Goal: Task Accomplishment & Management: Manage account settings

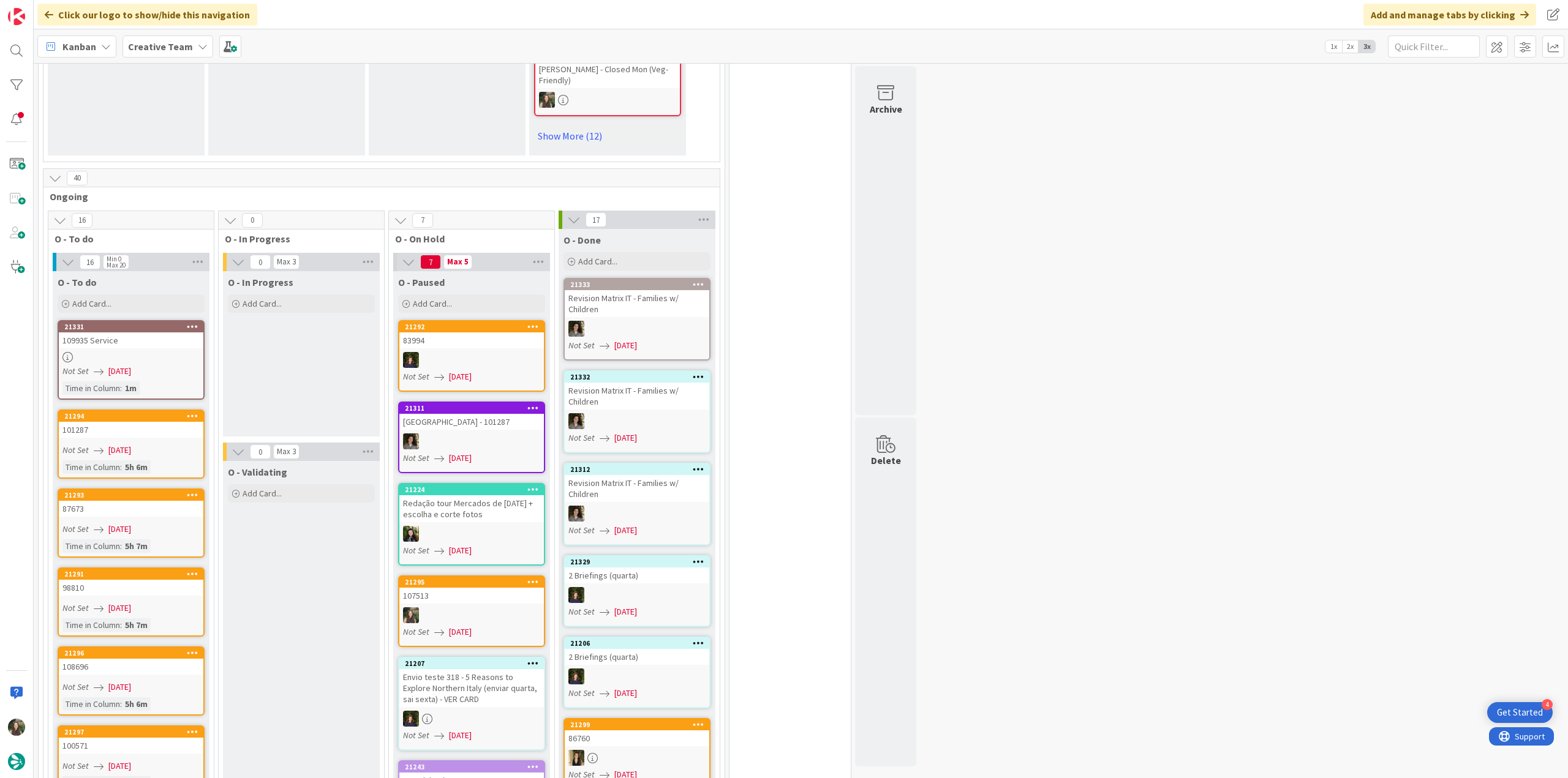
scroll to position [1102, 0]
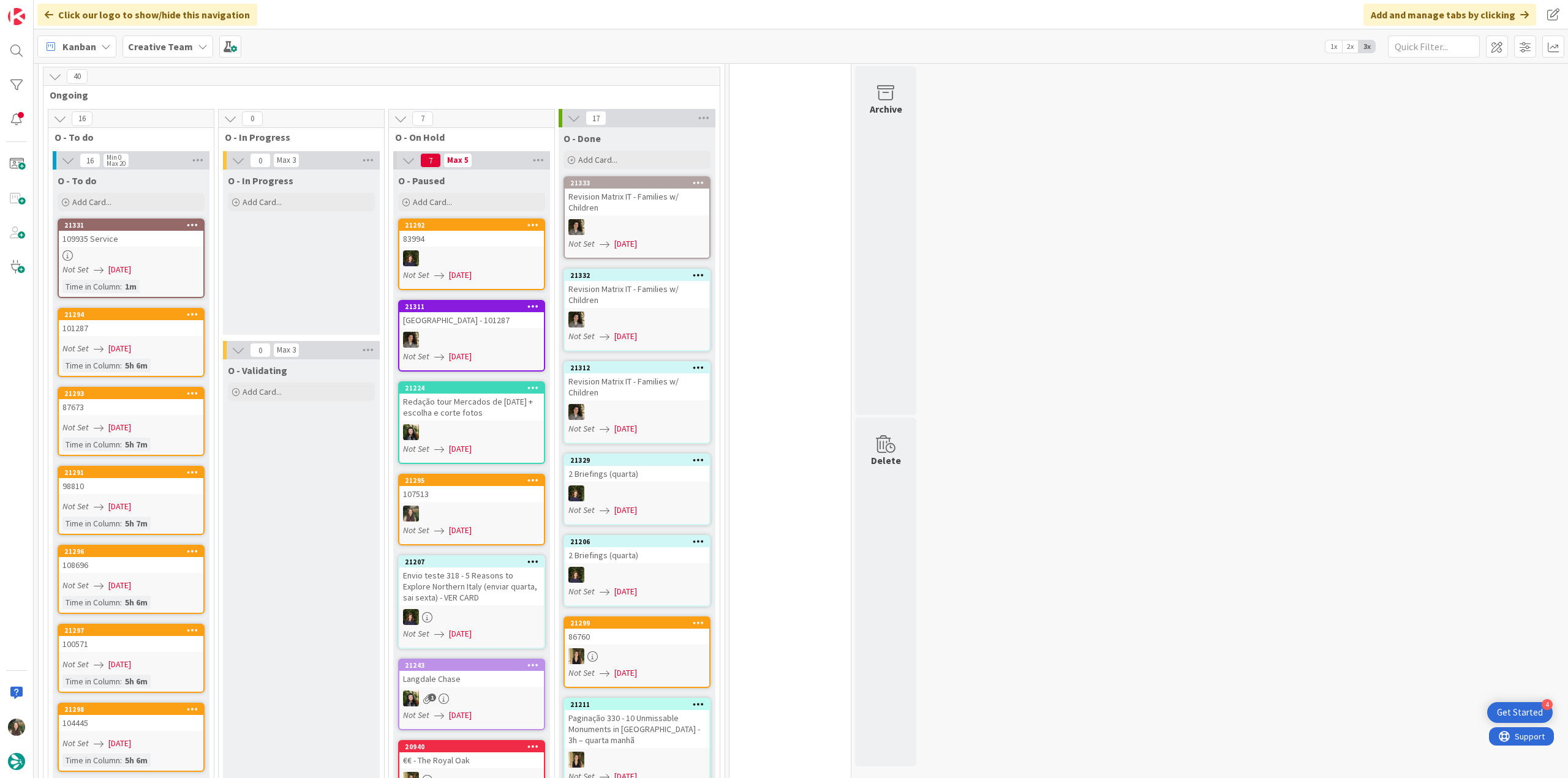
click at [170, 264] on div "Not Set 08/20/2025" at bounding box center [133, 269] width 141 height 13
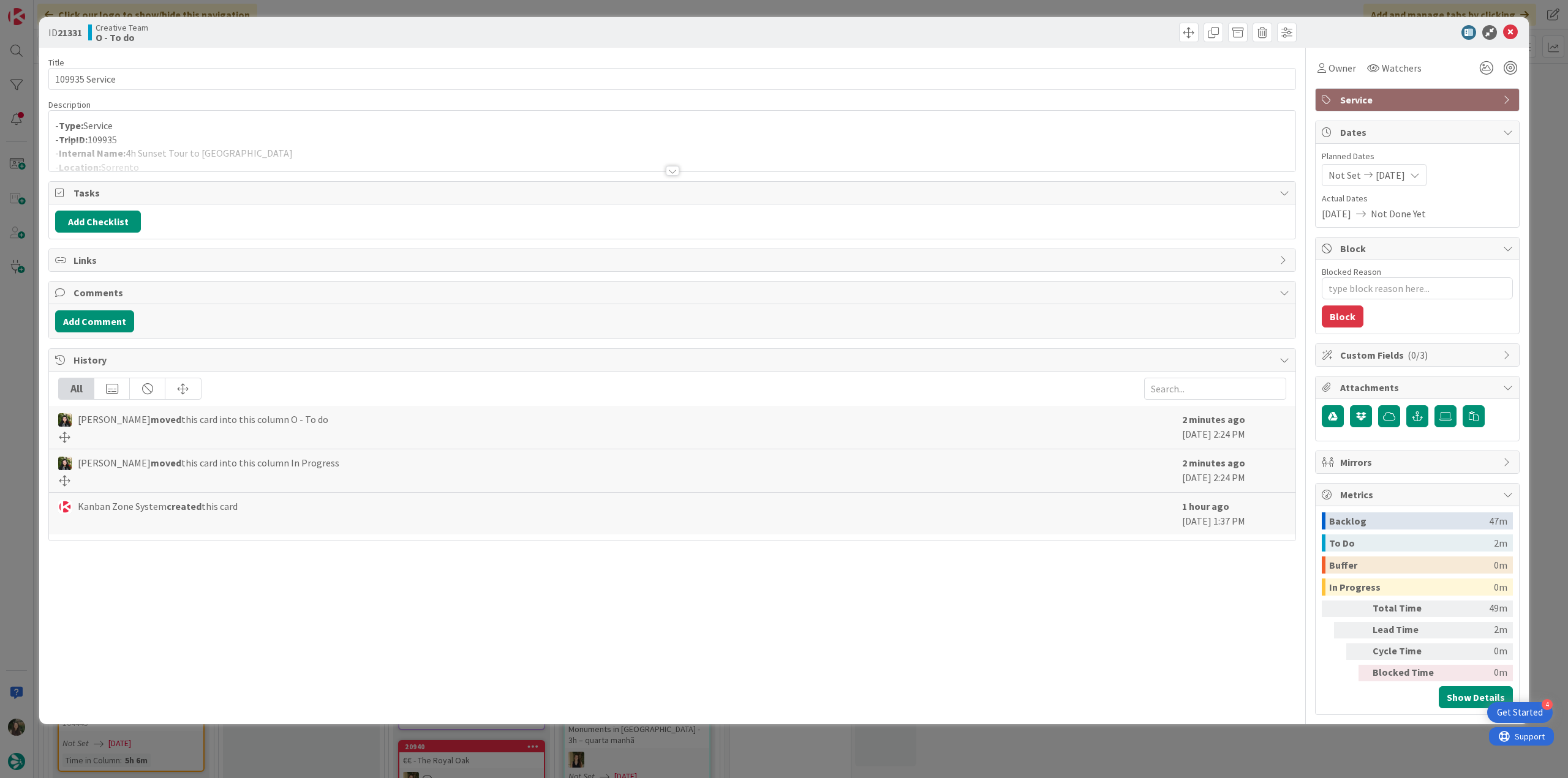
click at [334, 145] on div at bounding box center [672, 155] width 1246 height 31
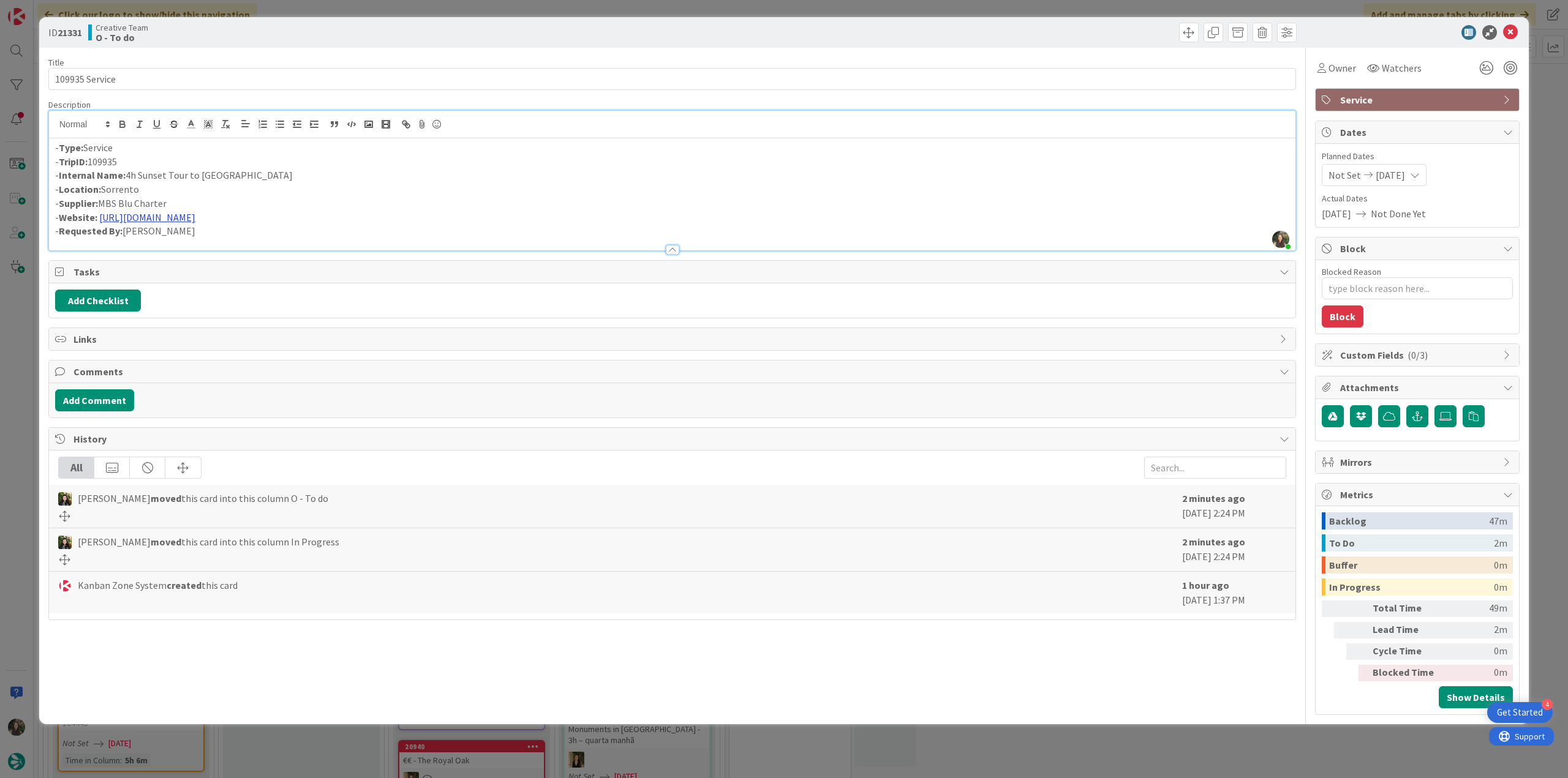
click at [195, 221] on link "https://www.mbsblucharter.com/en/private-tours/capri-sunset-experience" at bounding box center [148, 217] width 97 height 13
click at [229, 239] on link "https://www.mbsblucharter.com/en/private-tours/capri-sunset-experience" at bounding box center [220, 241] width 84 height 15
click at [1339, 69] on span "Owner" at bounding box center [1342, 68] width 28 height 14
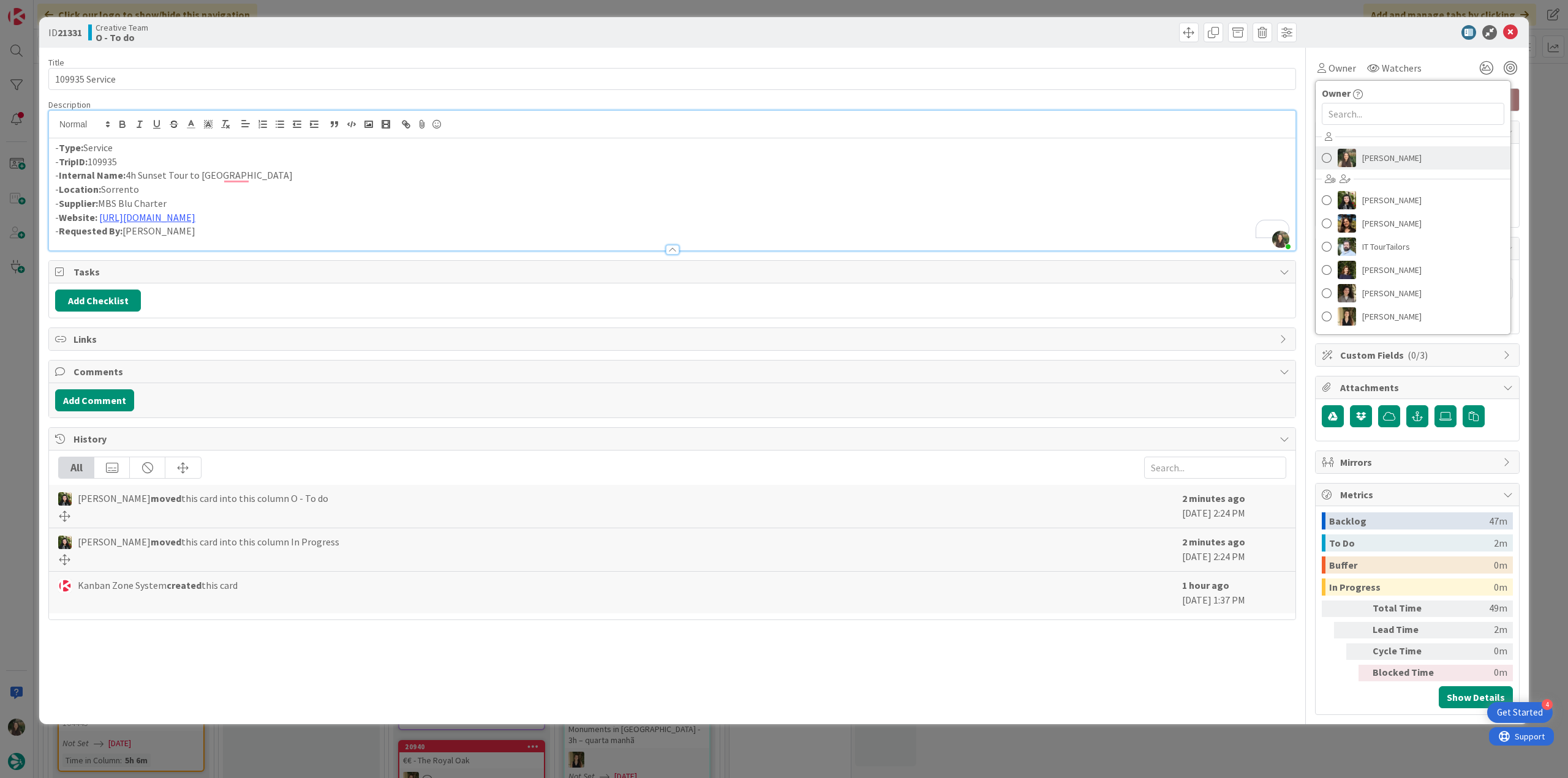
click at [1369, 152] on span "[PERSON_NAME]" at bounding box center [1392, 157] width 60 height 18
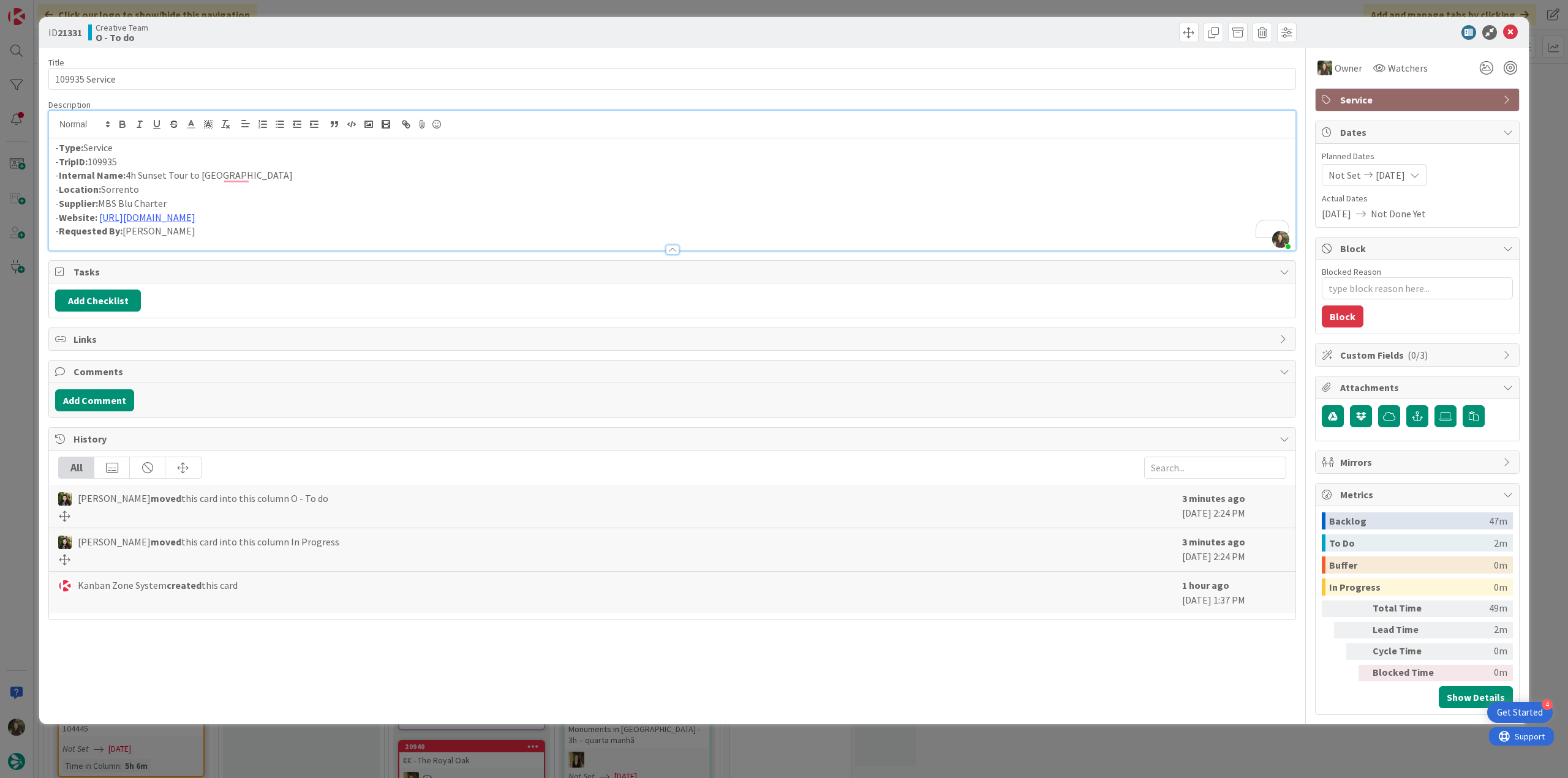
click at [1539, 105] on div "ID 21331 Creative Team O - To do Title 14 / 128 109935 Service Description Inês…" at bounding box center [784, 389] width 1568 height 778
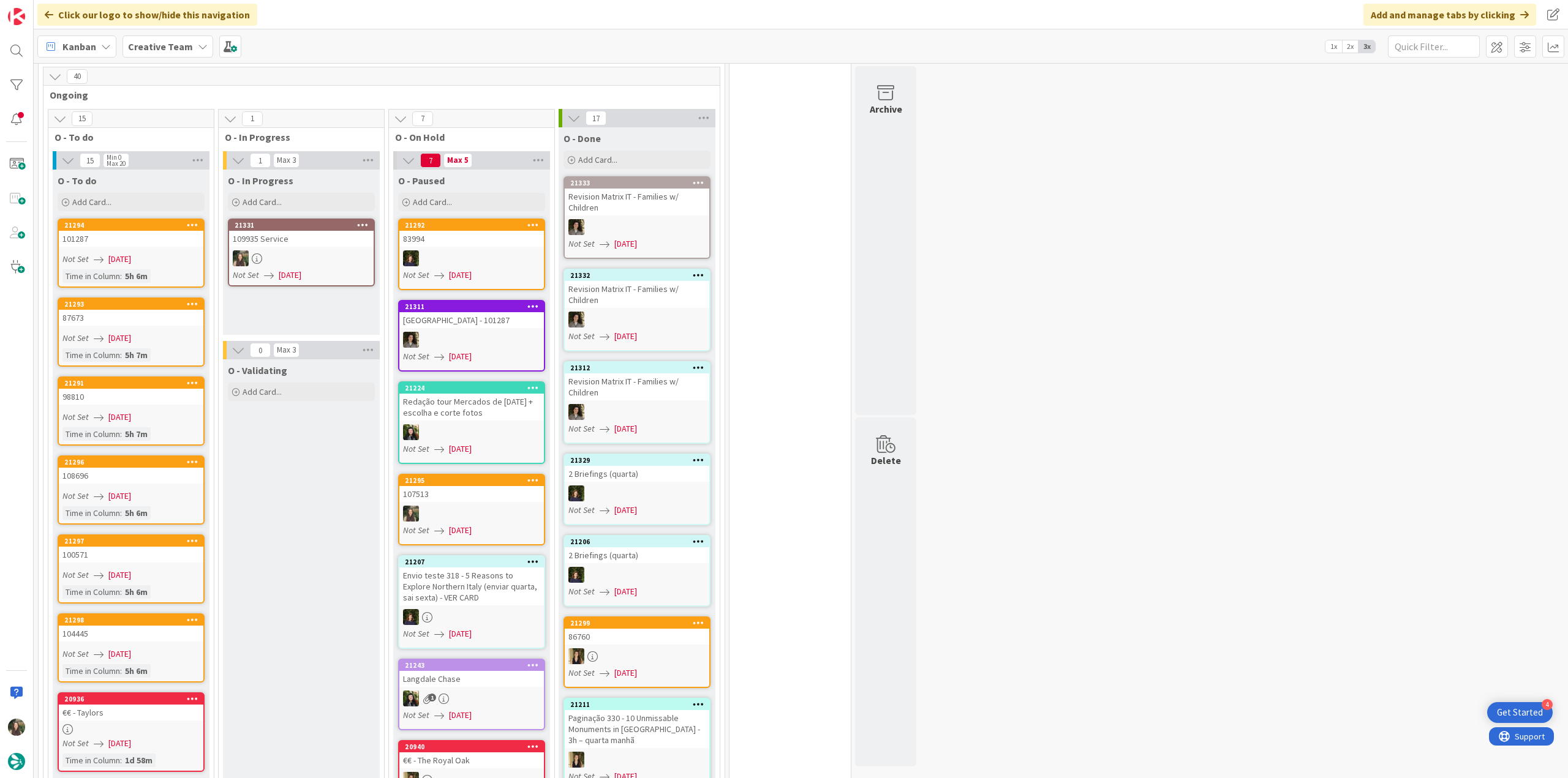
click at [348, 250] on div at bounding box center [301, 258] width 145 height 15
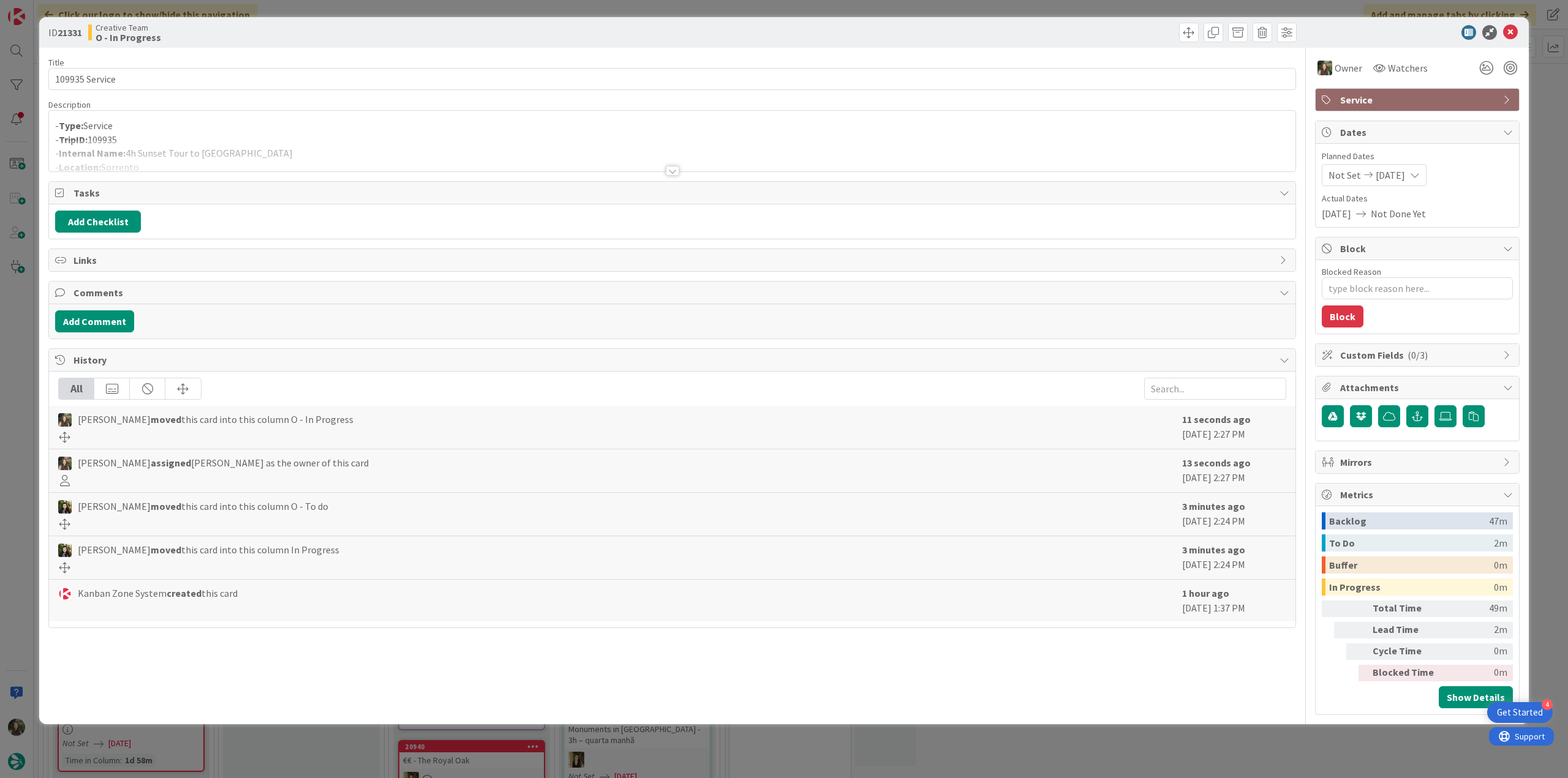
click at [236, 133] on p "- TripID: 109935" at bounding box center [672, 140] width 1234 height 14
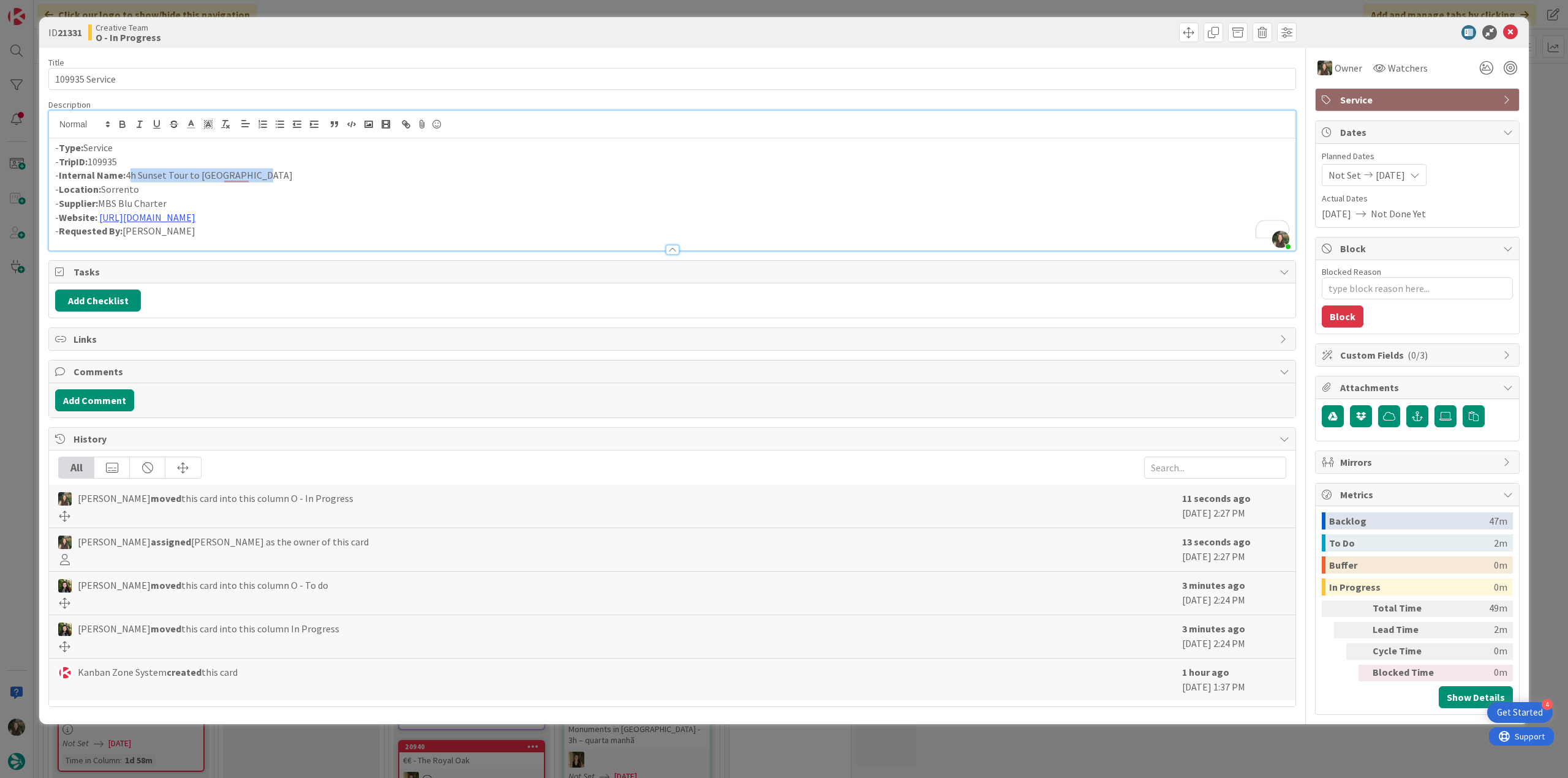
drag, startPoint x: 263, startPoint y: 177, endPoint x: 126, endPoint y: 174, distance: 137.0
click at [126, 174] on p "- Internal Name: 4h Sunset Tour to Capri island" at bounding box center [672, 175] width 1234 height 14
copy p "4h Sunset Tour to Capri island"
drag, startPoint x: 163, startPoint y: 200, endPoint x: 102, endPoint y: 202, distance: 61.0
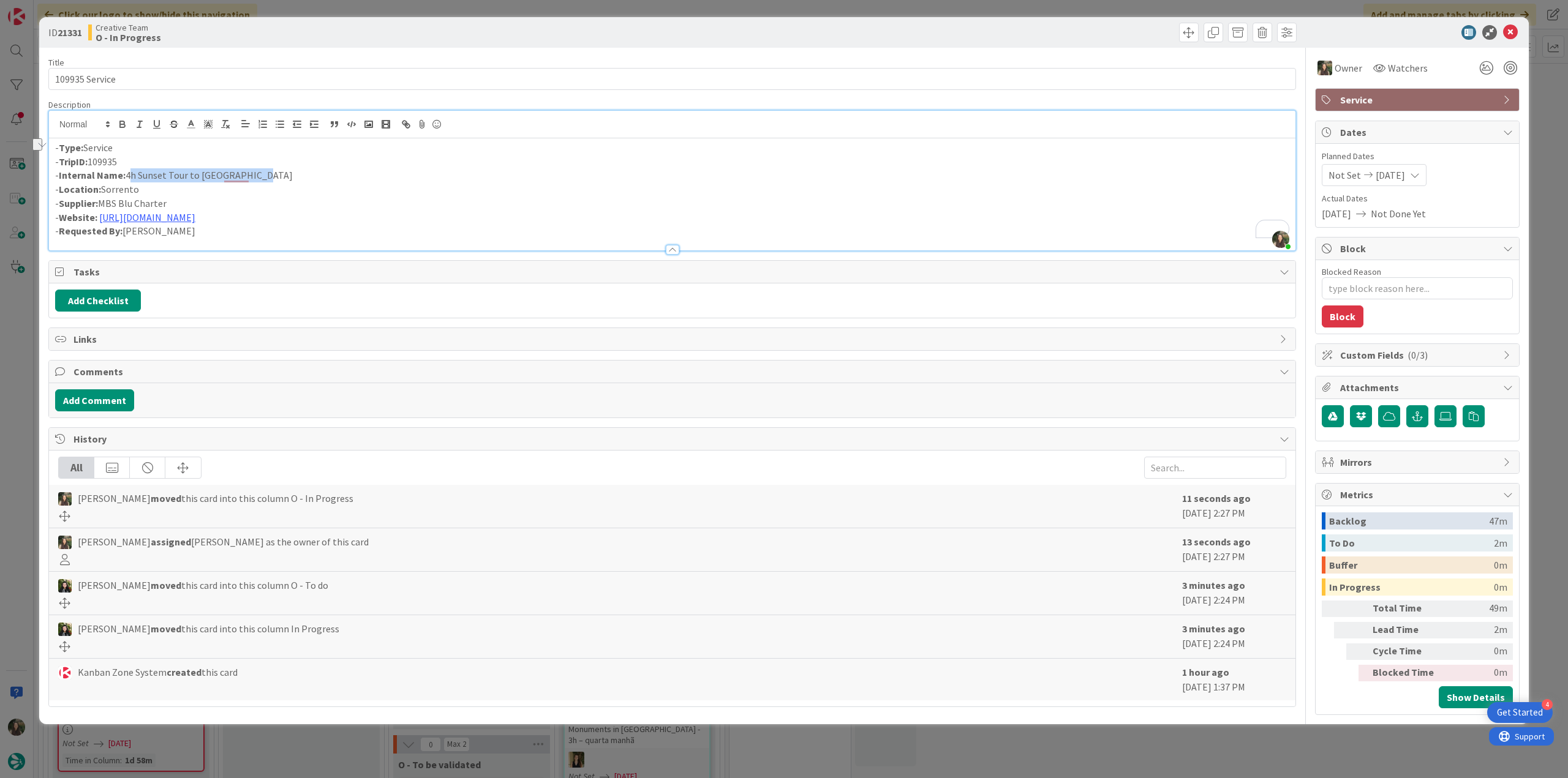
click at [102, 202] on p "- Supplier: MBS Blu Charter" at bounding box center [672, 204] width 1234 height 14
copy p "MBS Blu Charter"
drag, startPoint x: 12, startPoint y: 87, endPoint x: -16, endPoint y: 193, distance: 109.6
click at [0, 193] on html "4 Get Started Click our logo to show/hide this navigation Add and manage tabs b…" at bounding box center [784, 389] width 1568 height 778
click at [25, 386] on div "ID 21331 Creative Team O - In Progress Title 14 / 128 109935 Service Descriptio…" at bounding box center [784, 389] width 1568 height 778
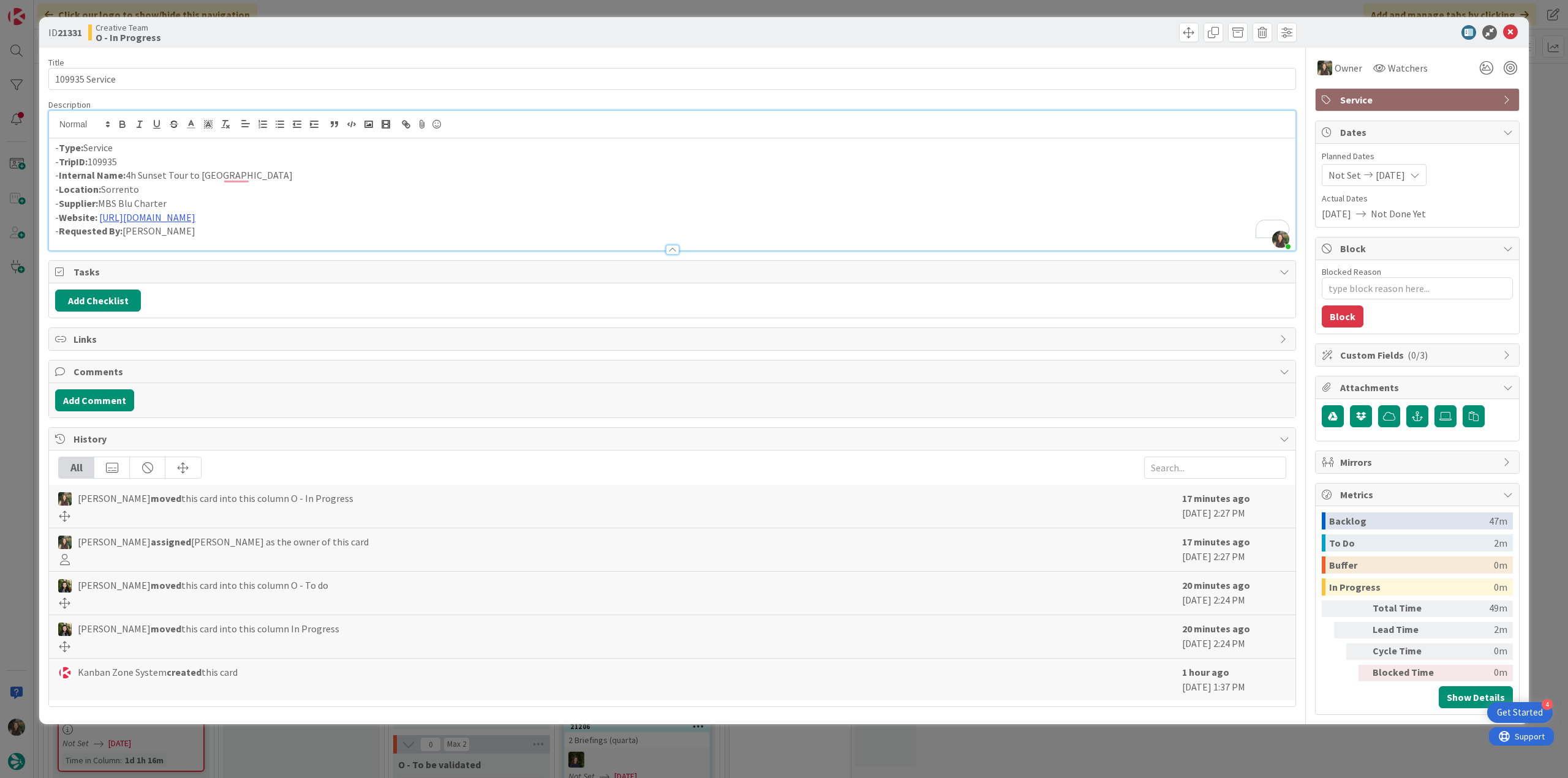
click at [6, 382] on div "ID 21331 Creative Team O - In Progress Title 14 / 128 109935 Service Descriptio…" at bounding box center [784, 389] width 1568 height 778
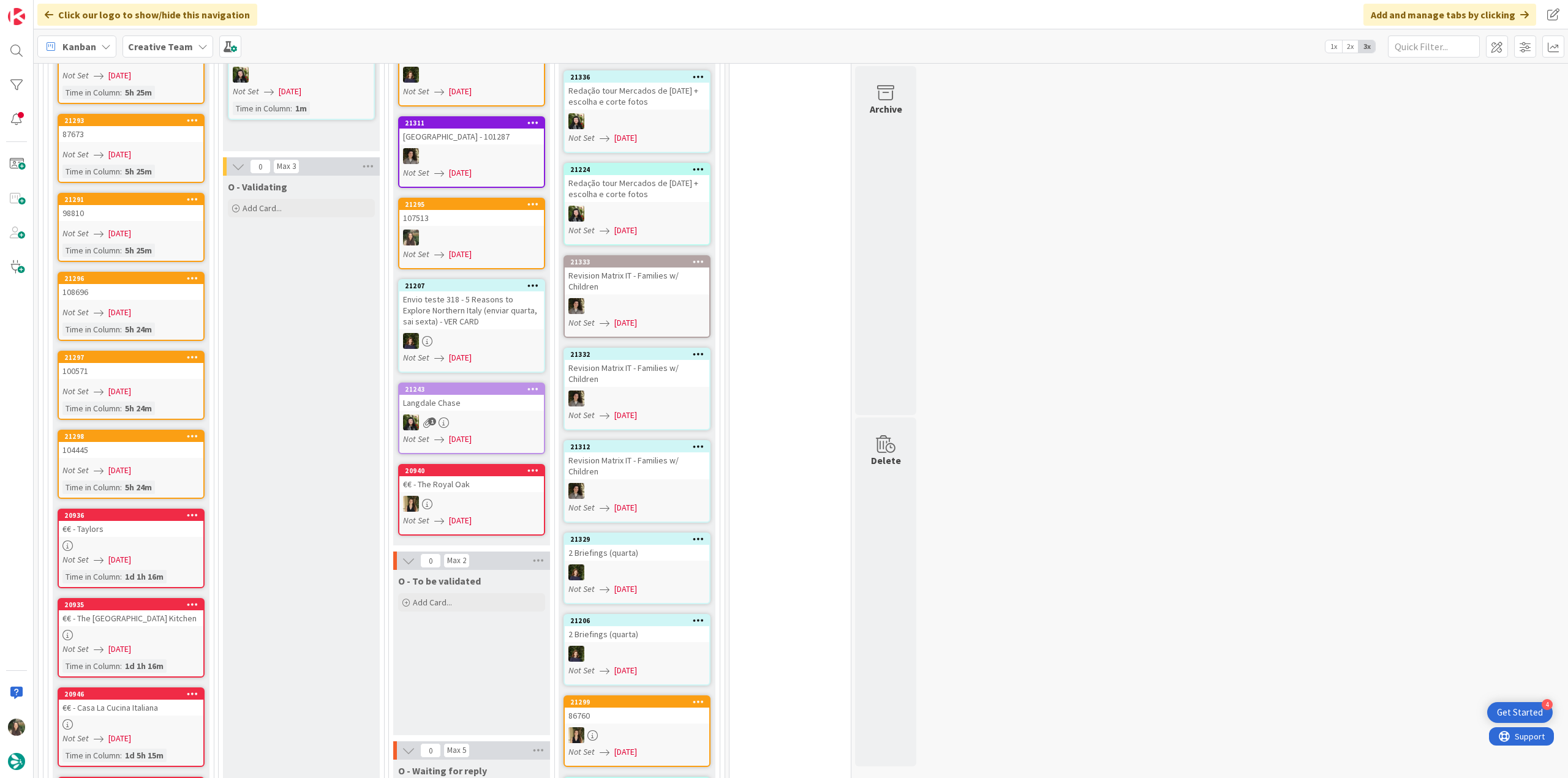
scroll to position [919, 0]
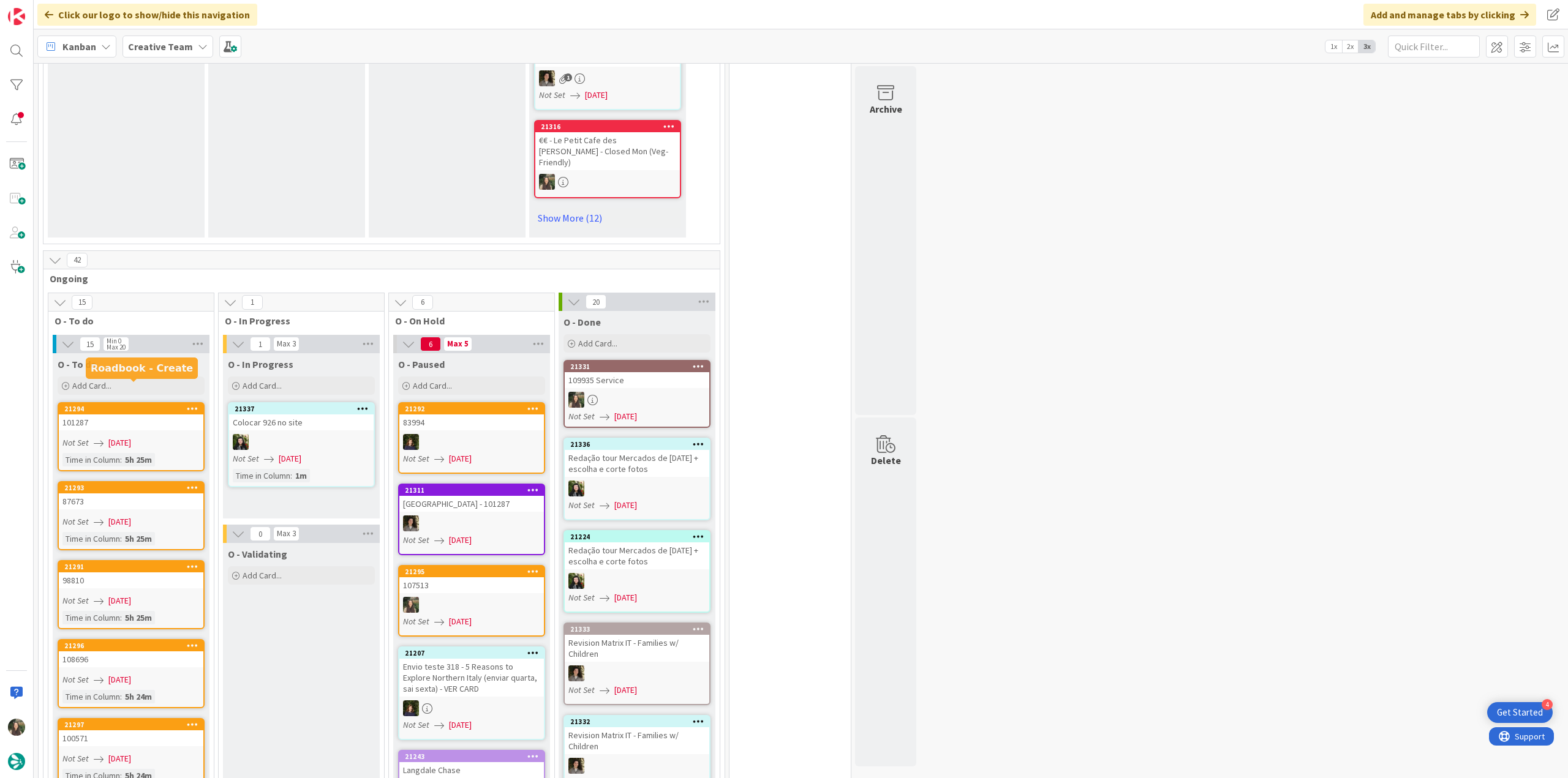
click at [122, 415] on div "101287" at bounding box center [131, 423] width 145 height 15
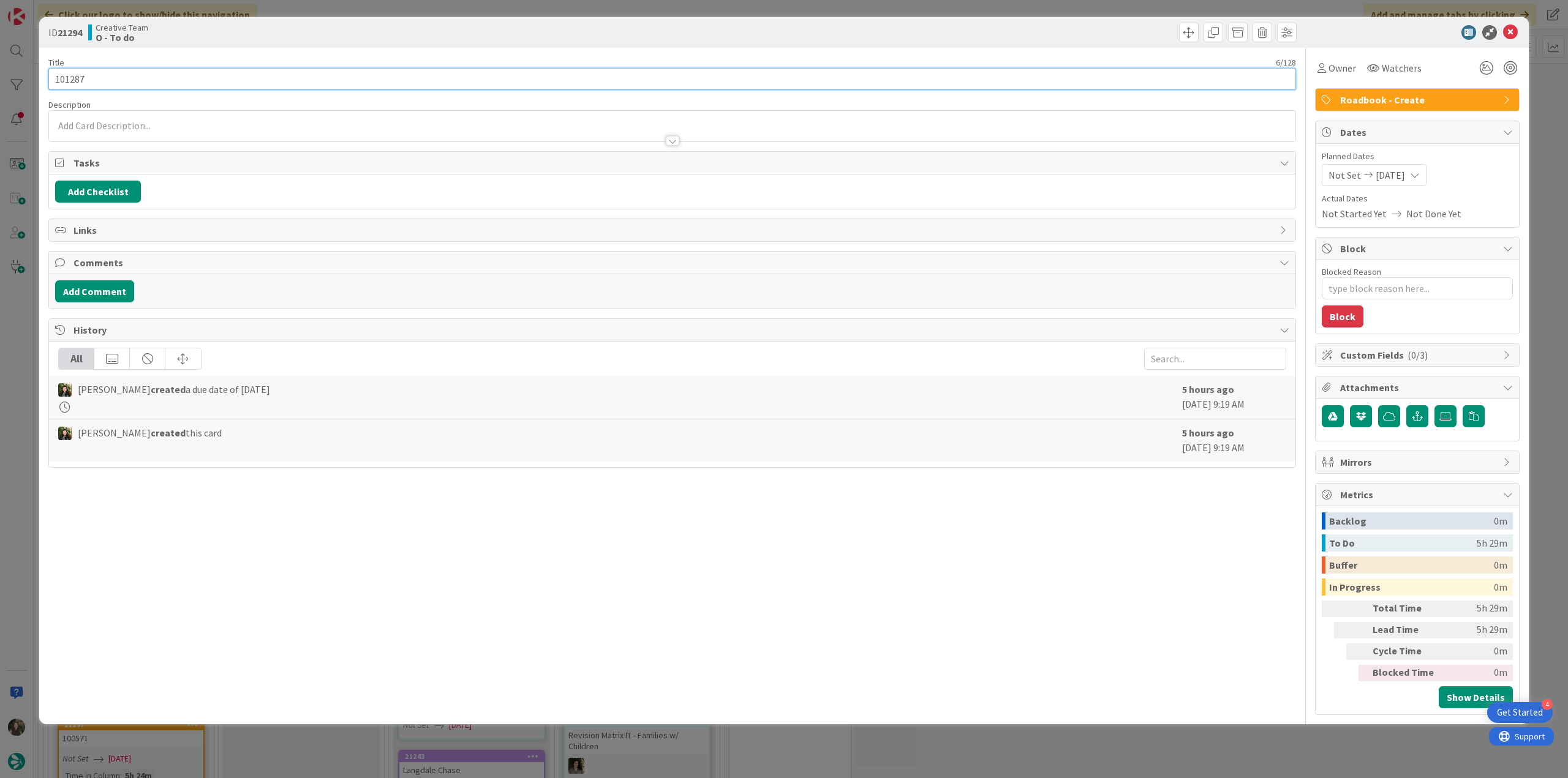
click at [72, 76] on input "101287" at bounding box center [672, 78] width 1247 height 22
click at [19, 437] on div "ID 21294 Creative Team O - To do Title 6 / 128 101287 Description Inês Gonçalve…" at bounding box center [784, 389] width 1568 height 778
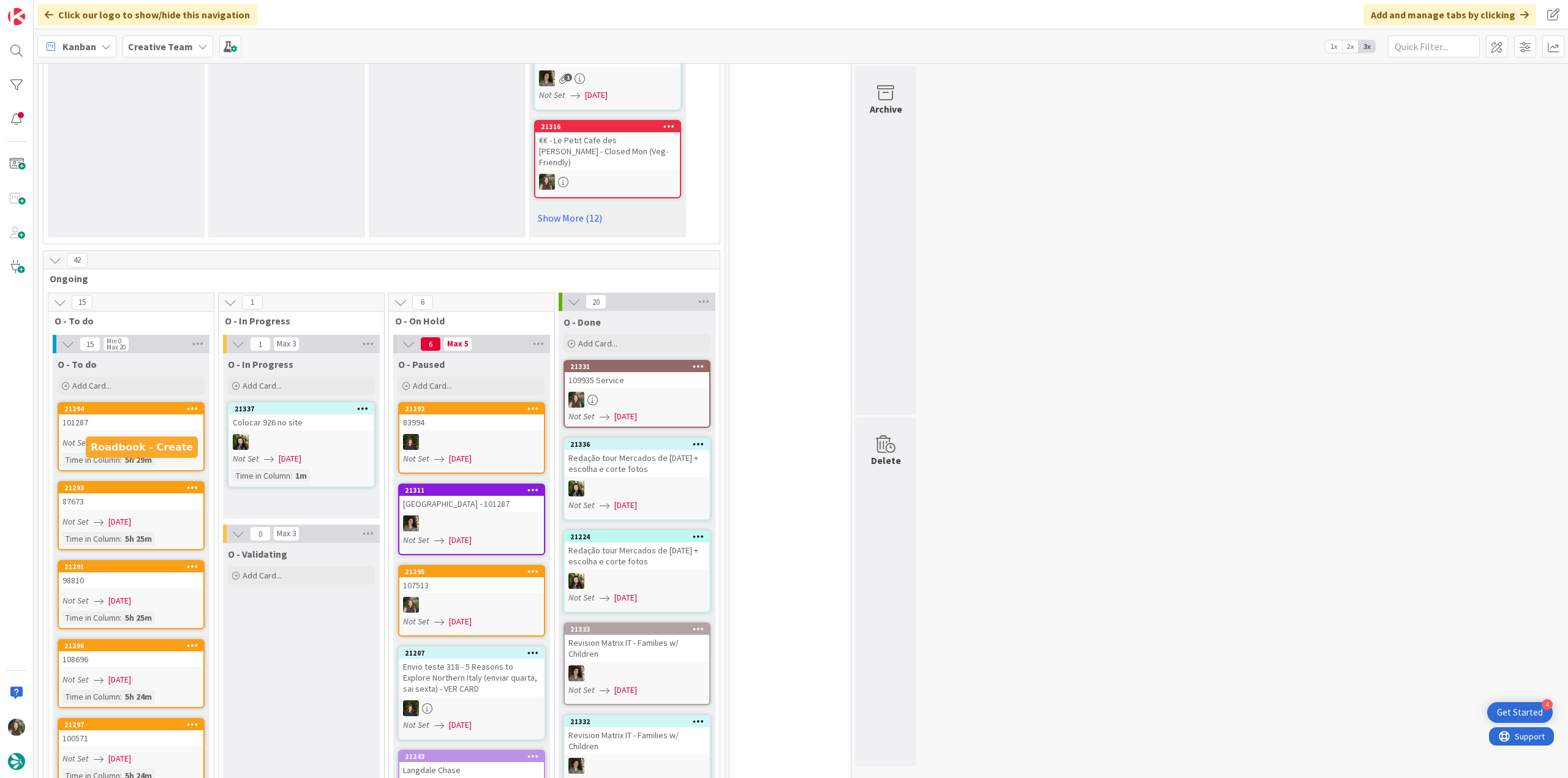
click at [118, 515] on span "[DATE]" at bounding box center [119, 521] width 22 height 13
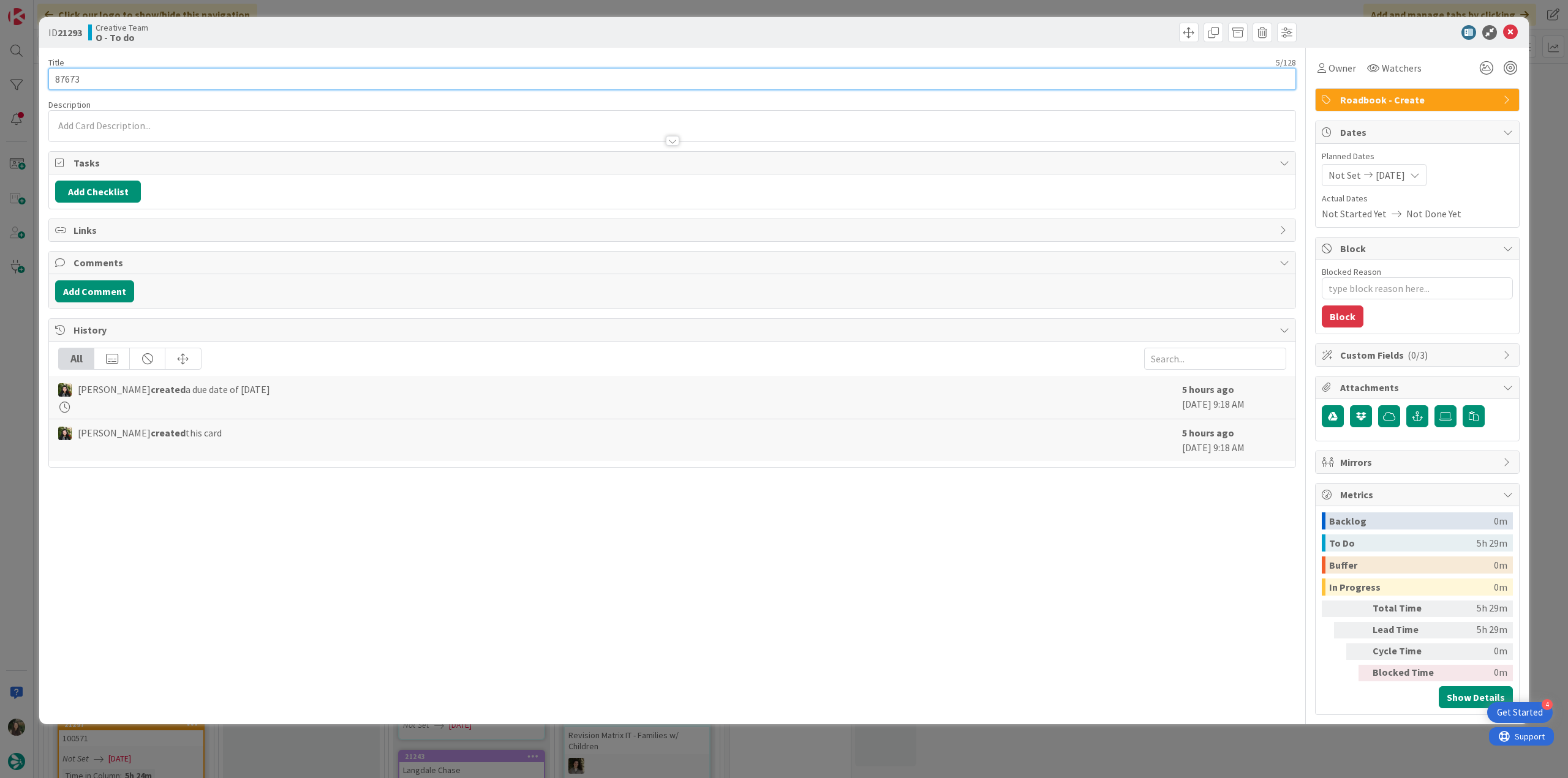
click at [68, 83] on input "87673" at bounding box center [672, 78] width 1247 height 22
click at [24, 322] on div "ID 21293 Creative Team O - To do Title 5 / 128 87673 Description Inês Gonçalves…" at bounding box center [784, 389] width 1568 height 778
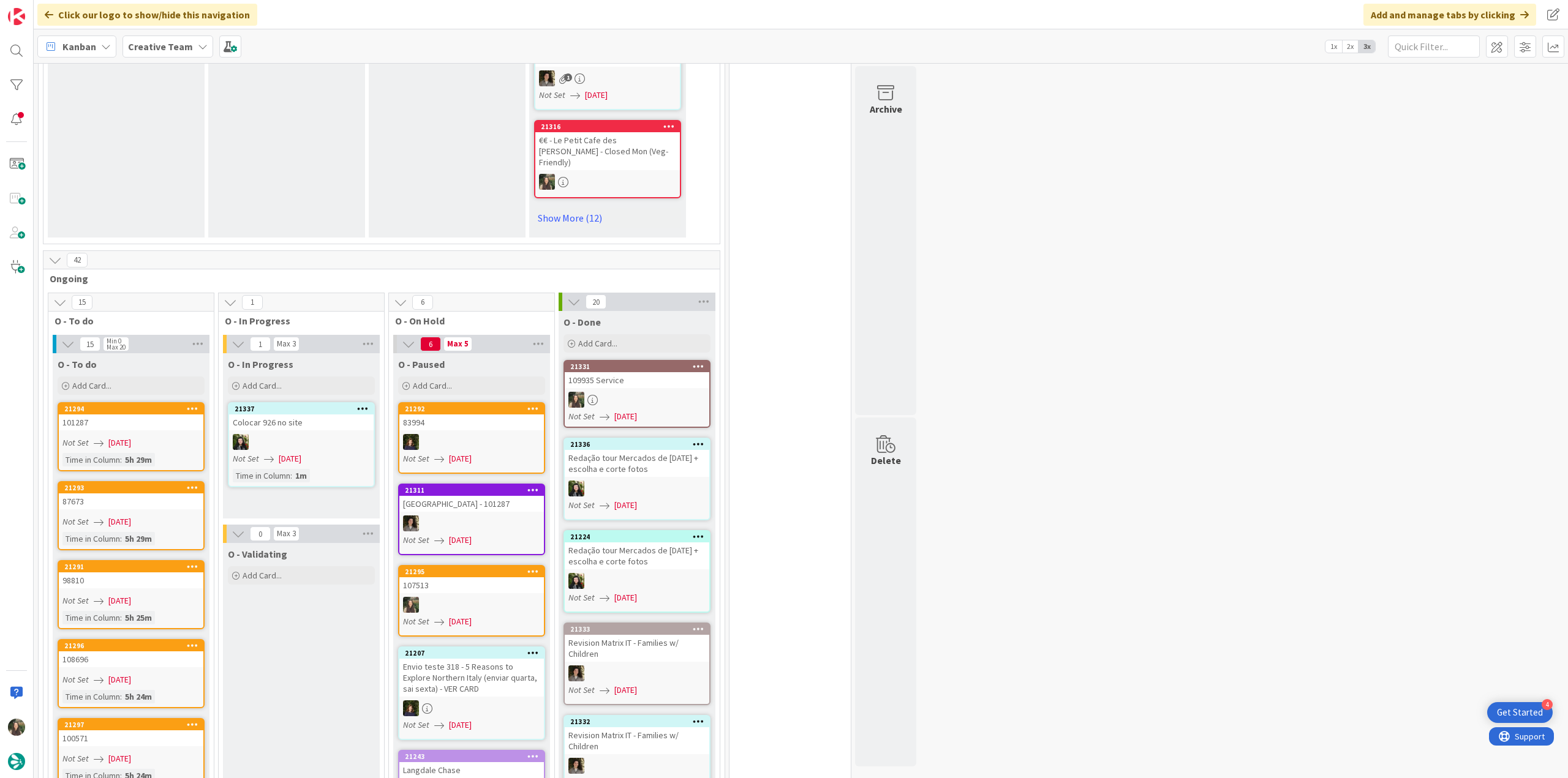
click at [98, 597] on icon at bounding box center [98, 601] width 10 height 10
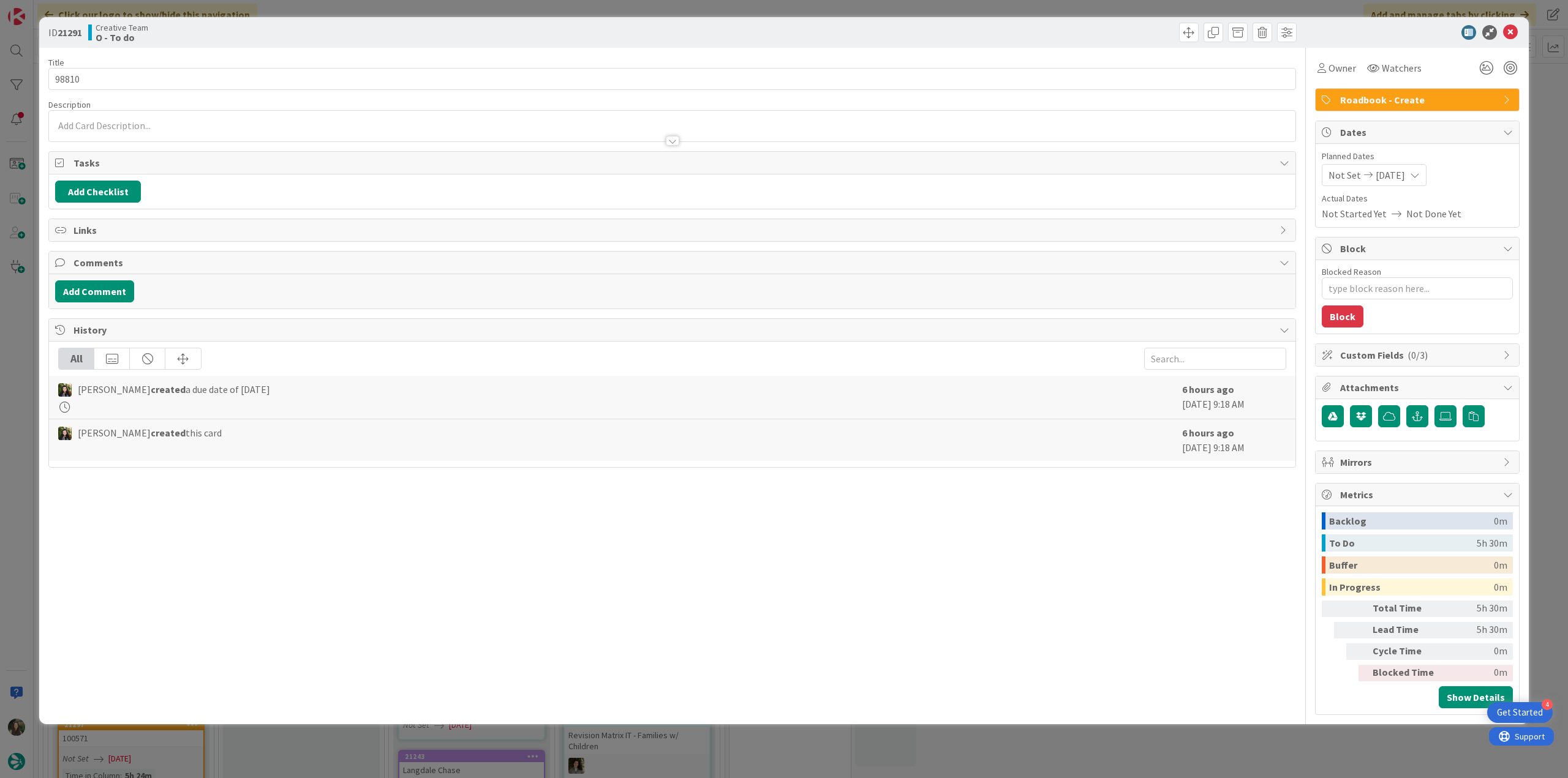
click at [26, 432] on div "ID 21291 Creative Team O - To do Title 5 / 128 98810 Description Owner Watchers…" at bounding box center [784, 389] width 1568 height 778
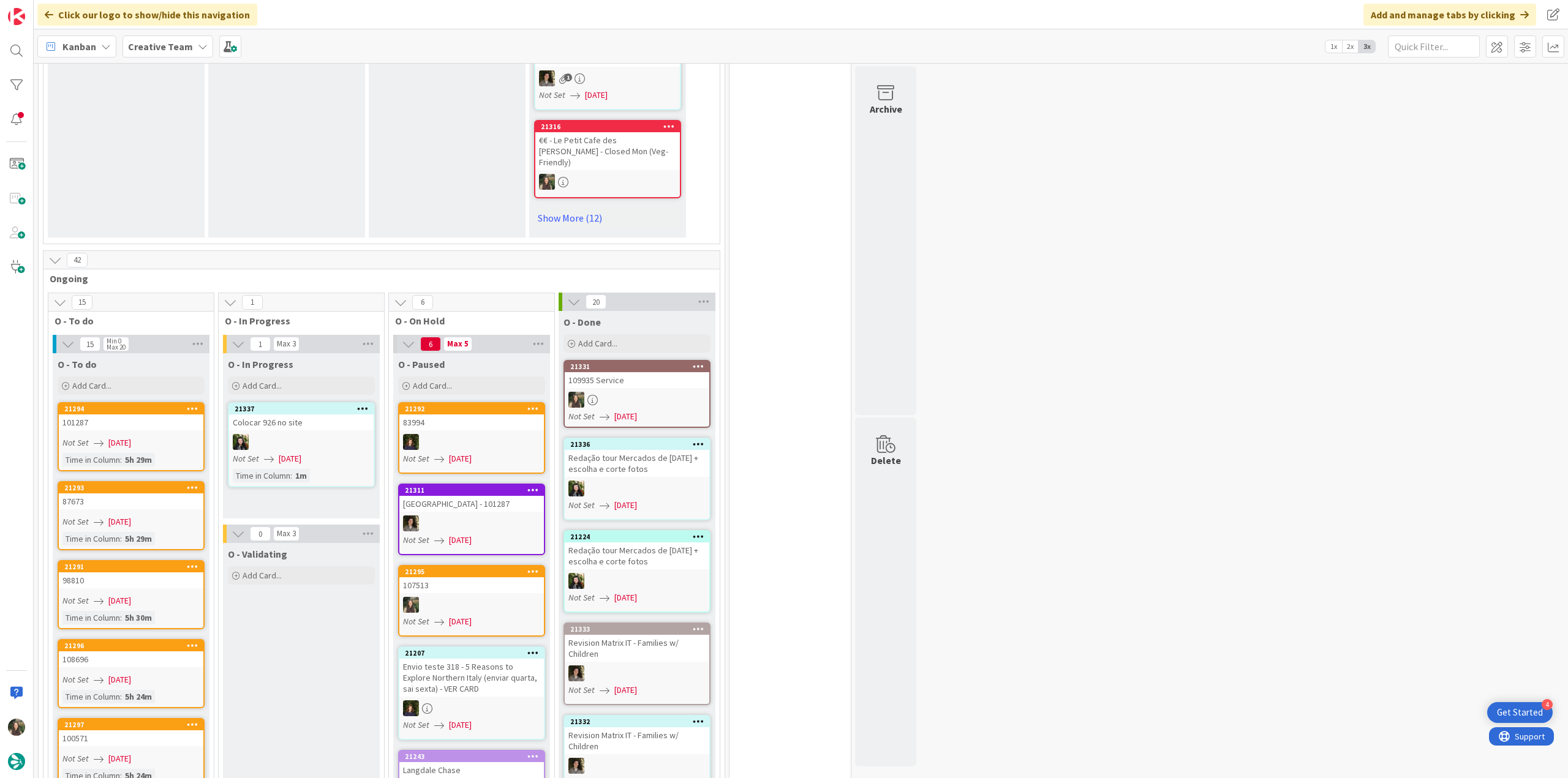
click at [477, 577] on div "107513" at bounding box center [472, 585] width 145 height 15
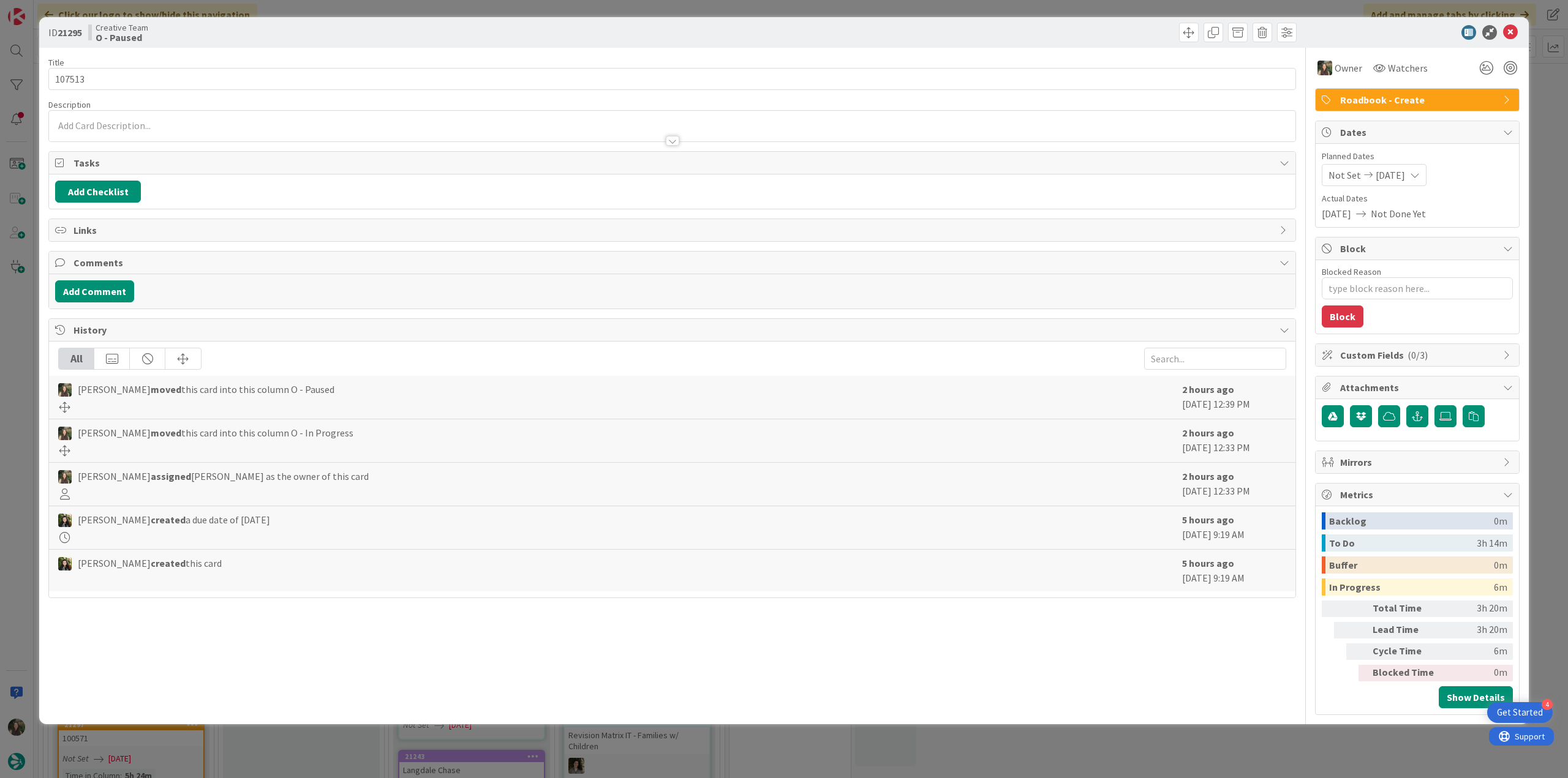
click at [18, 387] on div "ID 21295 Creative Team O - Paused Title 6 / 128 107513 Description Owner Watche…" at bounding box center [784, 389] width 1568 height 778
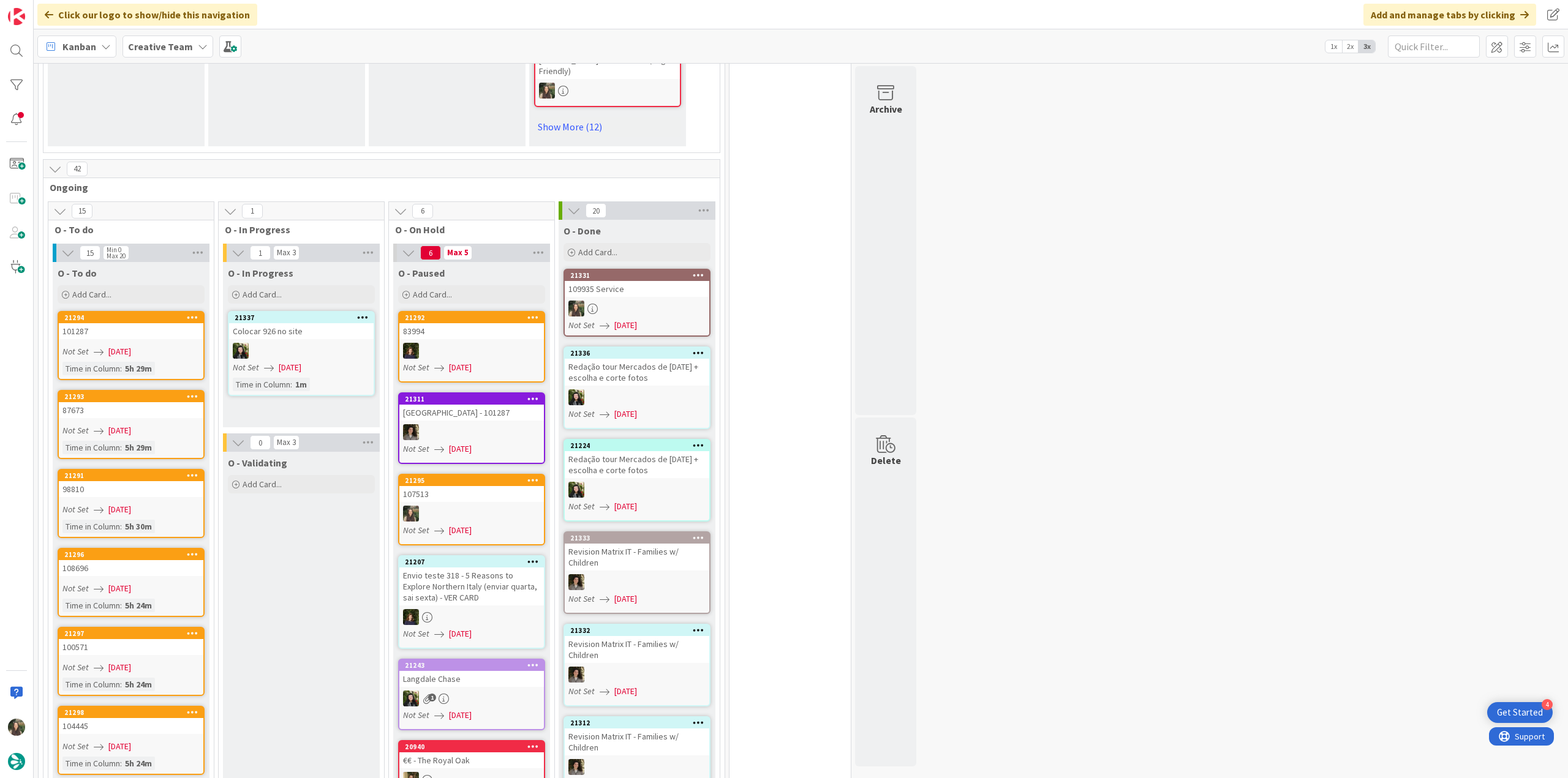
scroll to position [980, 0]
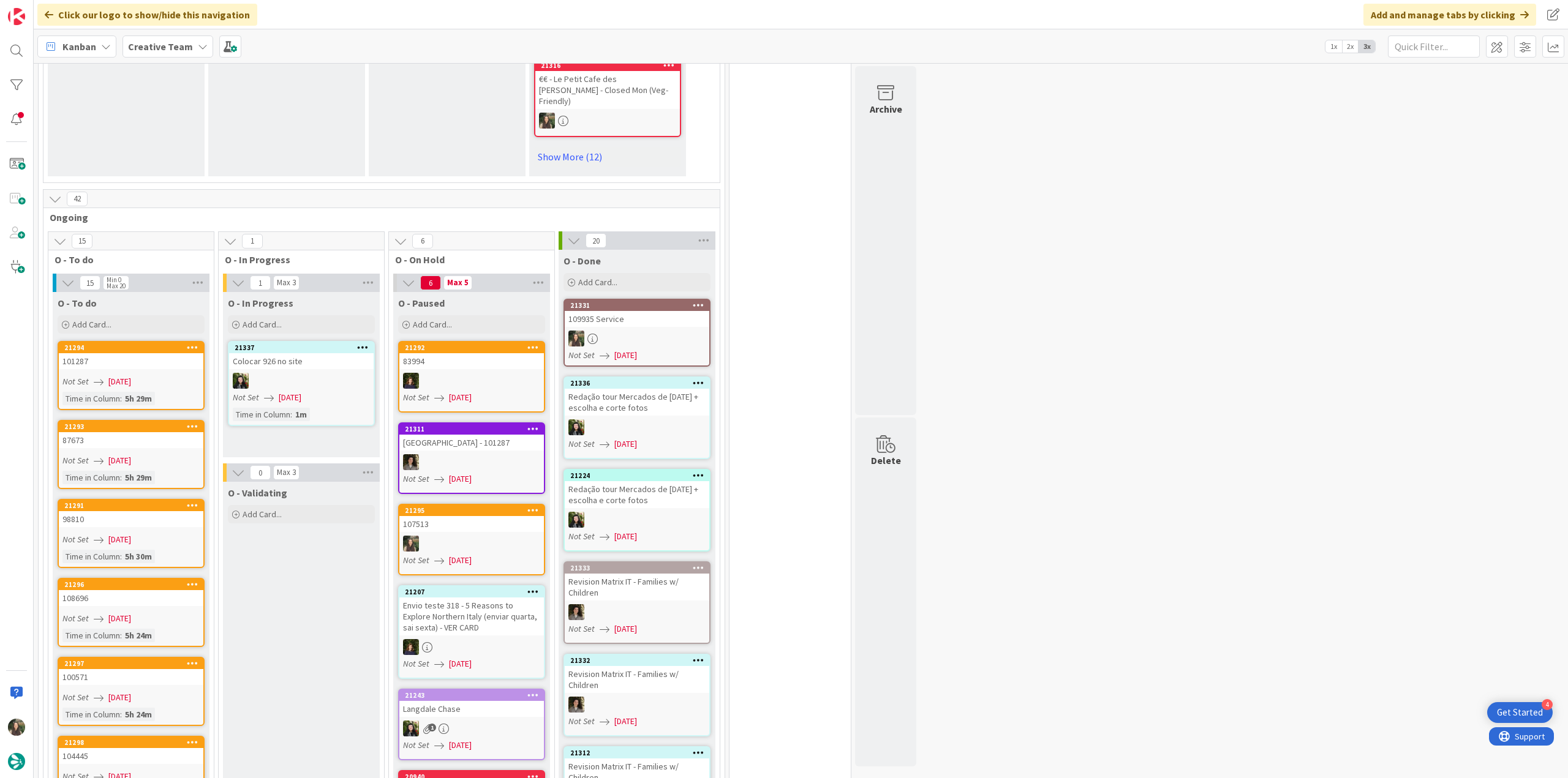
click at [497, 536] on div at bounding box center [472, 543] width 145 height 15
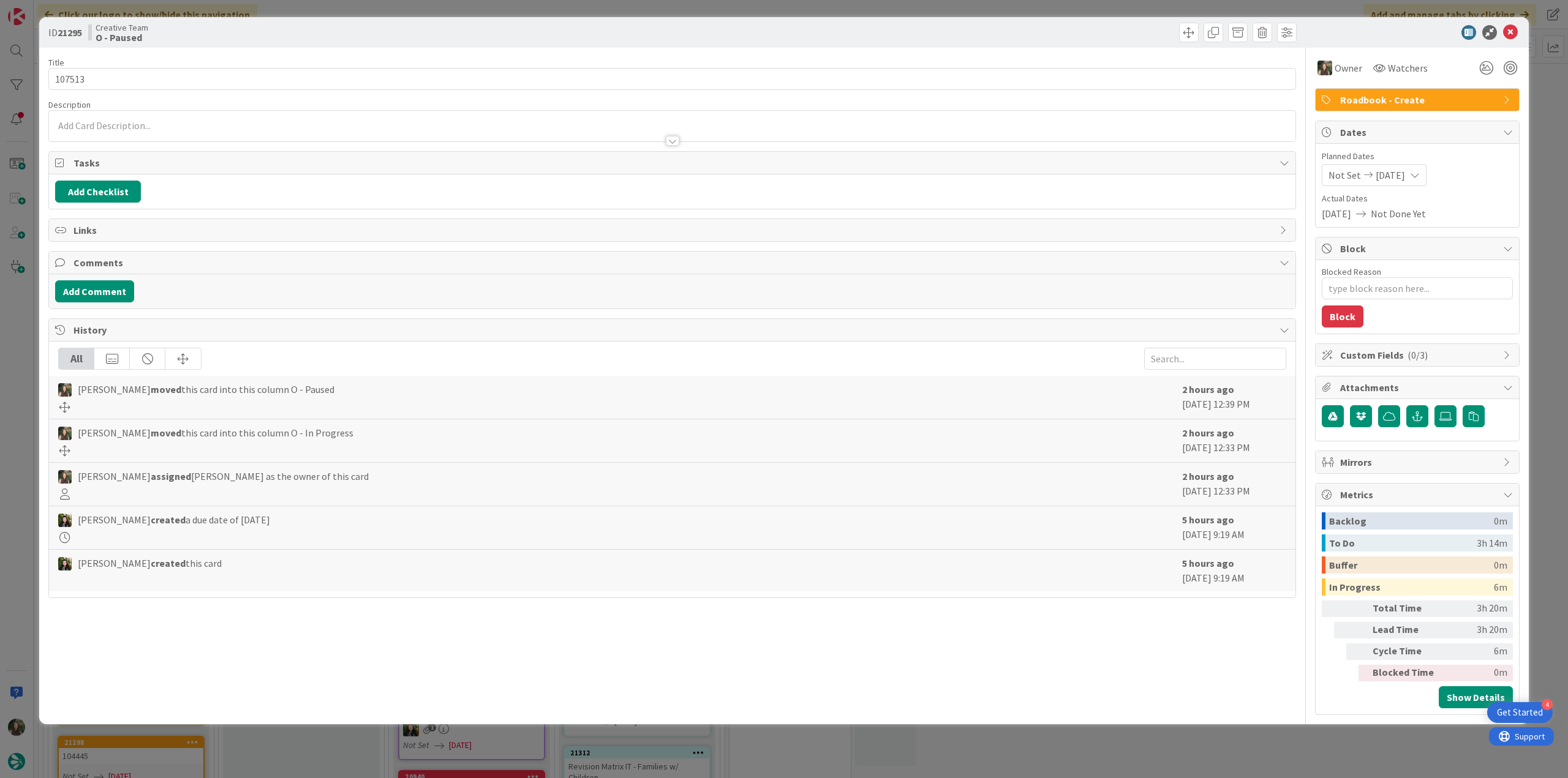
click at [30, 346] on div "ID 21295 Creative Team O - Paused Title 6 / 128 107513 Description Owner Watche…" at bounding box center [784, 389] width 1568 height 778
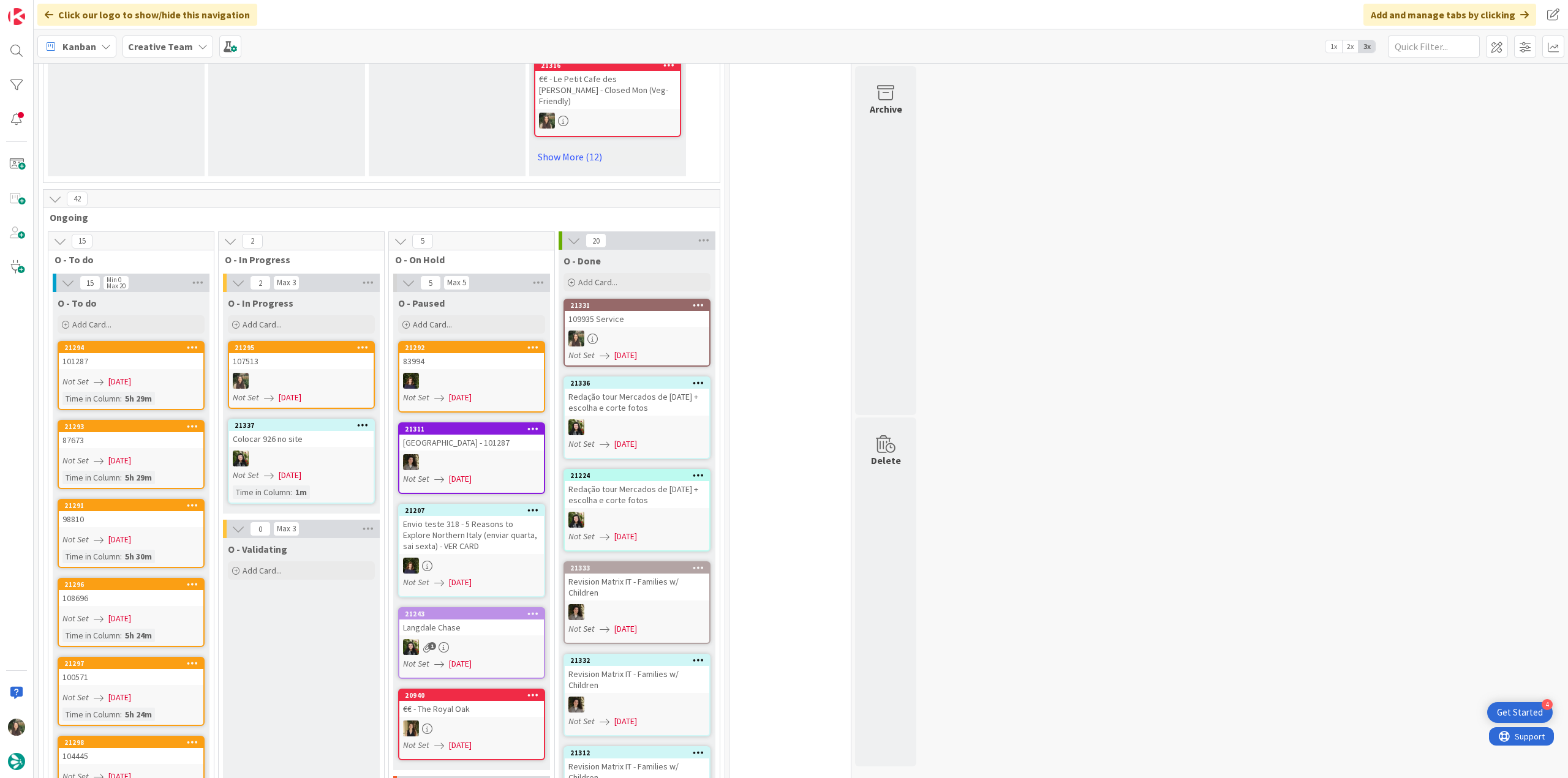
click at [302, 353] on div "107513" at bounding box center [301, 361] width 145 height 15
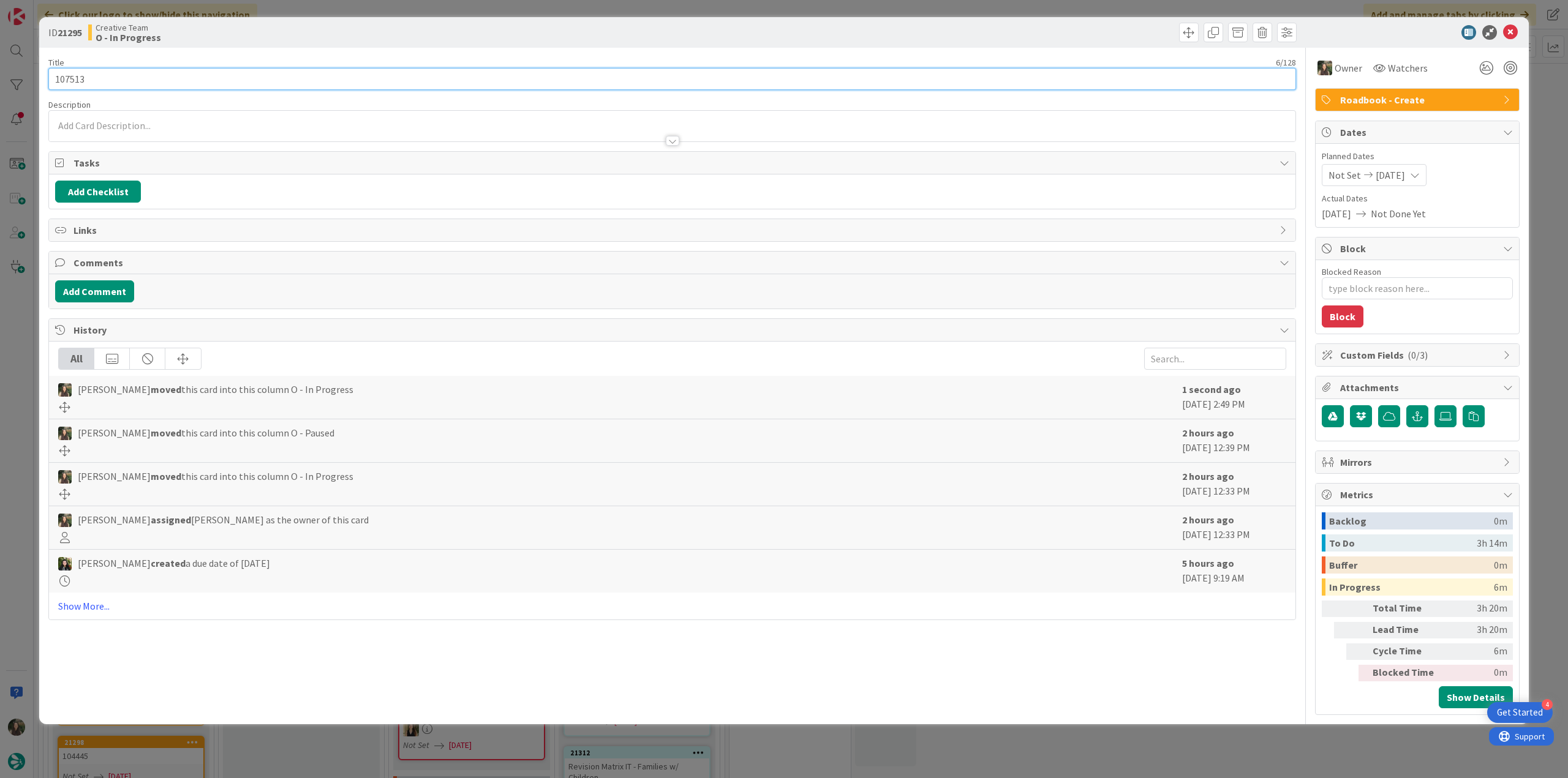
click at [81, 82] on input "107513" at bounding box center [672, 78] width 1247 height 22
click at [80, 82] on input "107513" at bounding box center [672, 78] width 1247 height 22
click at [22, 306] on div "ID 21295 Creative Team O - In Progress Title 6 / 128 107513 Description Inês Go…" at bounding box center [784, 389] width 1568 height 778
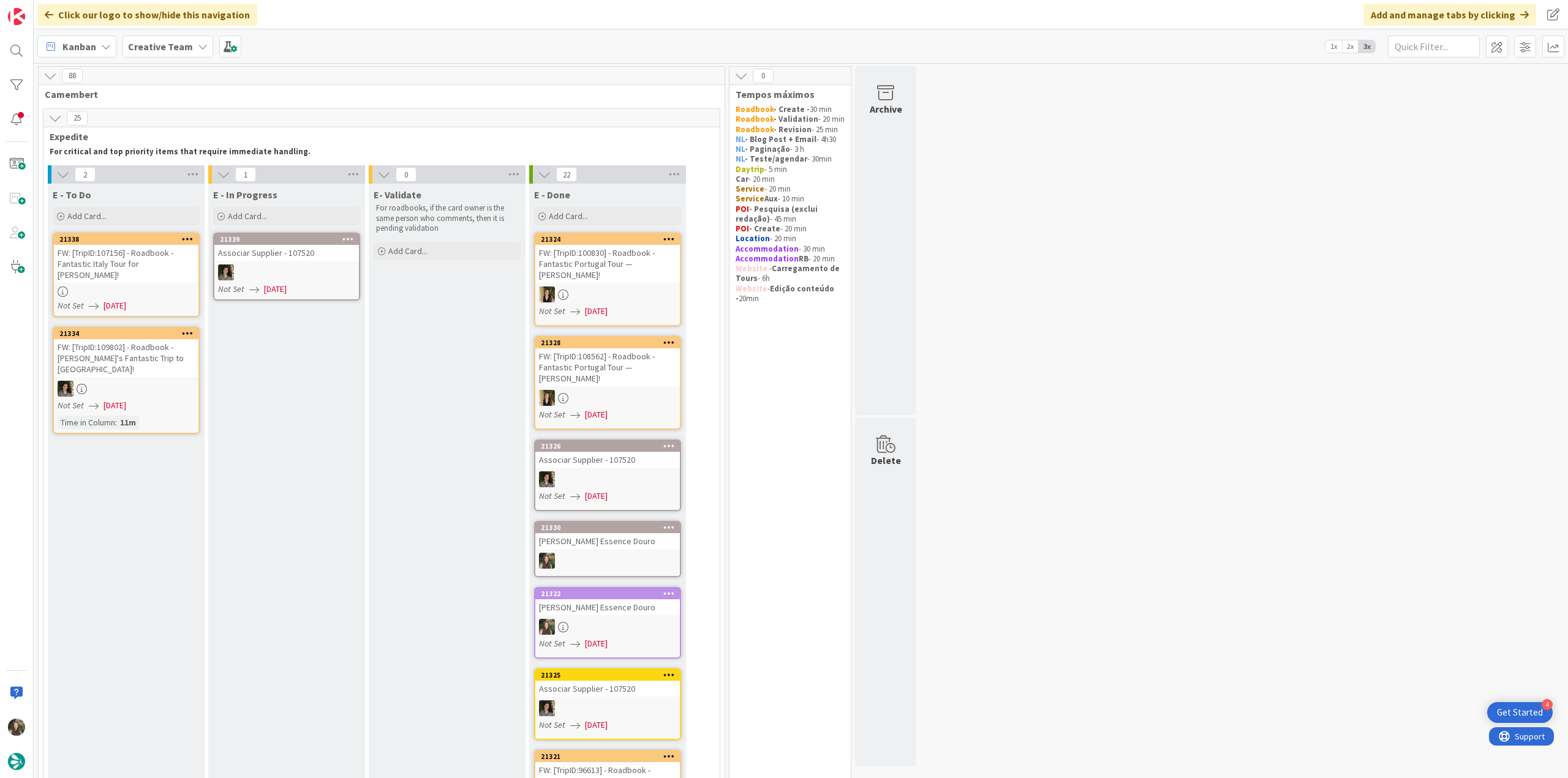
click at [152, 287] on div at bounding box center [126, 292] width 145 height 11
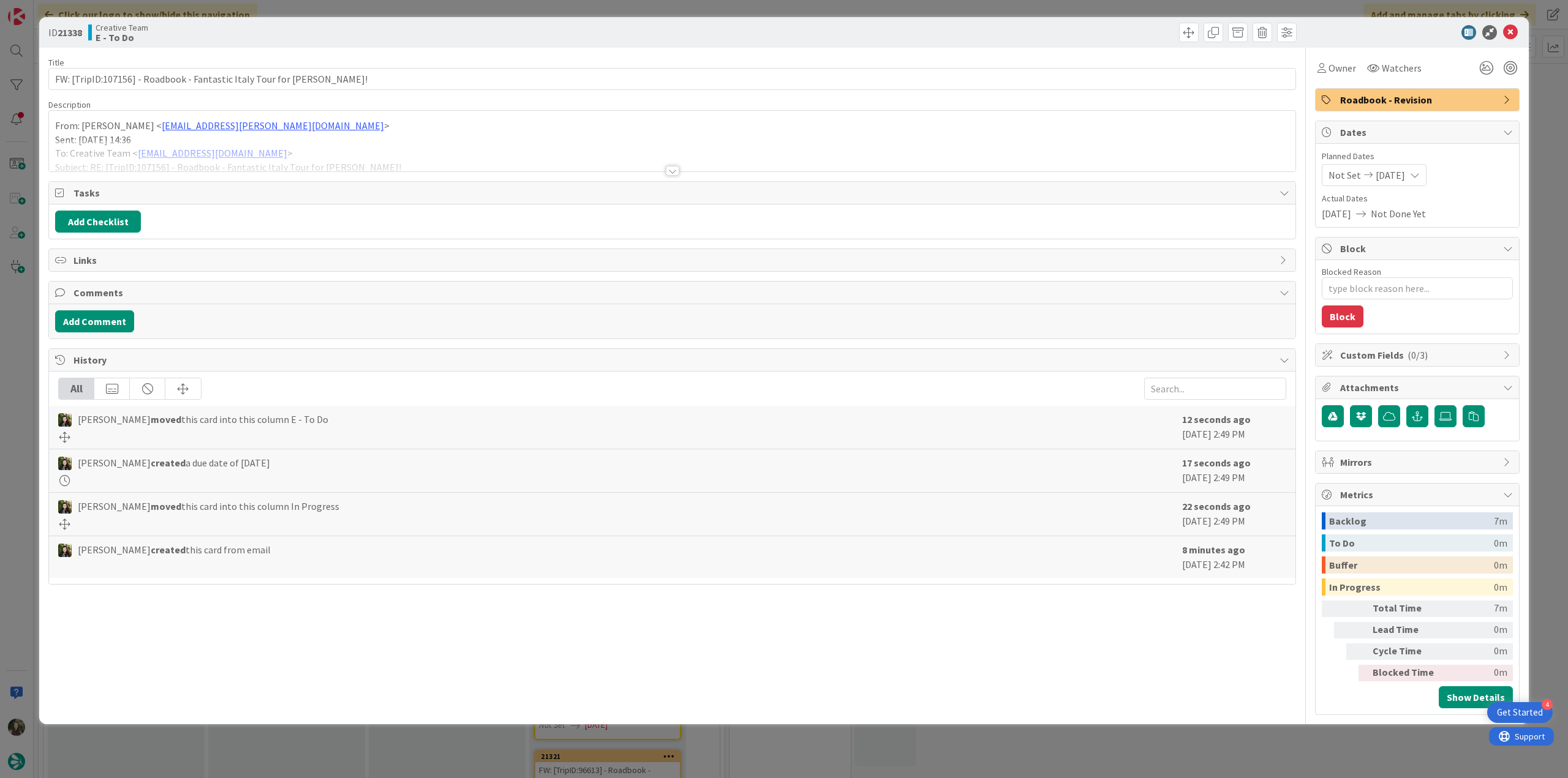
click at [459, 144] on div at bounding box center [672, 155] width 1246 height 31
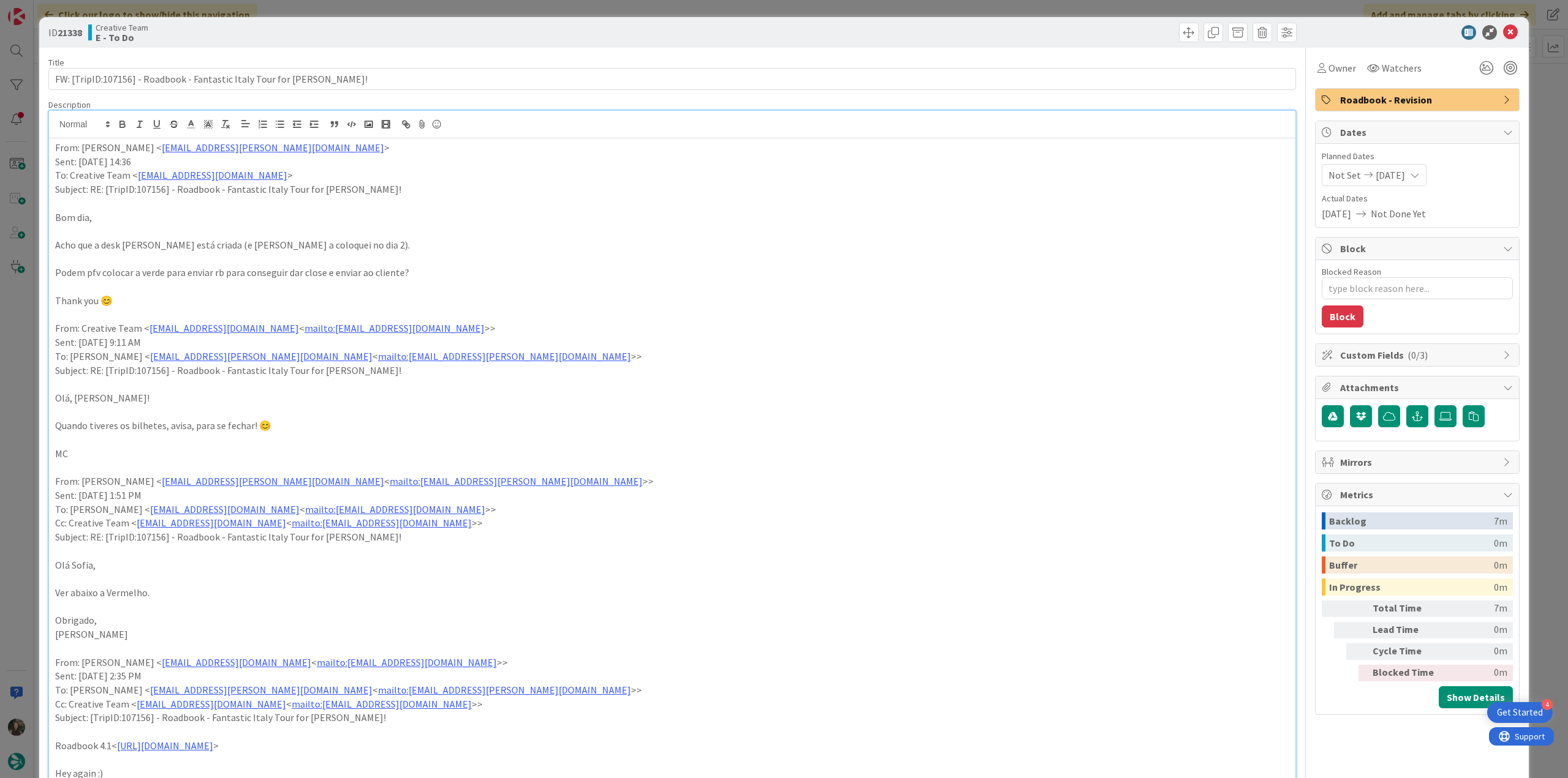
click at [15, 394] on div "ID 21338 Creative Team E - To Do Title 71 / 128 FW: [TripID:107156] - Roadbook …" at bounding box center [784, 389] width 1568 height 778
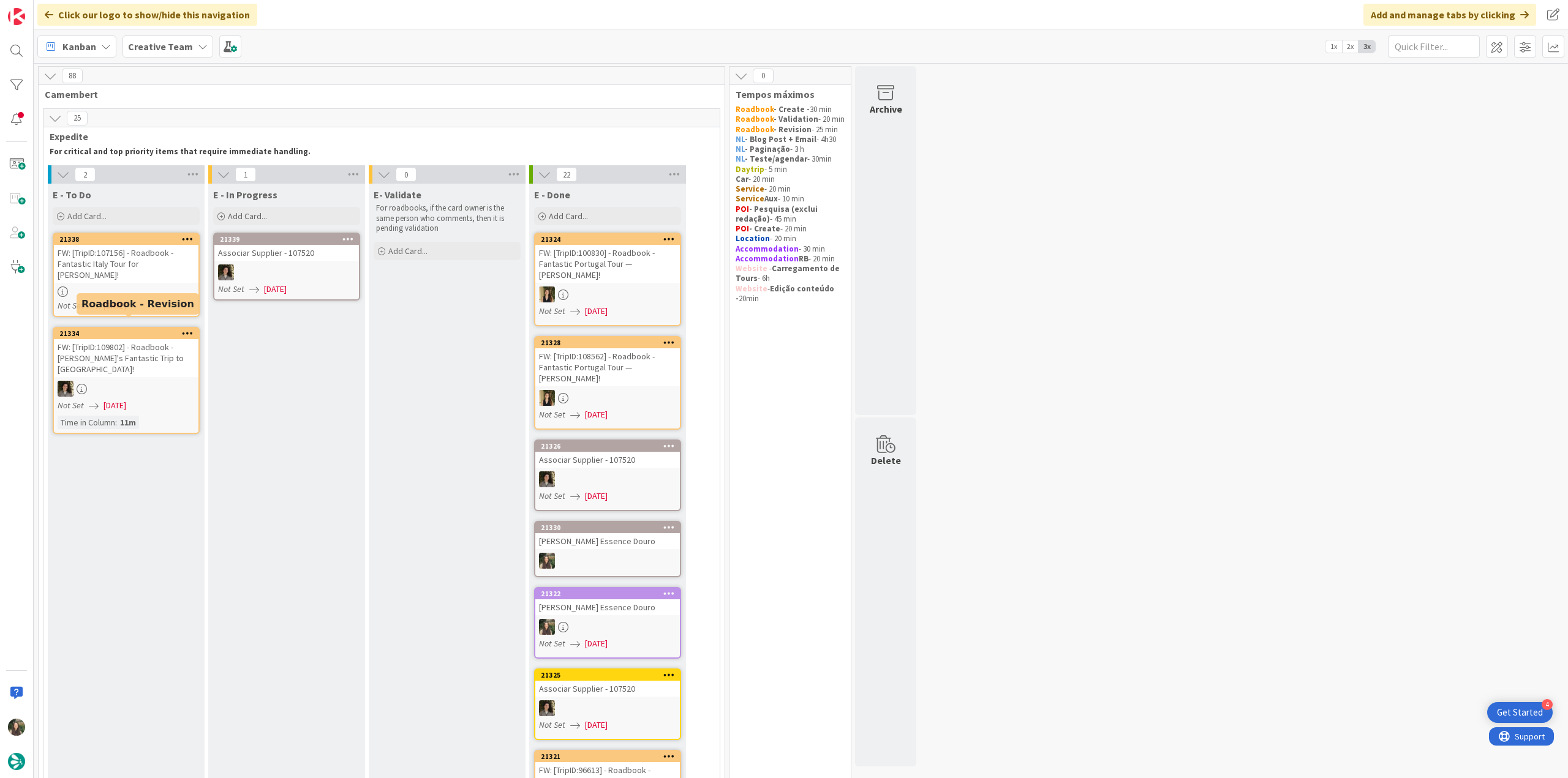
click at [156, 287] on div at bounding box center [126, 292] width 145 height 11
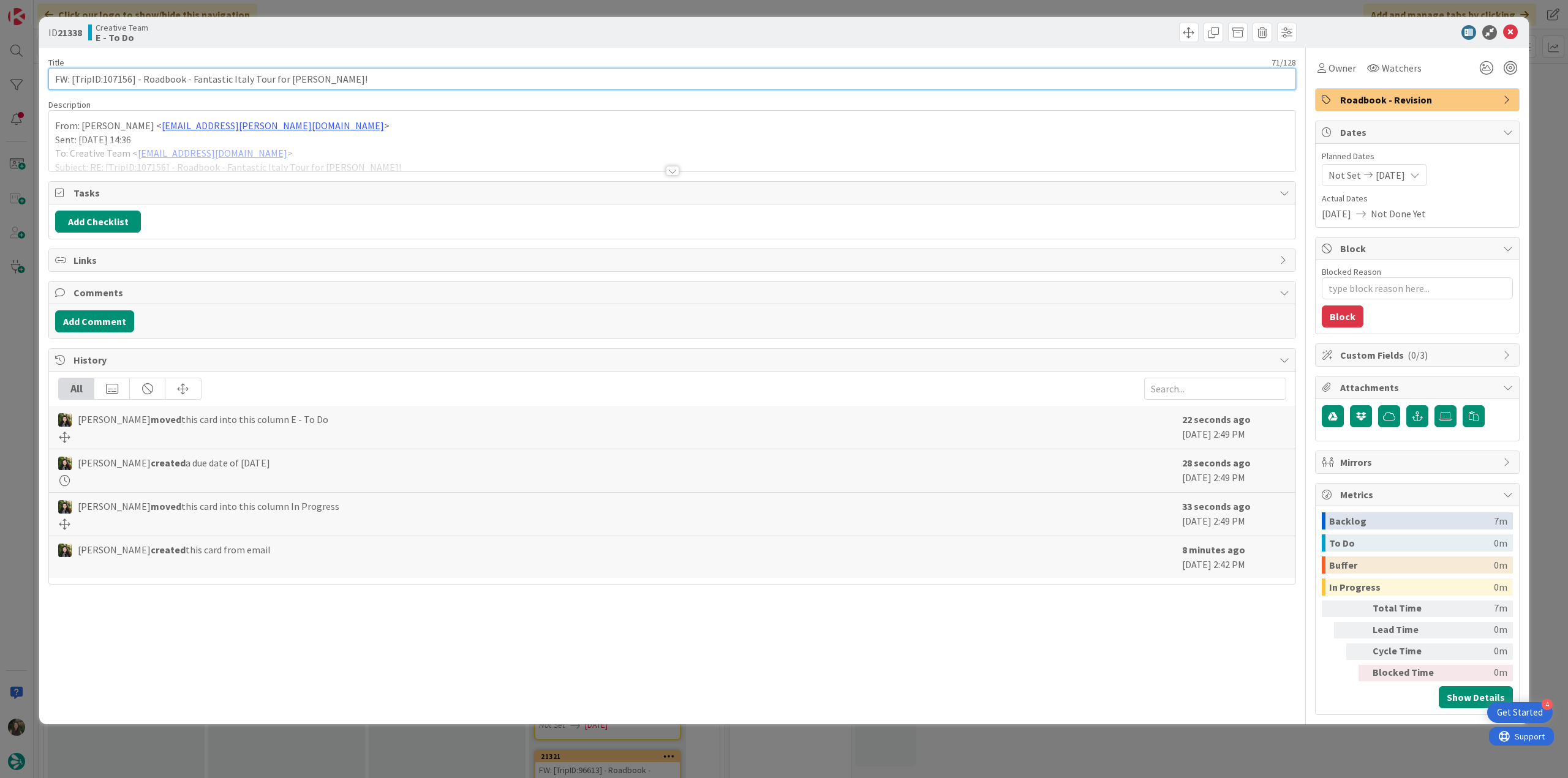
click at [117, 78] on input "FW: [TripID:107156] - Roadbook - Fantastic Italy Tour for [PERSON_NAME]!" at bounding box center [672, 78] width 1247 height 22
click at [457, 146] on div at bounding box center [672, 155] width 1246 height 31
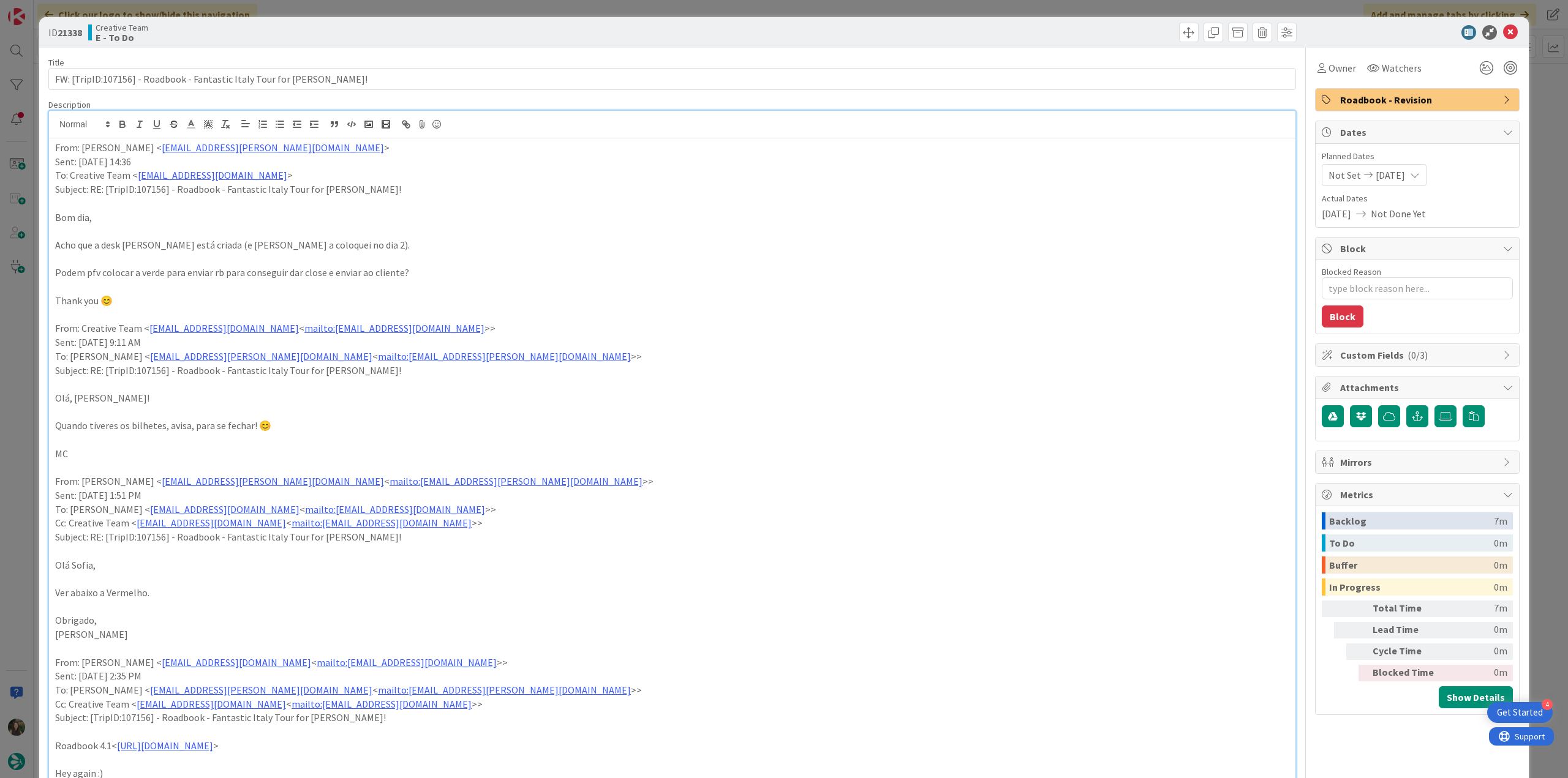
click at [22, 409] on div "ID 21338 Creative Team E - To Do Title 71 / 128 FW: [TripID:107156] - Roadbook …" at bounding box center [784, 389] width 1568 height 778
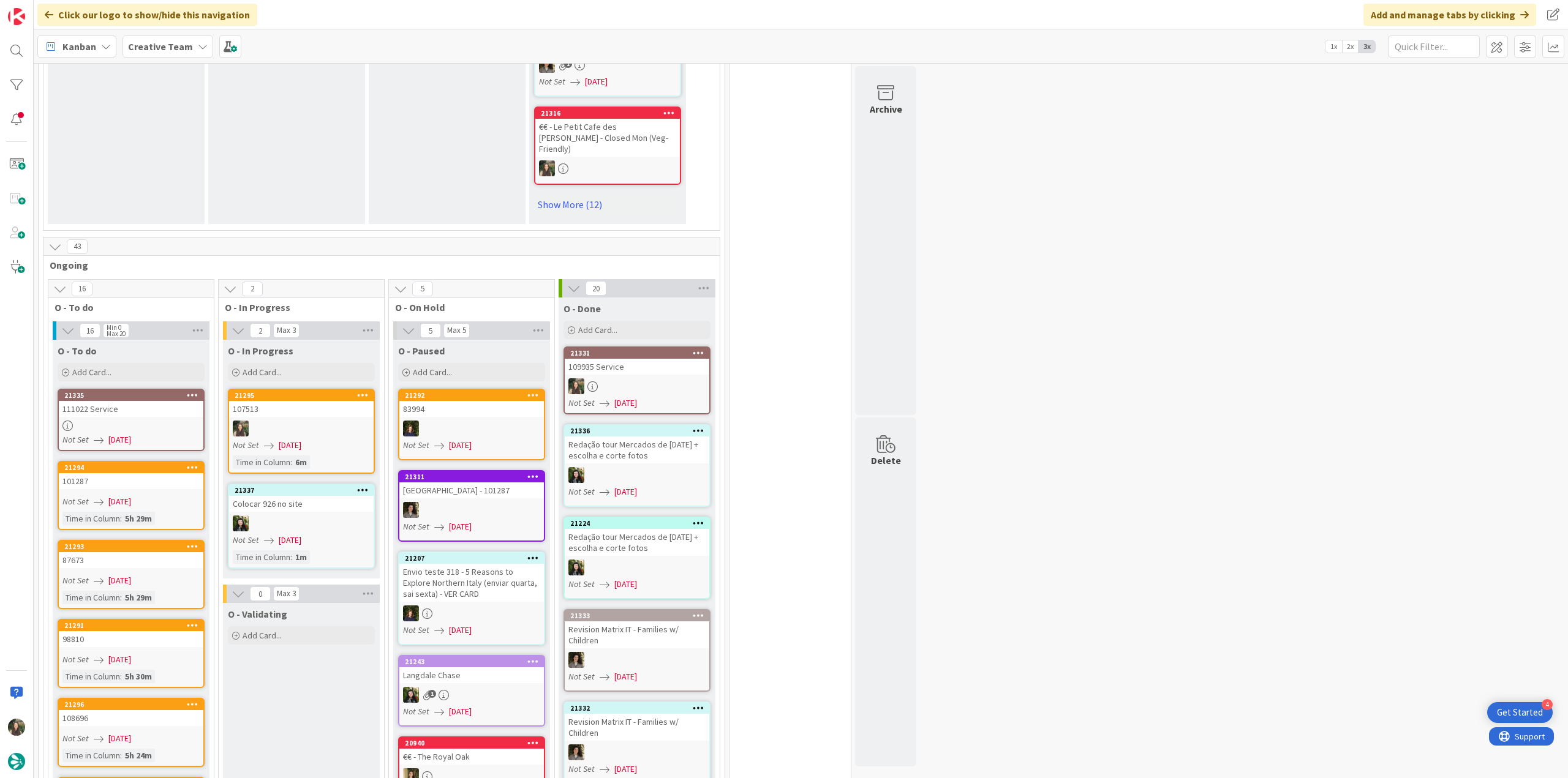
scroll to position [980, 0]
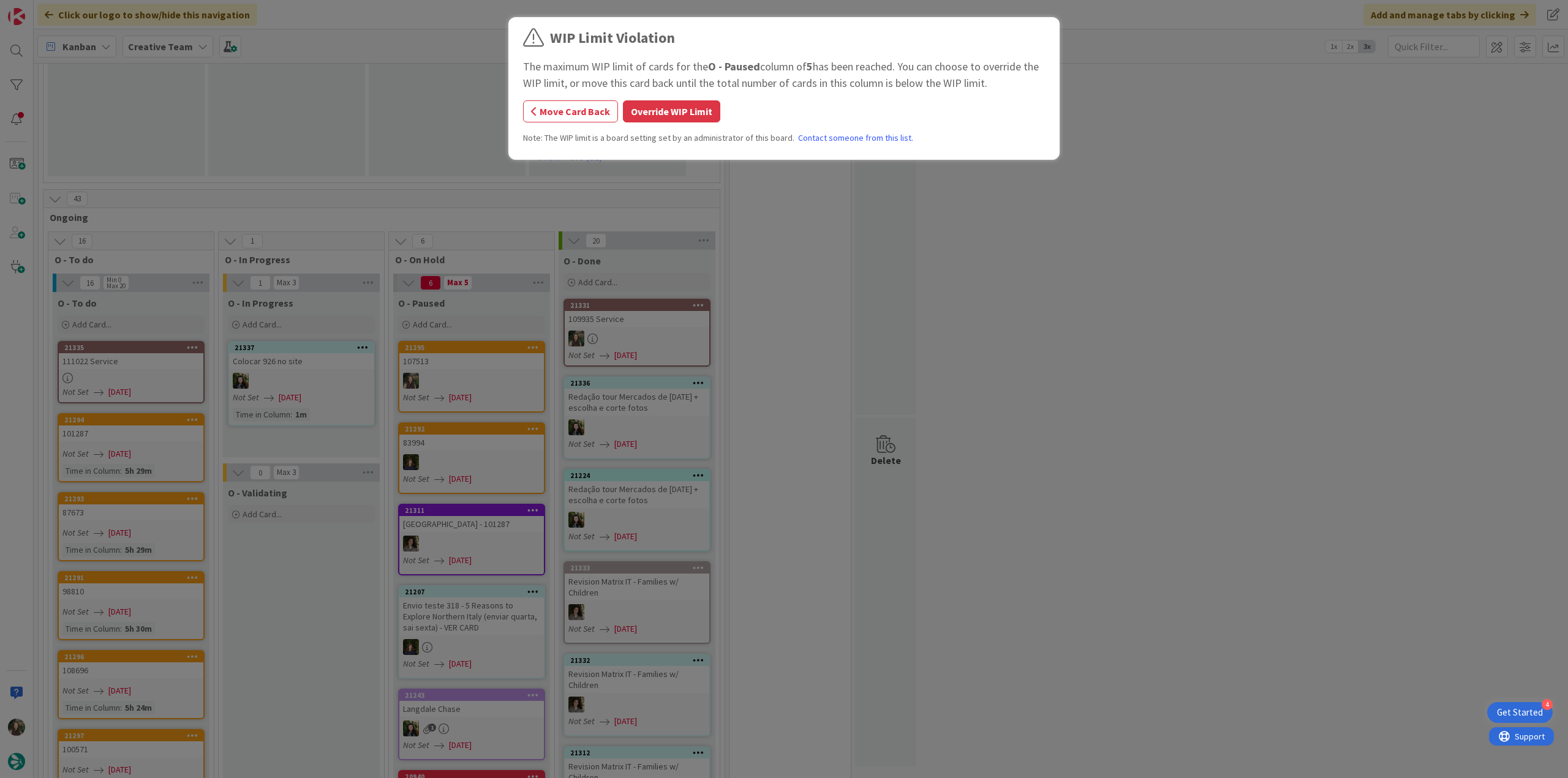
click at [648, 103] on button "Override WIP Limit" at bounding box center [671, 111] width 98 height 22
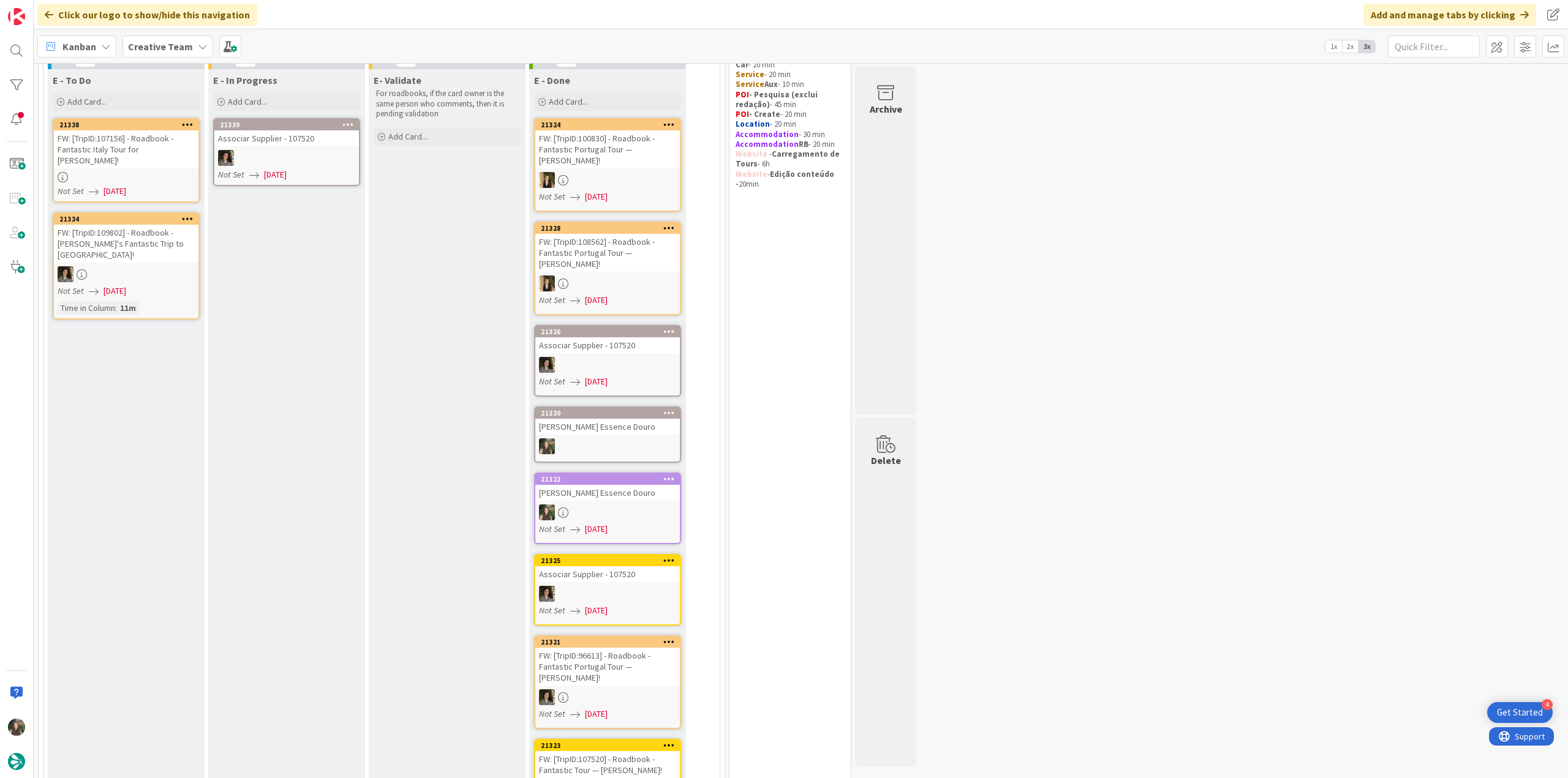
scroll to position [0, 0]
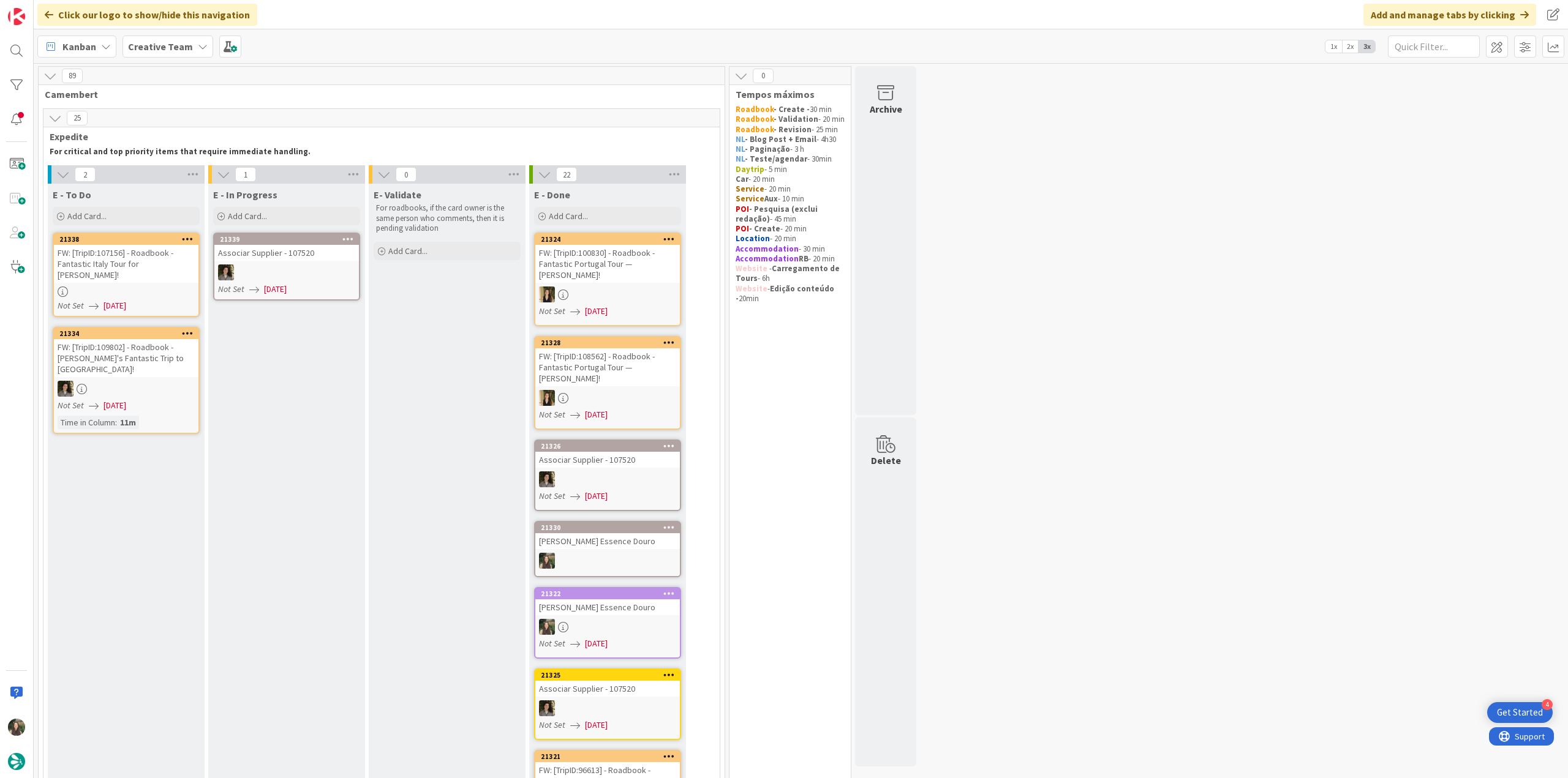
click at [161, 274] on link "21338 FW: [TripID:107156] - Roadbook - Fantastic Italy Tour for Joseph Bonin! N…" at bounding box center [126, 275] width 147 height 85
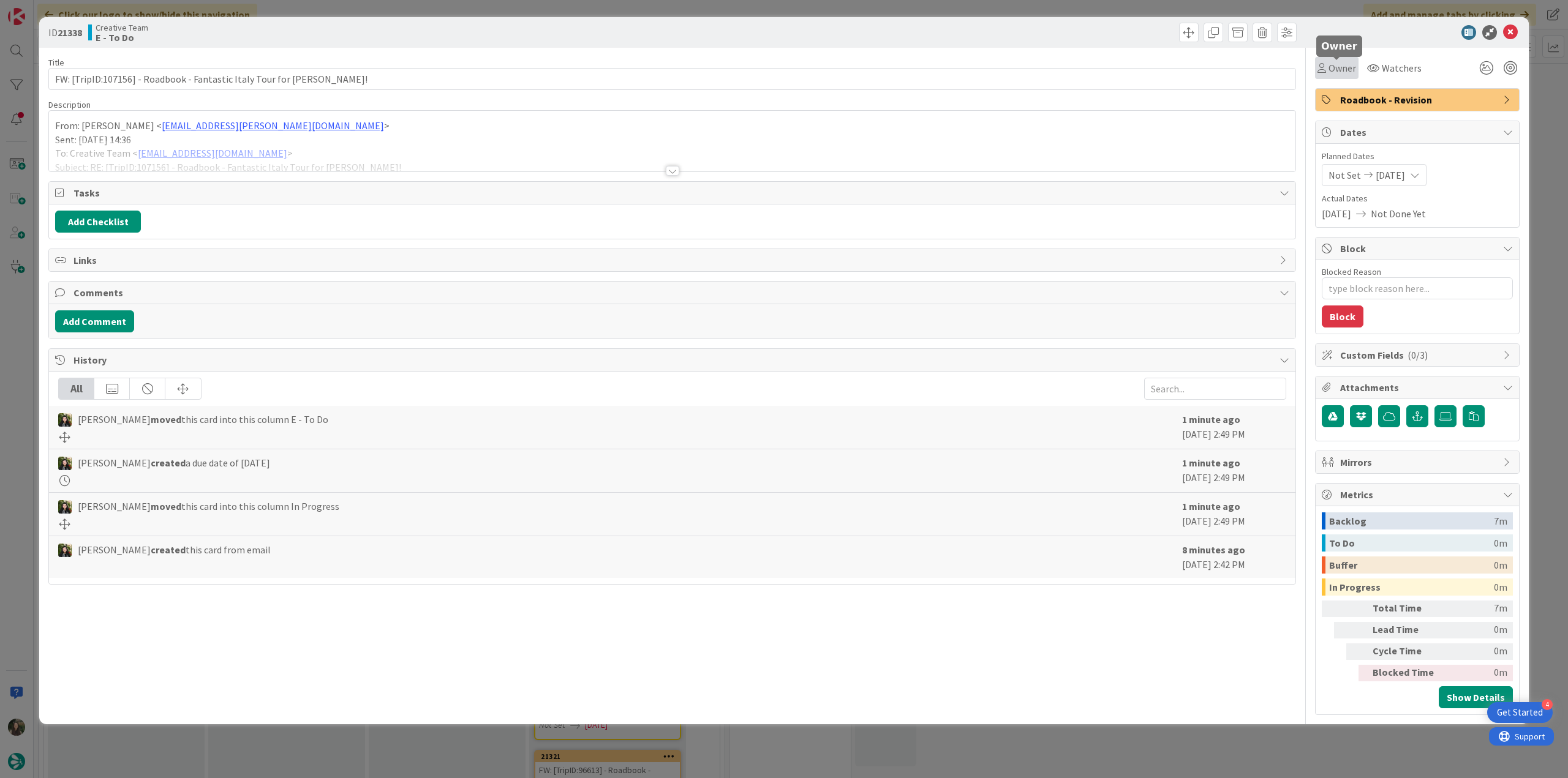
click at [1345, 68] on span "Owner" at bounding box center [1342, 68] width 28 height 14
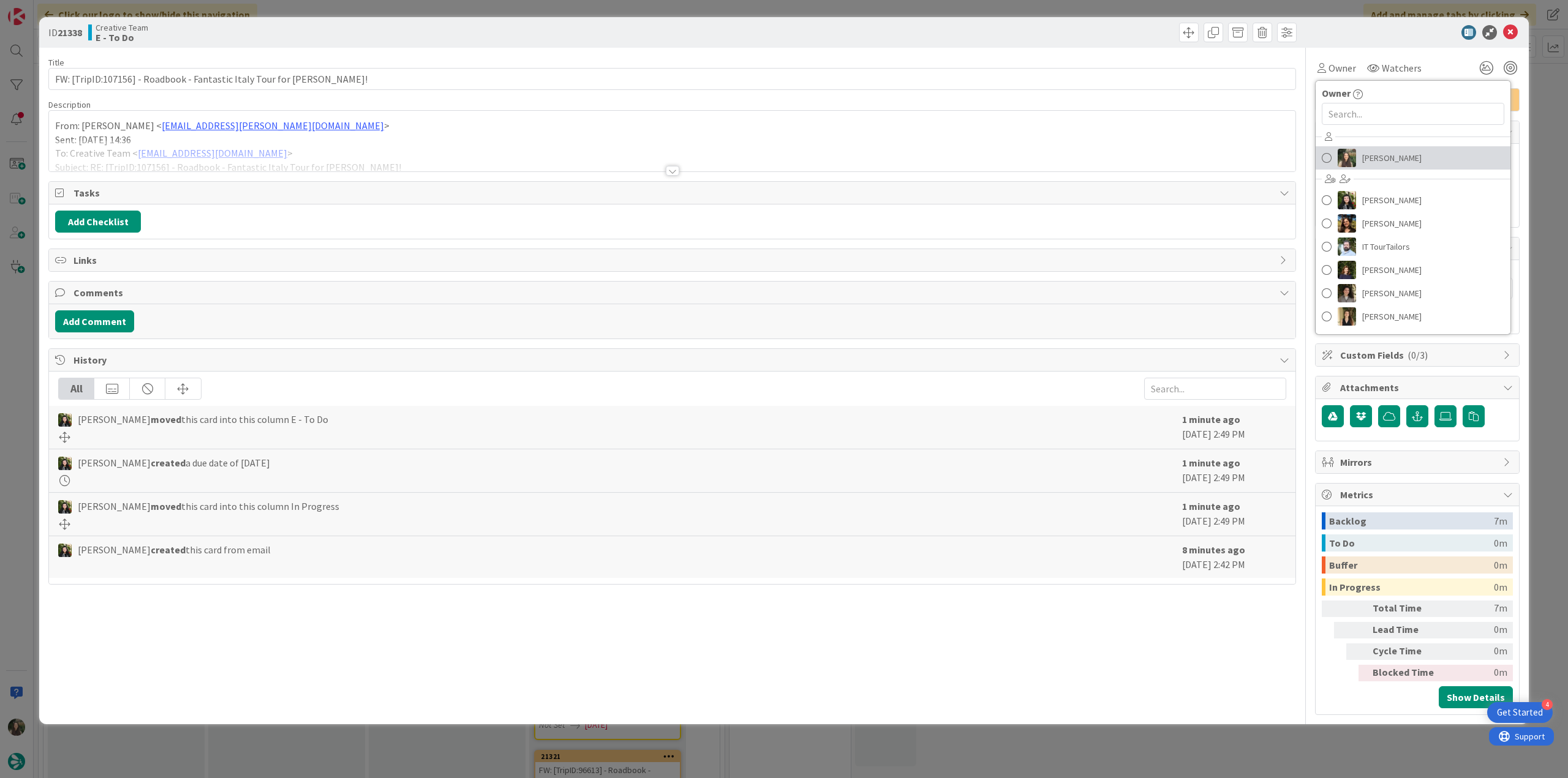
click at [1366, 153] on span "[PERSON_NAME]" at bounding box center [1392, 157] width 60 height 18
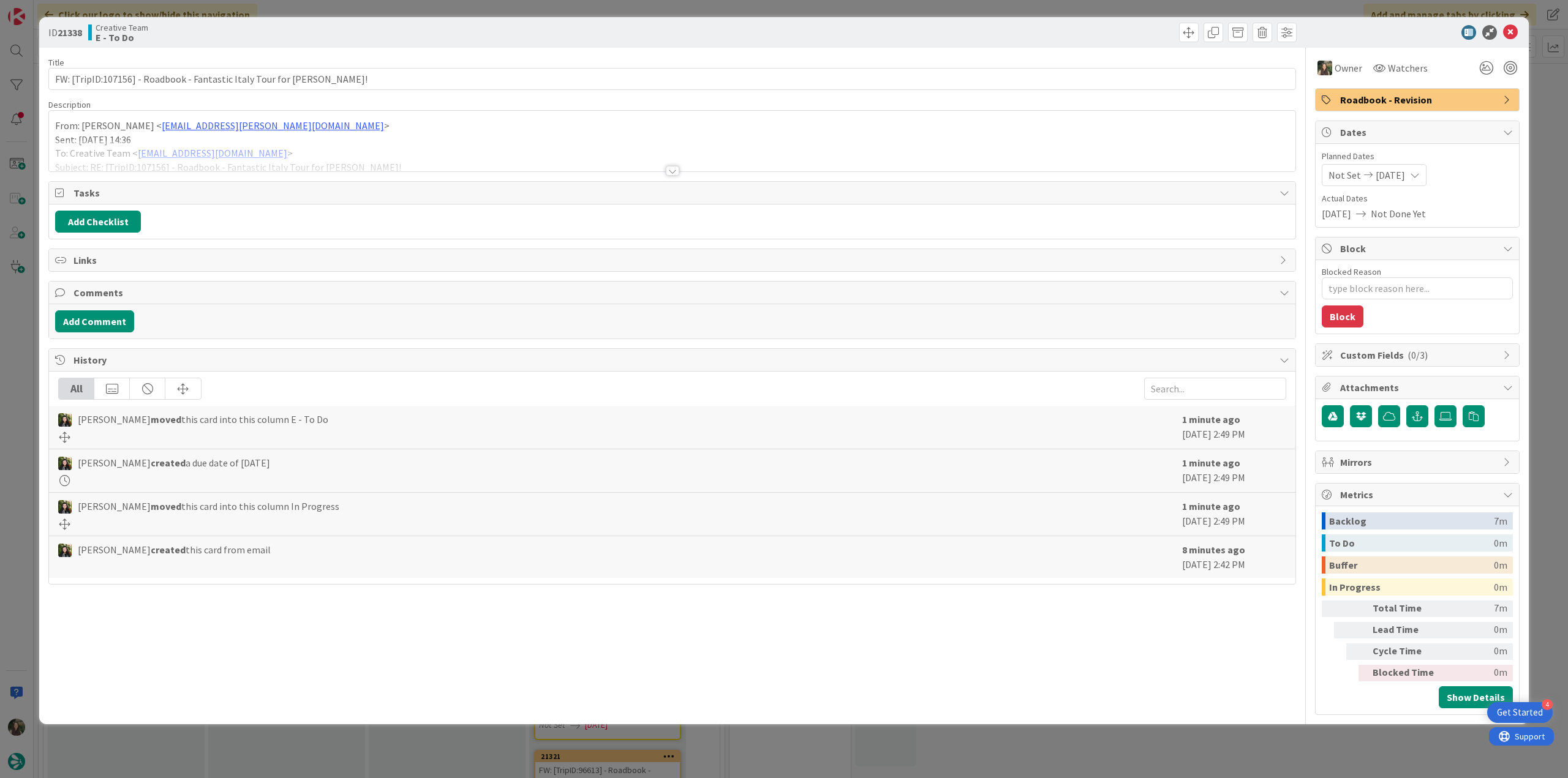
click at [1532, 88] on div "ID 21338 Creative Team E - To Do Title 71 / 128 FW: [TripID:107156] - Roadbook …" at bounding box center [784, 389] width 1568 height 778
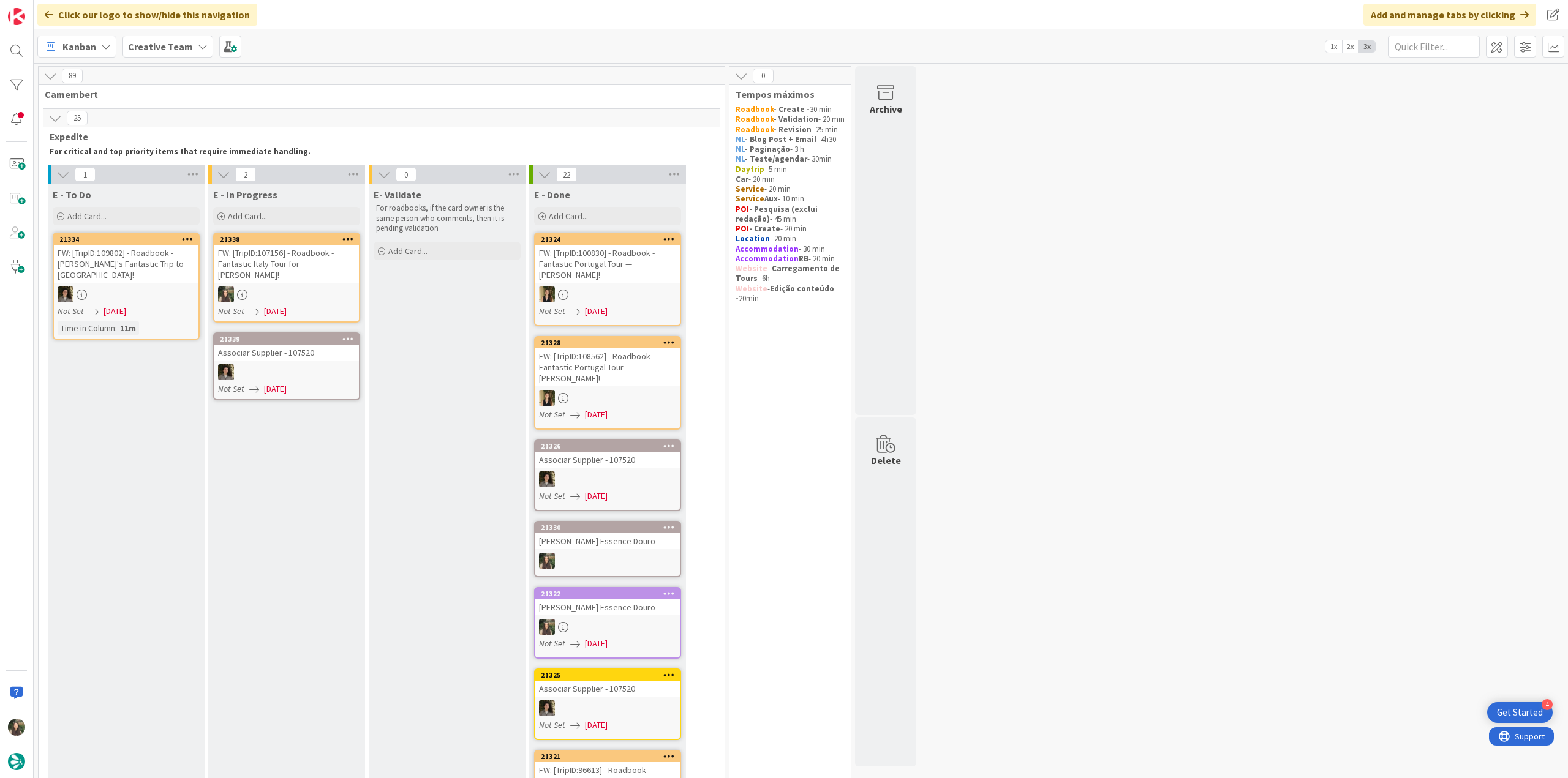
click at [281, 262] on div "FW: [TripID:107156] - Roadbook - Fantastic Italy Tour for [PERSON_NAME]!" at bounding box center [287, 264] width 145 height 38
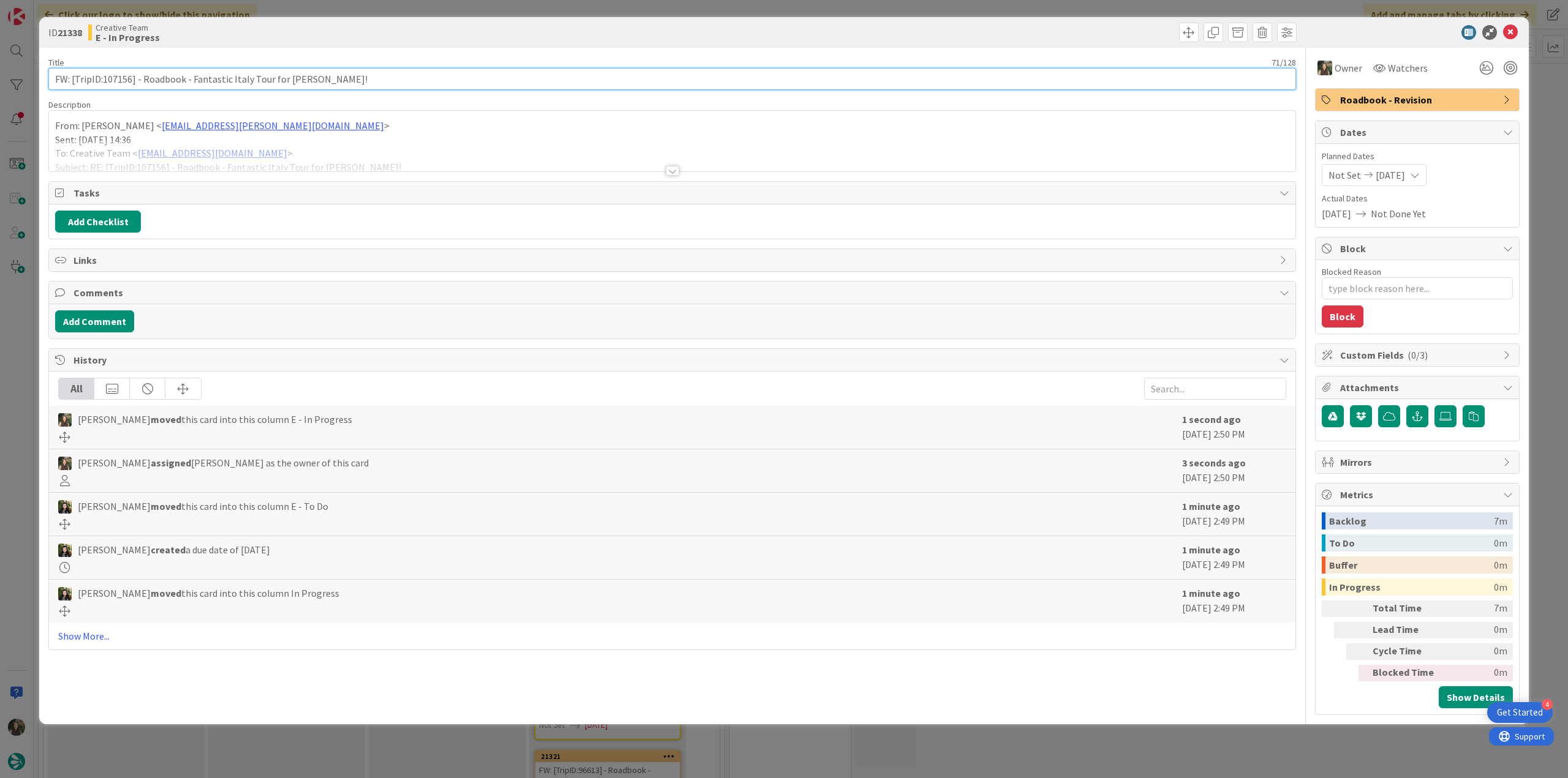
click at [125, 77] on input "FW: [TripID:107156] - Roadbook - Fantastic Italy Tour for [PERSON_NAME]!" at bounding box center [672, 78] width 1247 height 22
click at [291, 140] on div "From: Gonçalo Oliveira < goncalo.oliveira@tourtailors.com > Sent: Wednesday, Au…" at bounding box center [672, 144] width 1246 height 55
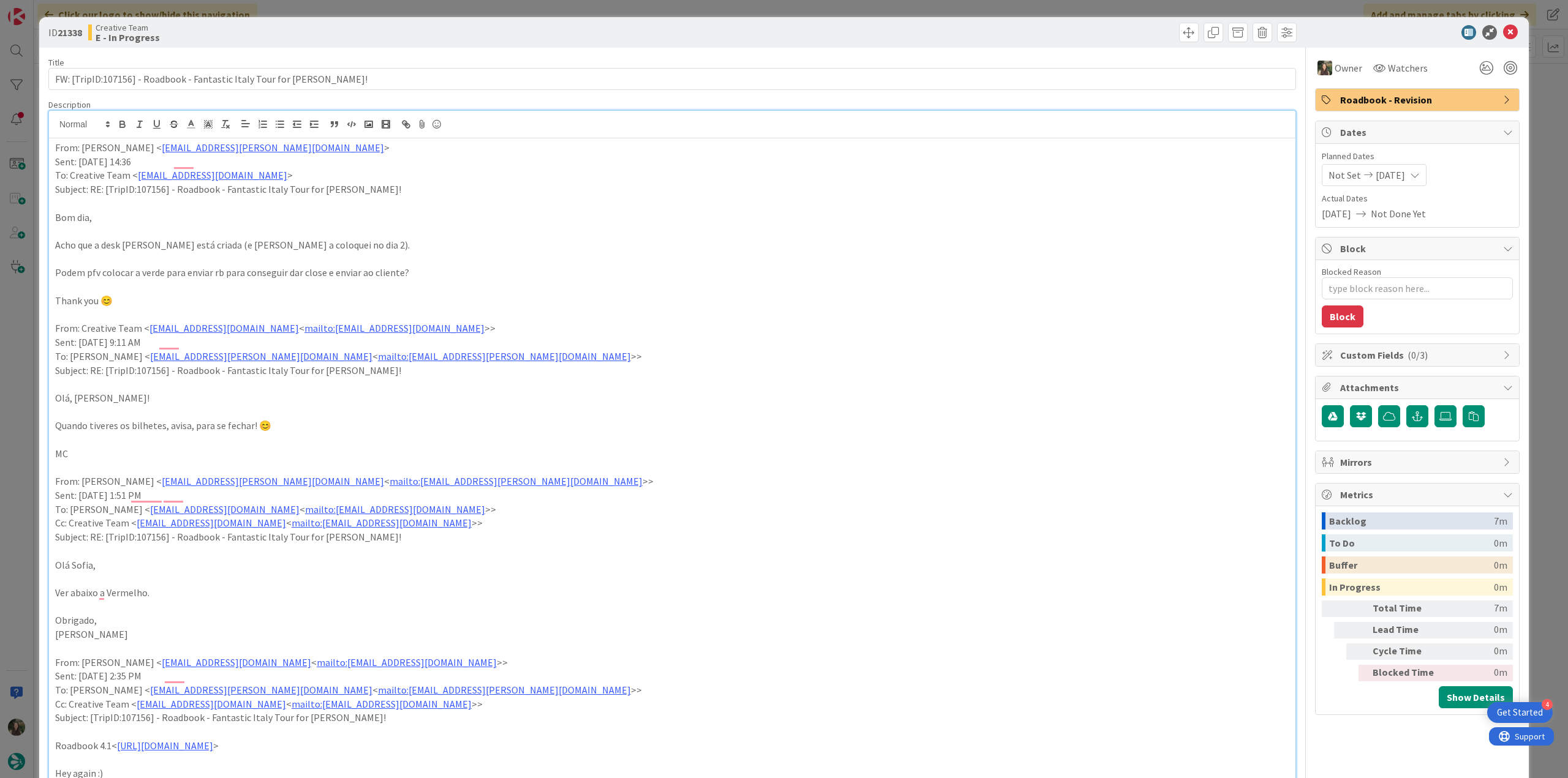
click at [10, 336] on div "ID 21338 Creative Team E - In Progress Title 71 / 128 FW: [TripID:107156] - Roa…" at bounding box center [784, 389] width 1568 height 778
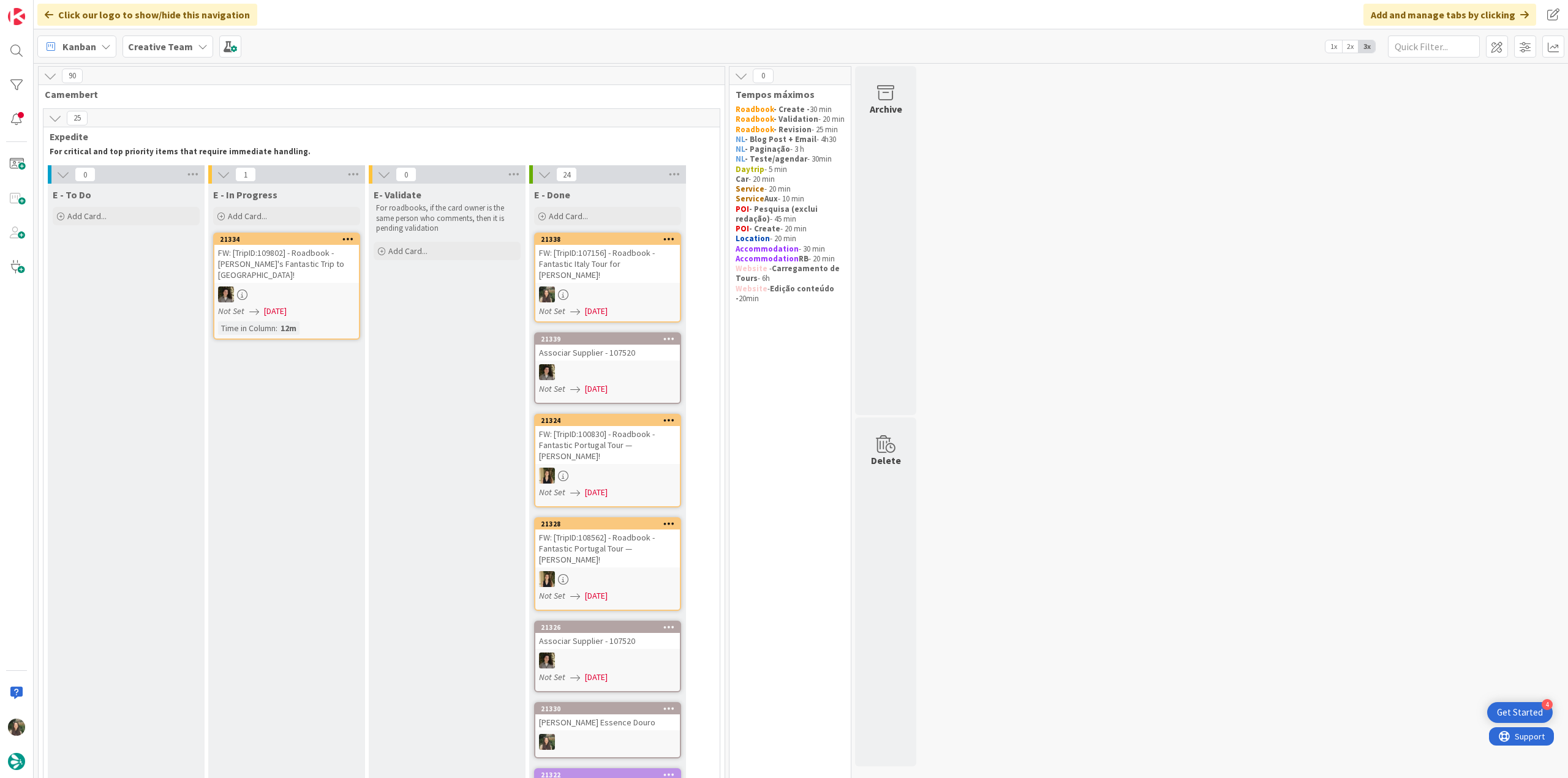
click at [648, 274] on link "21338 FW: [TripID:107156] - Roadbook - Fantastic Italy Tour for Joseph Bonin! N…" at bounding box center [607, 277] width 147 height 90
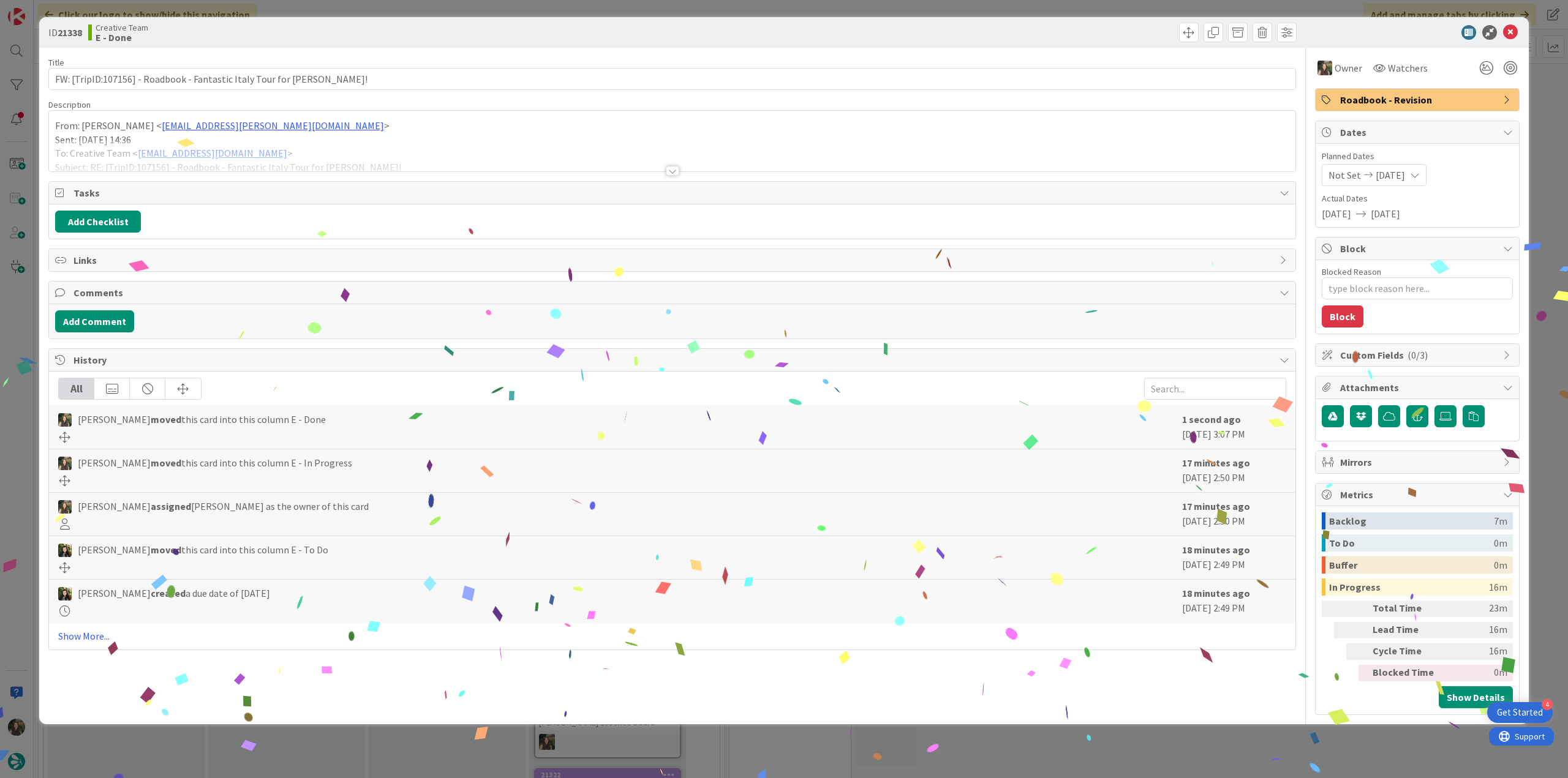
click at [1122, 746] on div "ID 21338 Creative Team E - Done Title 71 / 128 FW: [TripID:107156] - Roadbook -…" at bounding box center [784, 389] width 1568 height 778
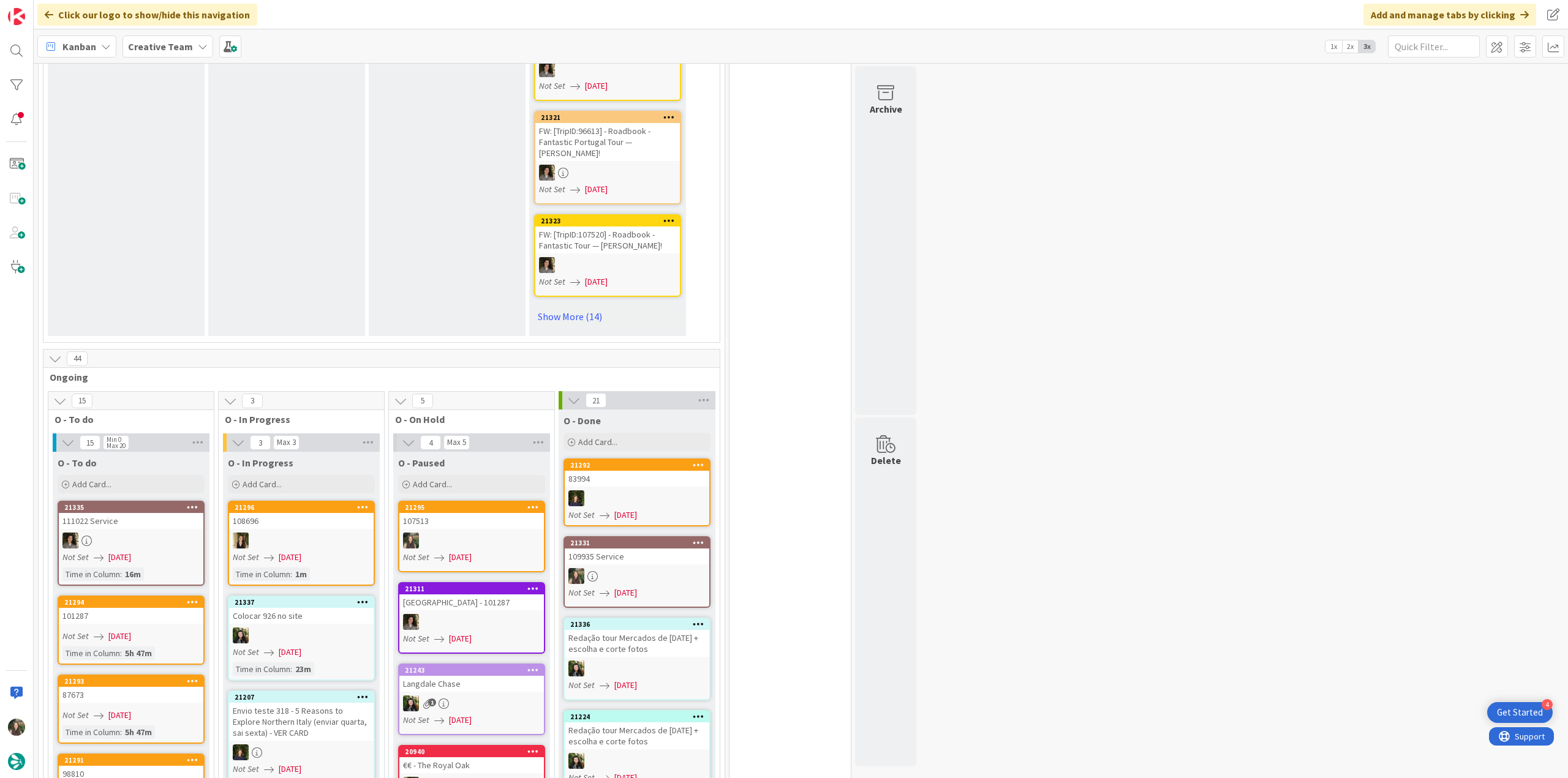
scroll to position [980, 0]
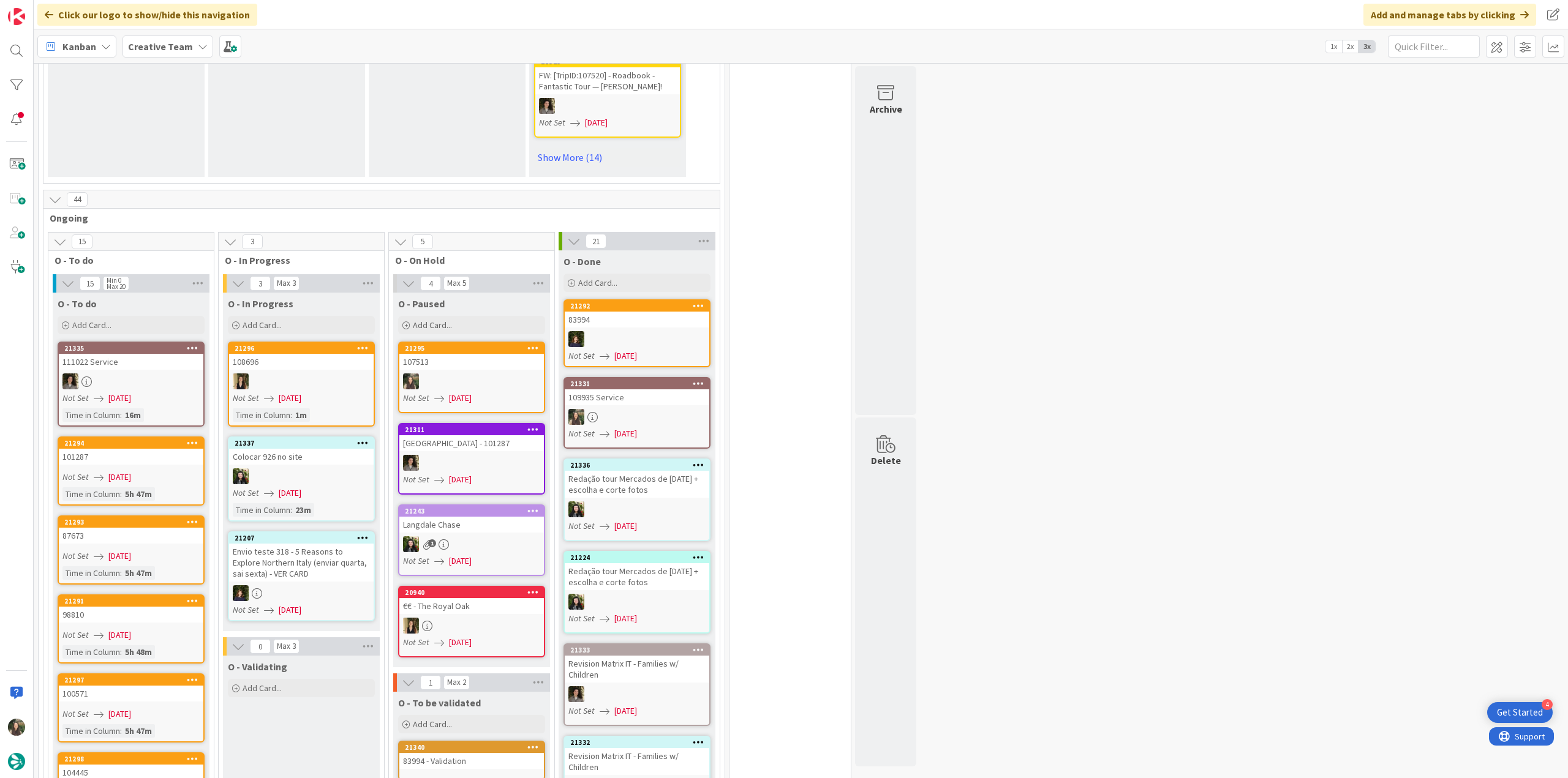
click at [500, 374] on div at bounding box center [472, 381] width 145 height 15
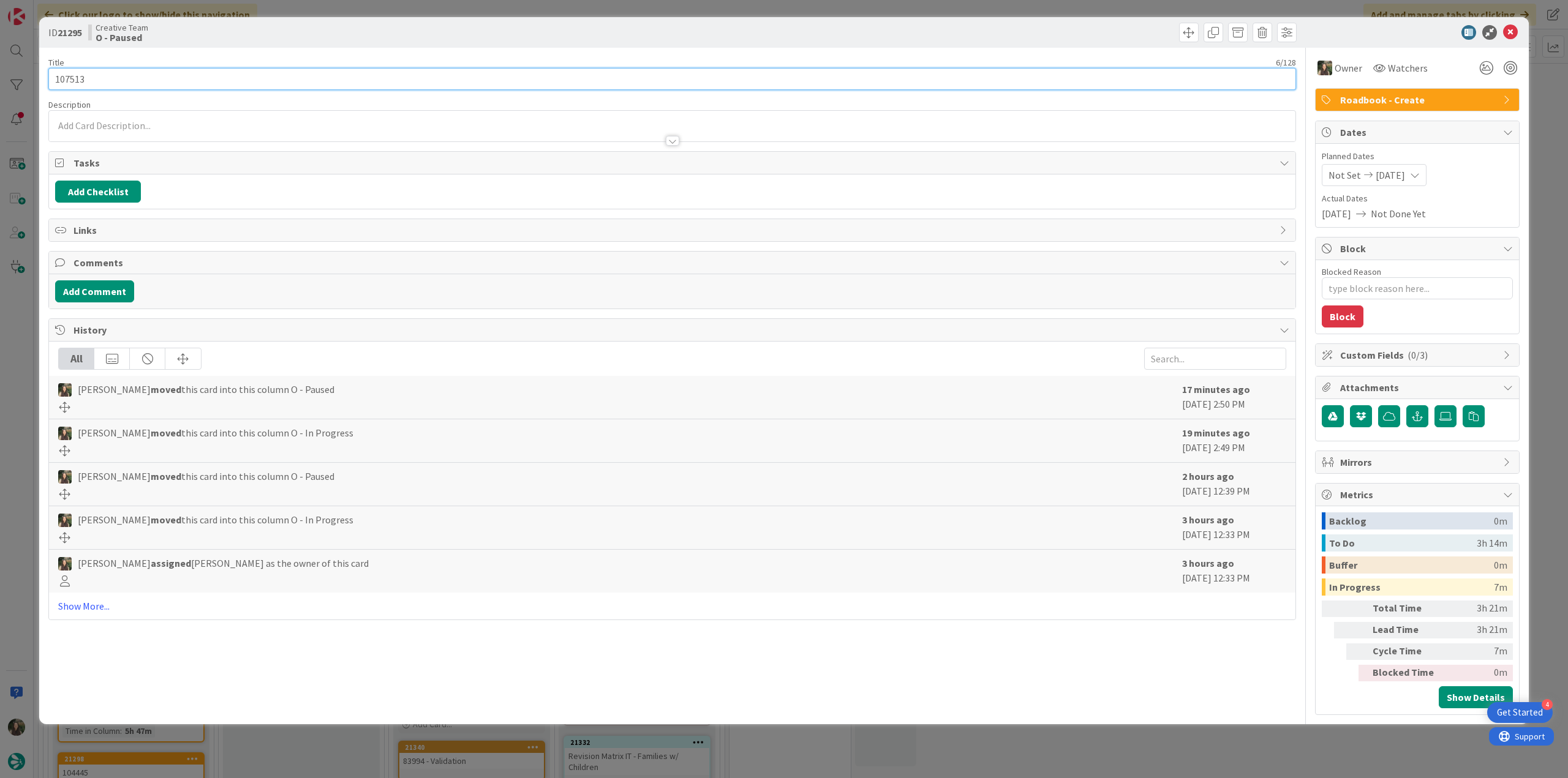
click at [68, 79] on input "107513" at bounding box center [672, 78] width 1247 height 22
click at [24, 415] on div "ID 21295 Creative Team O - Paused Title 6 / 128 107513 Description Inês Gonçalv…" at bounding box center [784, 389] width 1568 height 778
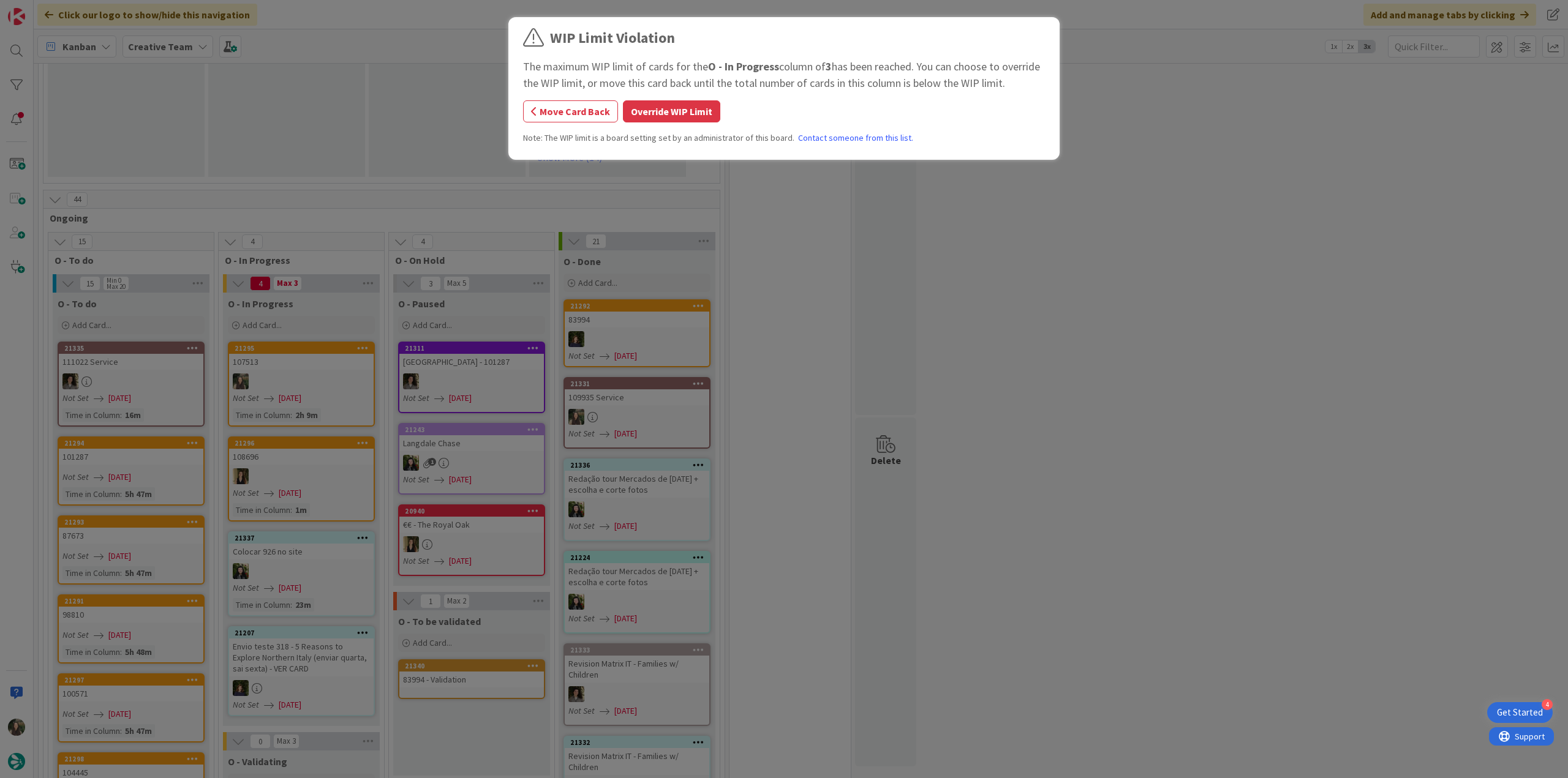
click at [284, 351] on div "WIP Limit Violation The maximum WIP limit of cards for the O - In Progress colu…" at bounding box center [784, 389] width 1568 height 778
drag, startPoint x: 672, startPoint y: 103, endPoint x: 604, endPoint y: 153, distance: 84.4
click at [673, 103] on button "Override WIP Limit" at bounding box center [671, 111] width 98 height 22
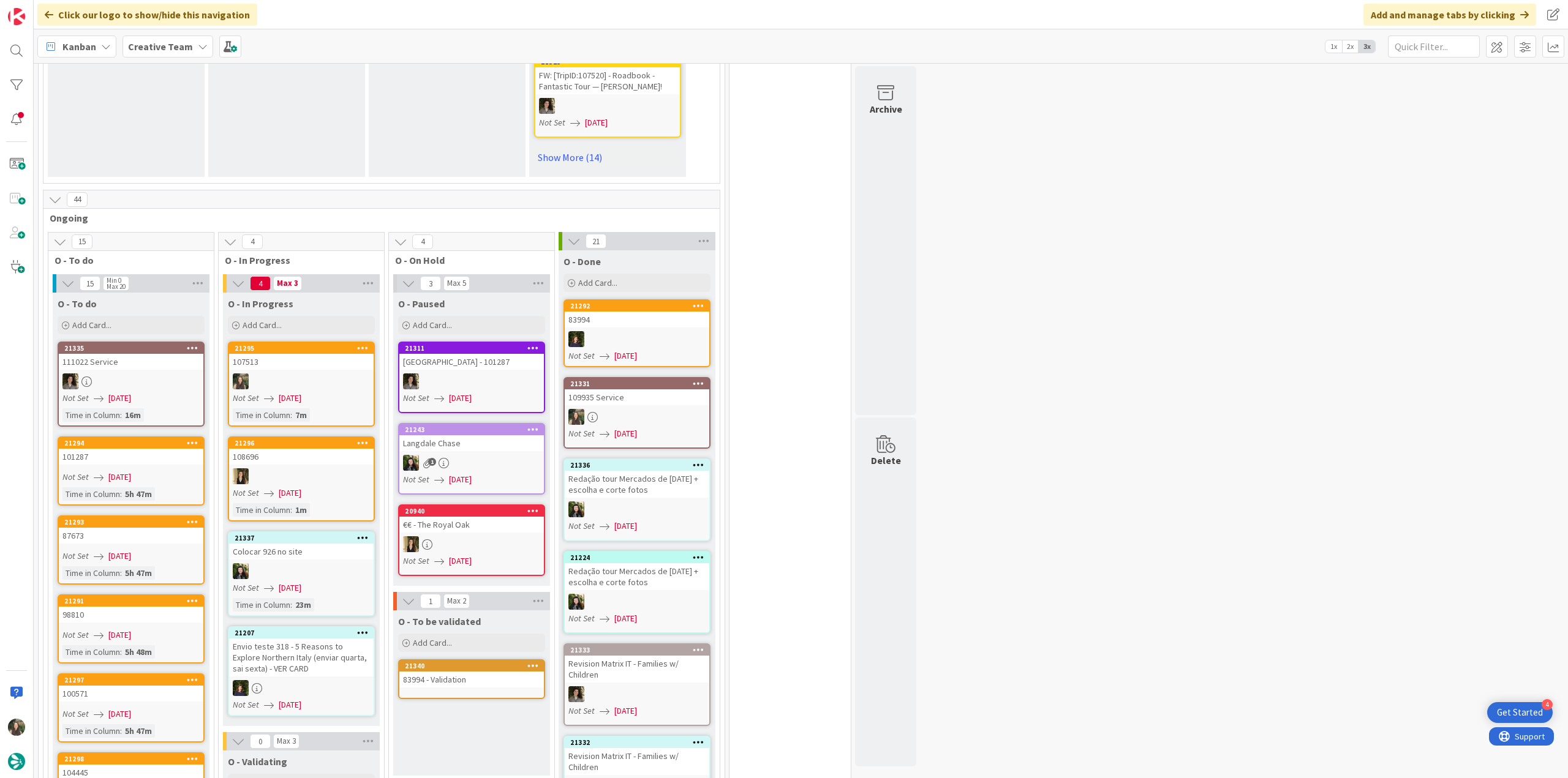
click at [297, 374] on div at bounding box center [301, 381] width 145 height 15
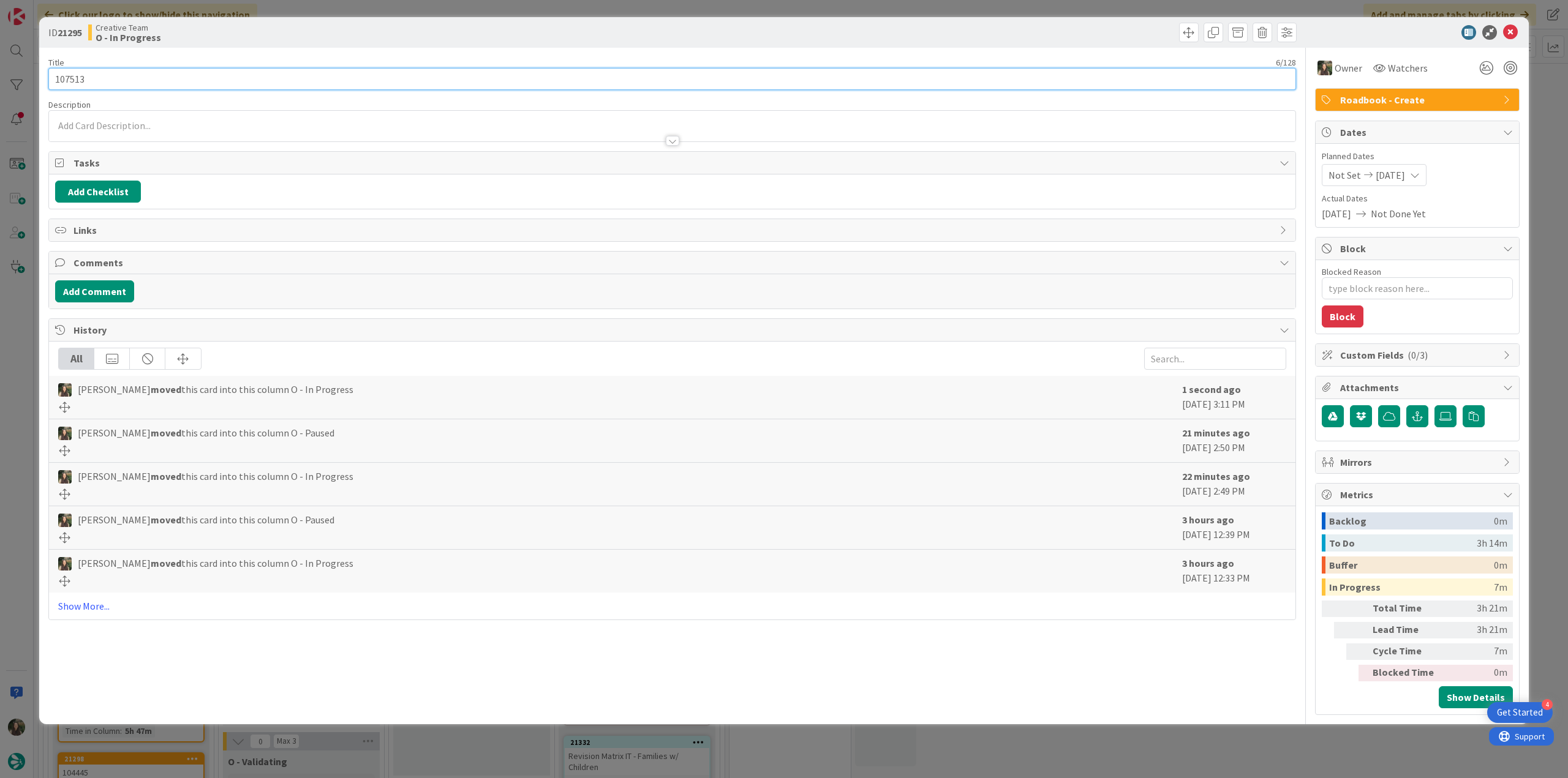
click at [70, 81] on input "107513" at bounding box center [672, 78] width 1247 height 22
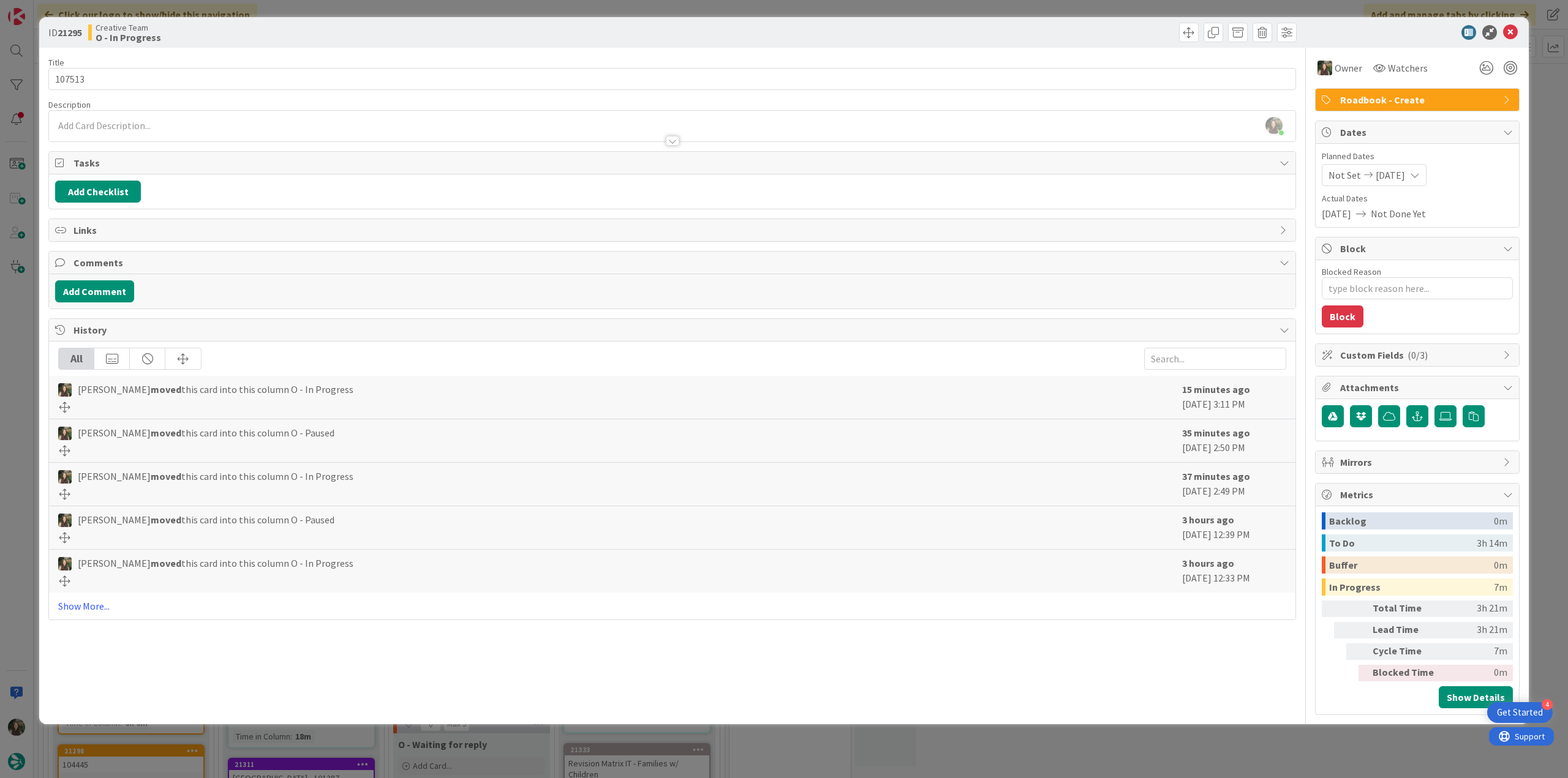
click at [28, 343] on div "ID 21295 Creative Team O - In Progress Title 6 / 128 107513 Description Inês Go…" at bounding box center [784, 389] width 1568 height 778
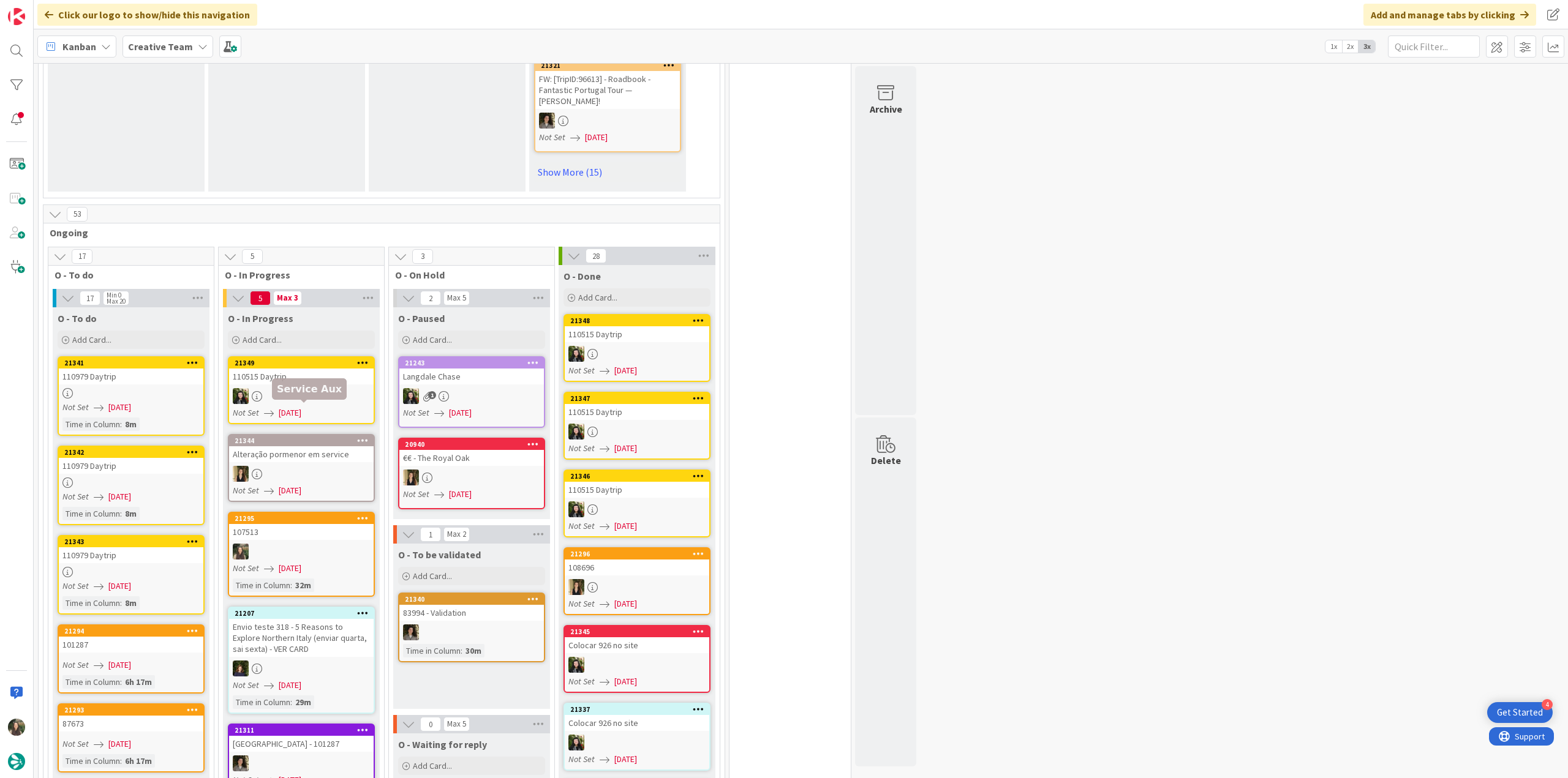
click at [313, 436] on div "21344" at bounding box center [304, 440] width 139 height 9
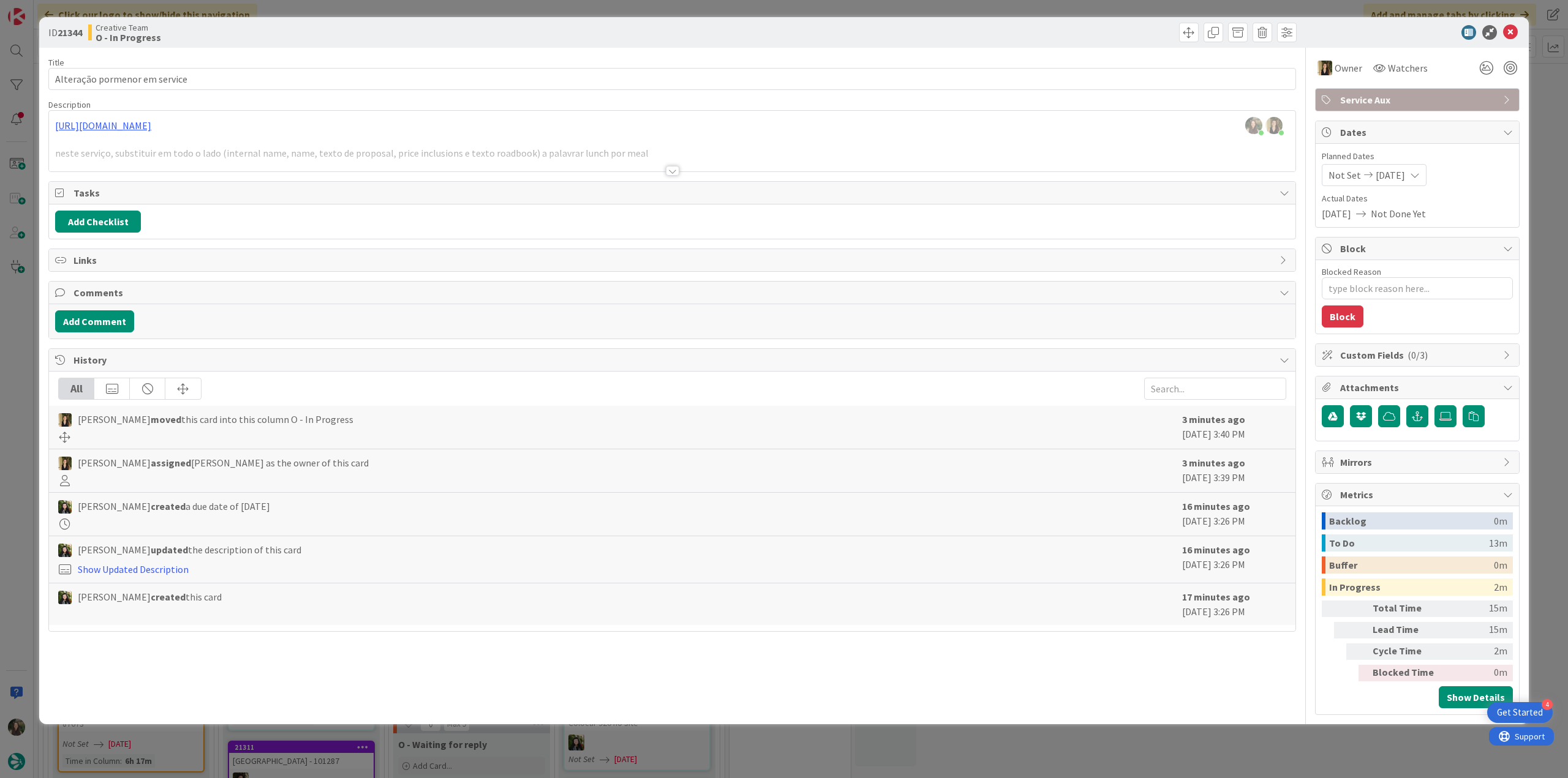
click at [14, 388] on div "ID 21344 Creative Team O - In Progress Title 29 / 128 Alteração pormenor em ser…" at bounding box center [784, 389] width 1568 height 778
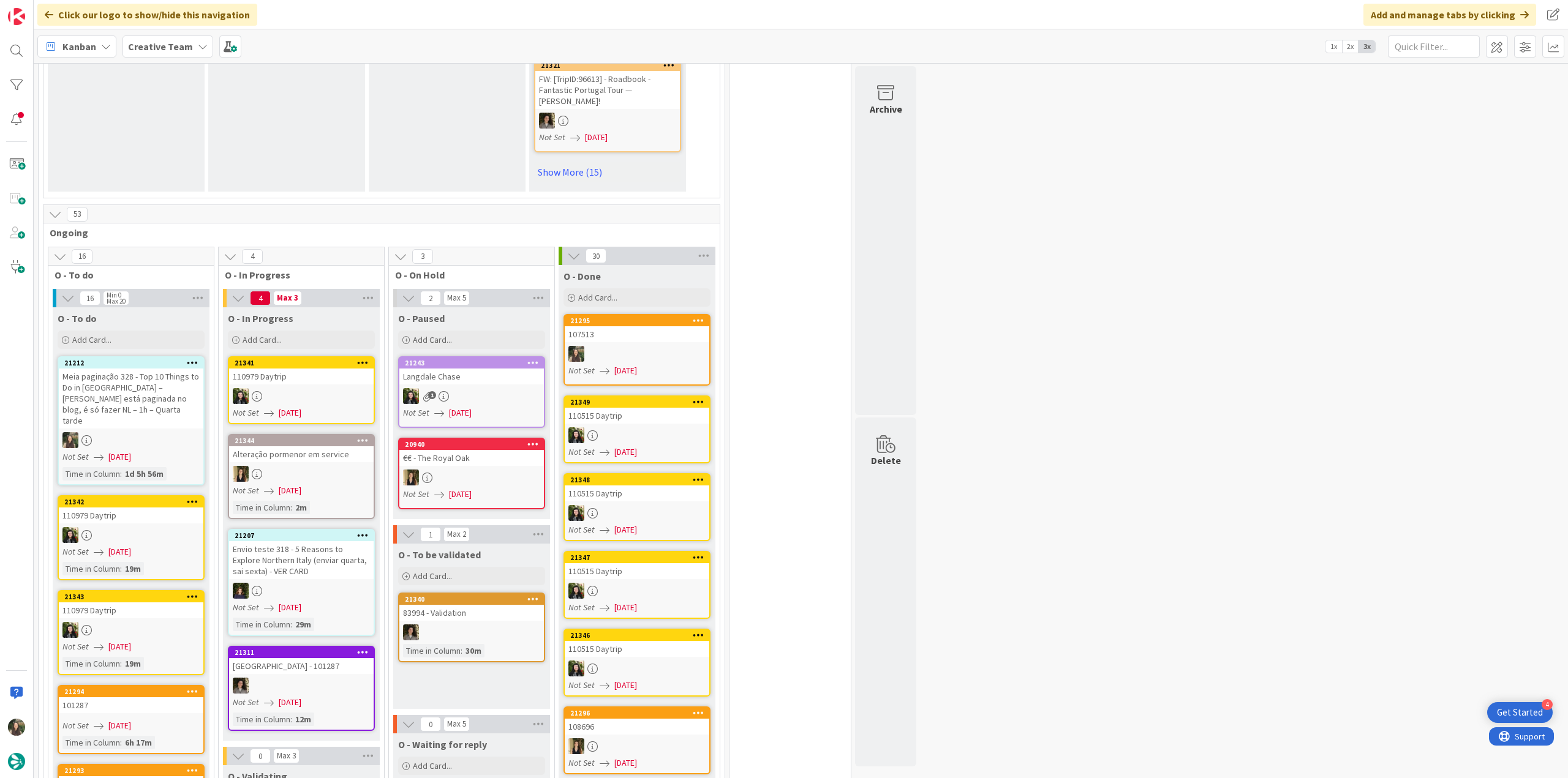
click at [660, 326] on div "107513" at bounding box center [637, 334] width 145 height 15
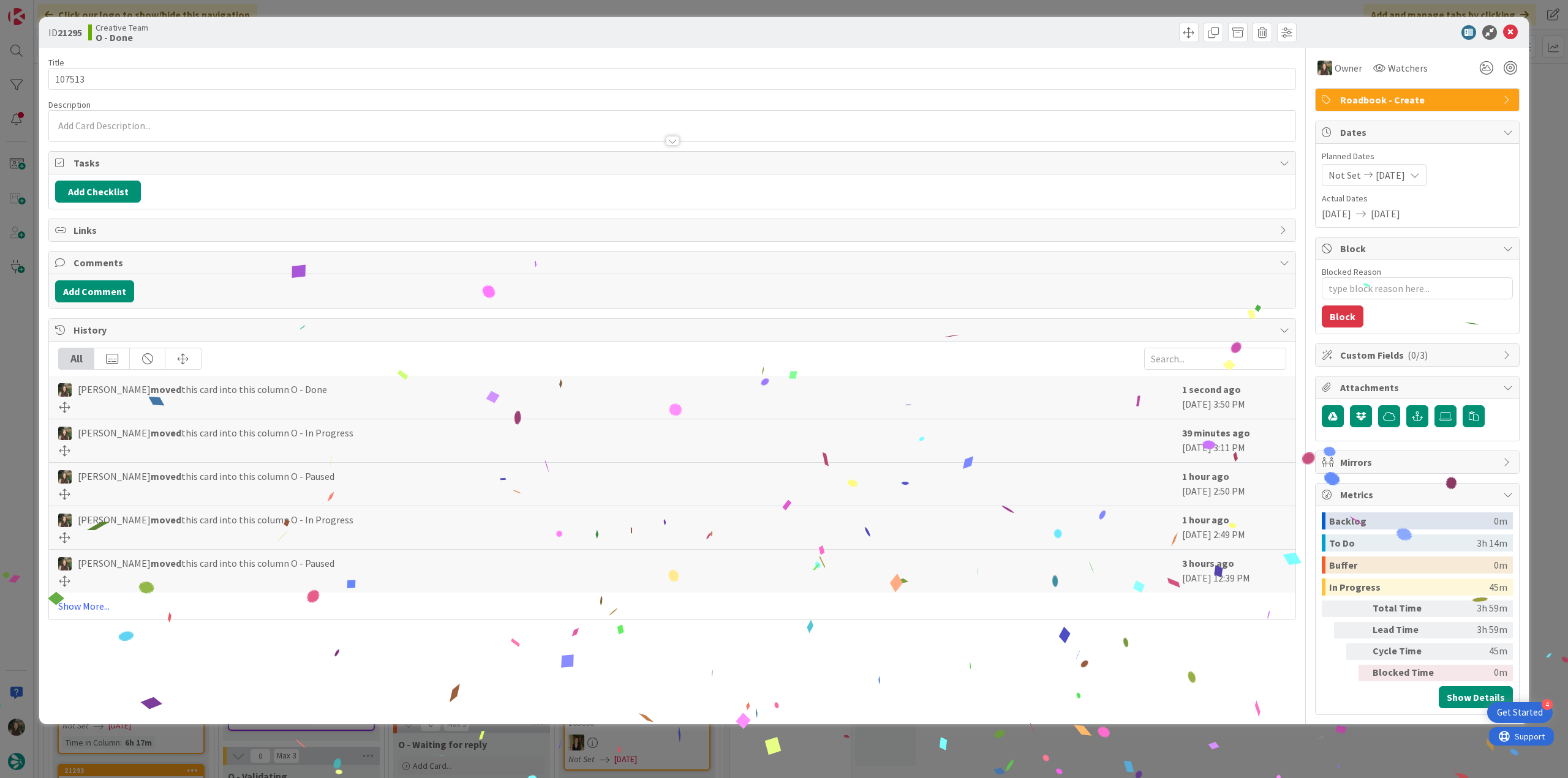
click at [1164, 739] on div "ID 21295 Creative Team O - Done Title 6 / 128 107513 Description Owner Watchers…" at bounding box center [784, 389] width 1568 height 778
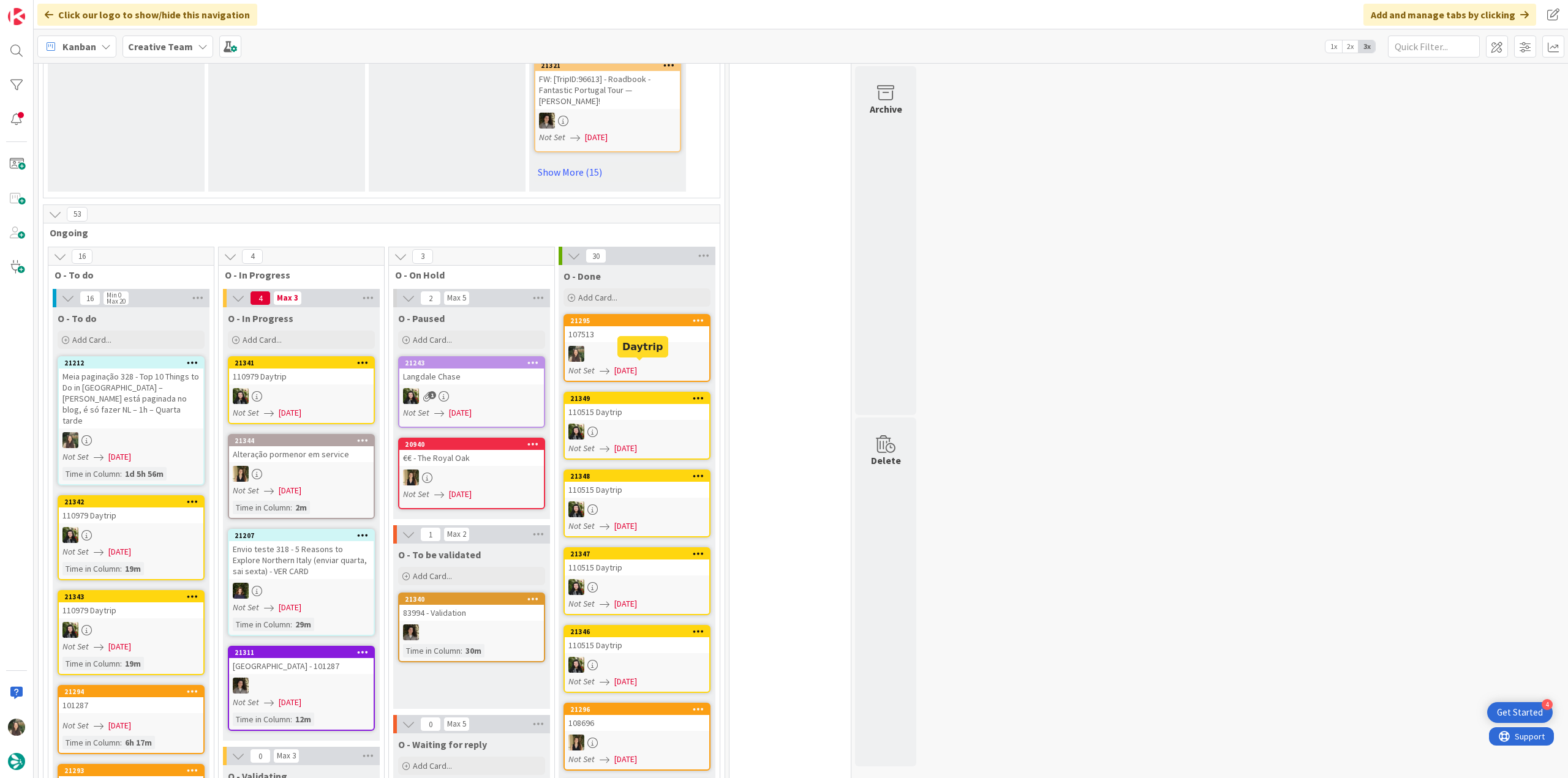
click at [616, 326] on div "107513" at bounding box center [637, 334] width 145 height 15
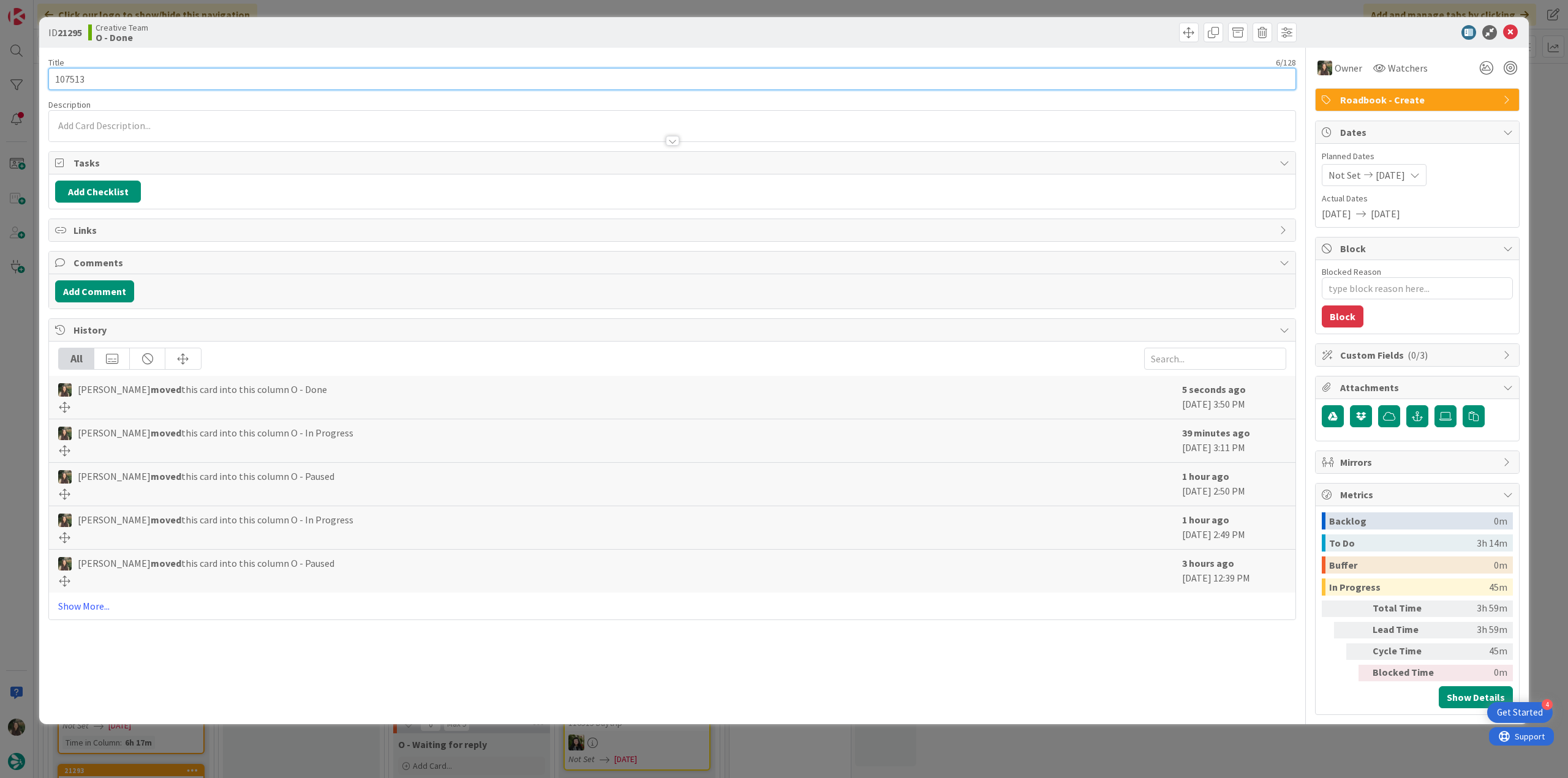
click at [69, 81] on input "107513" at bounding box center [672, 78] width 1247 height 22
click at [20, 363] on div "ID 21295 Creative Team O - Done Title 6 / 128 107513 Description Inês Gonçalves…" at bounding box center [784, 389] width 1568 height 778
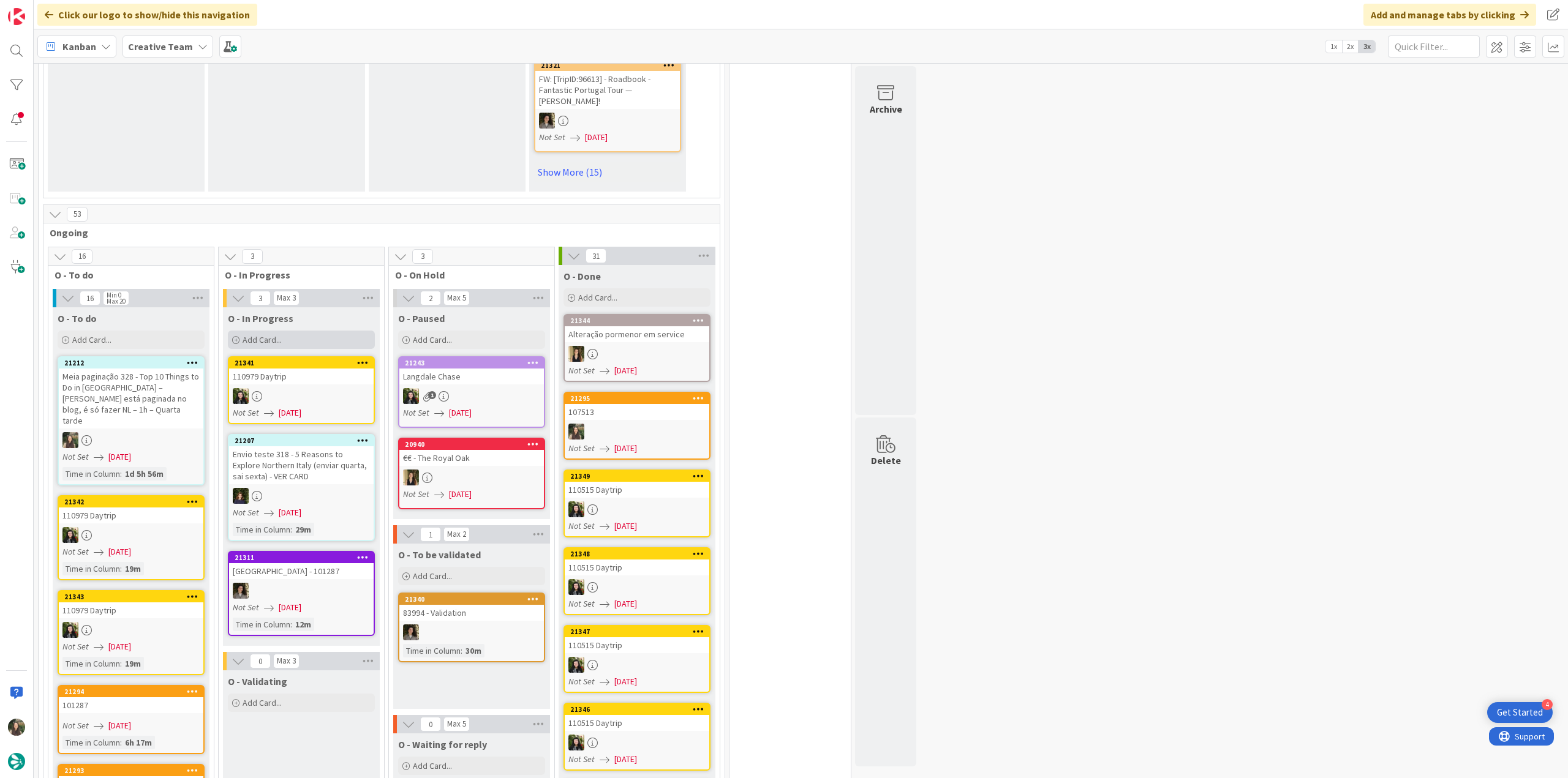
click at [306, 331] on div "Add Card..." at bounding box center [301, 340] width 147 height 18
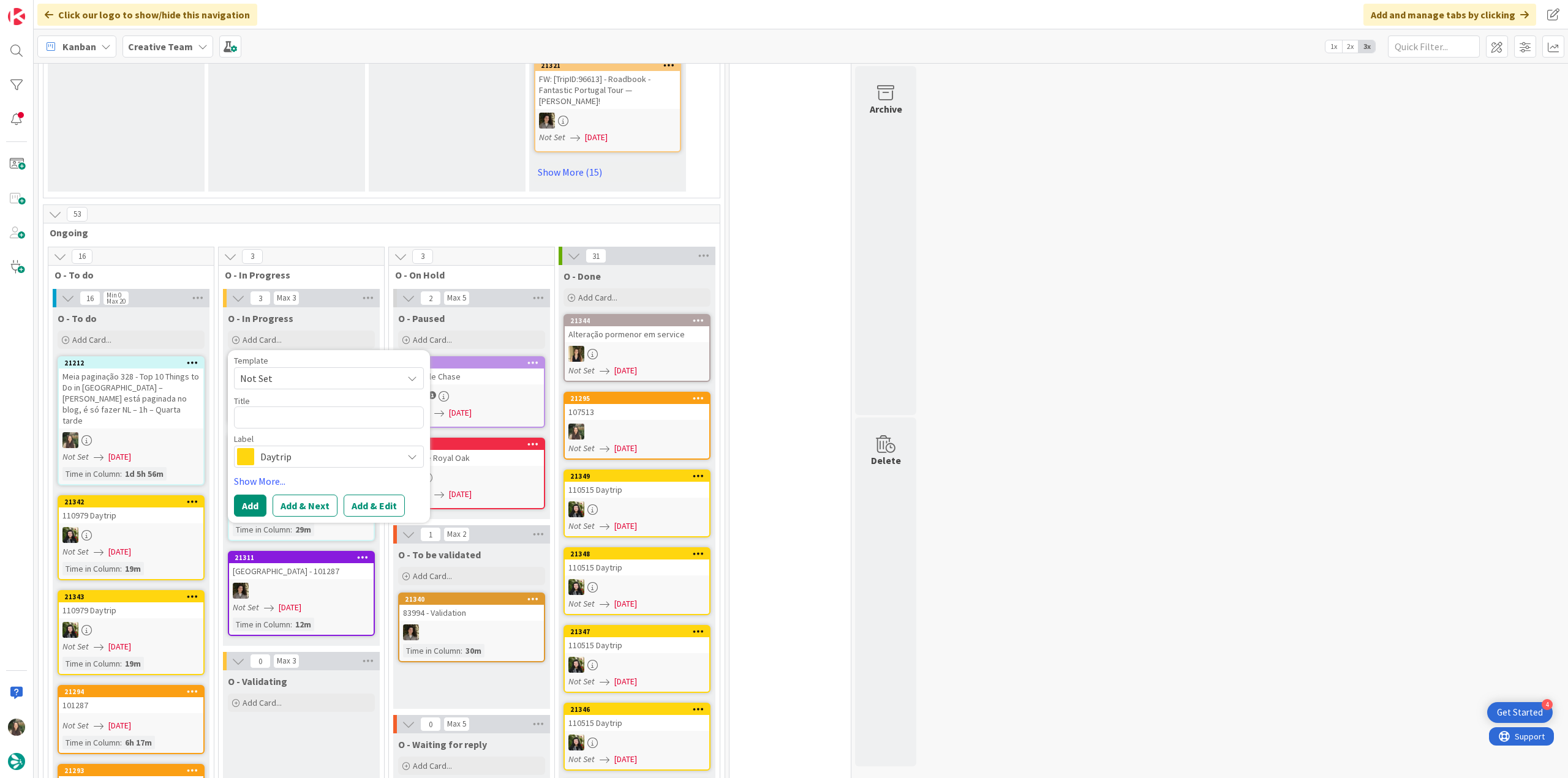
type textarea "x"
type textarea "107513"
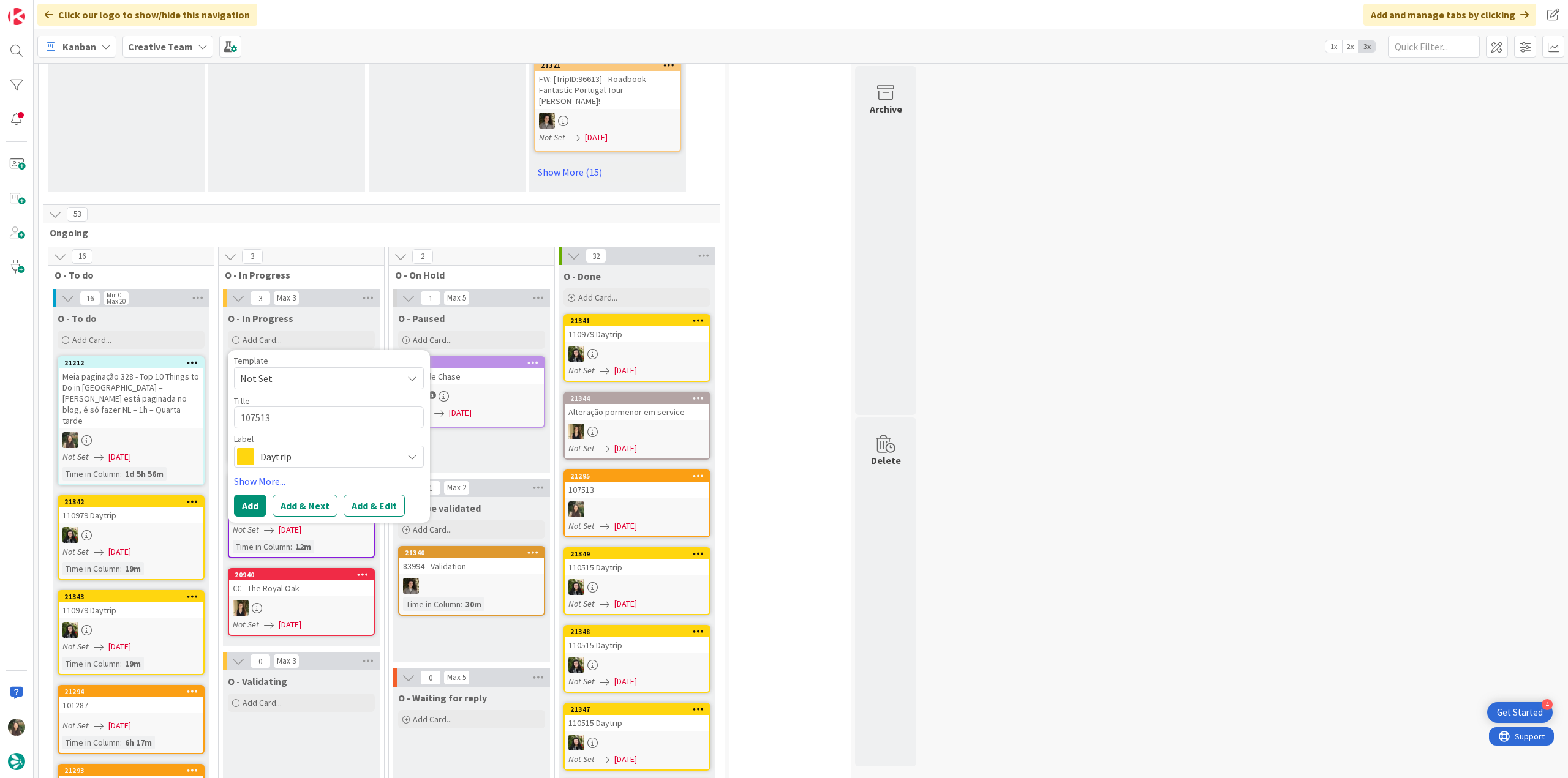
type textarea "x"
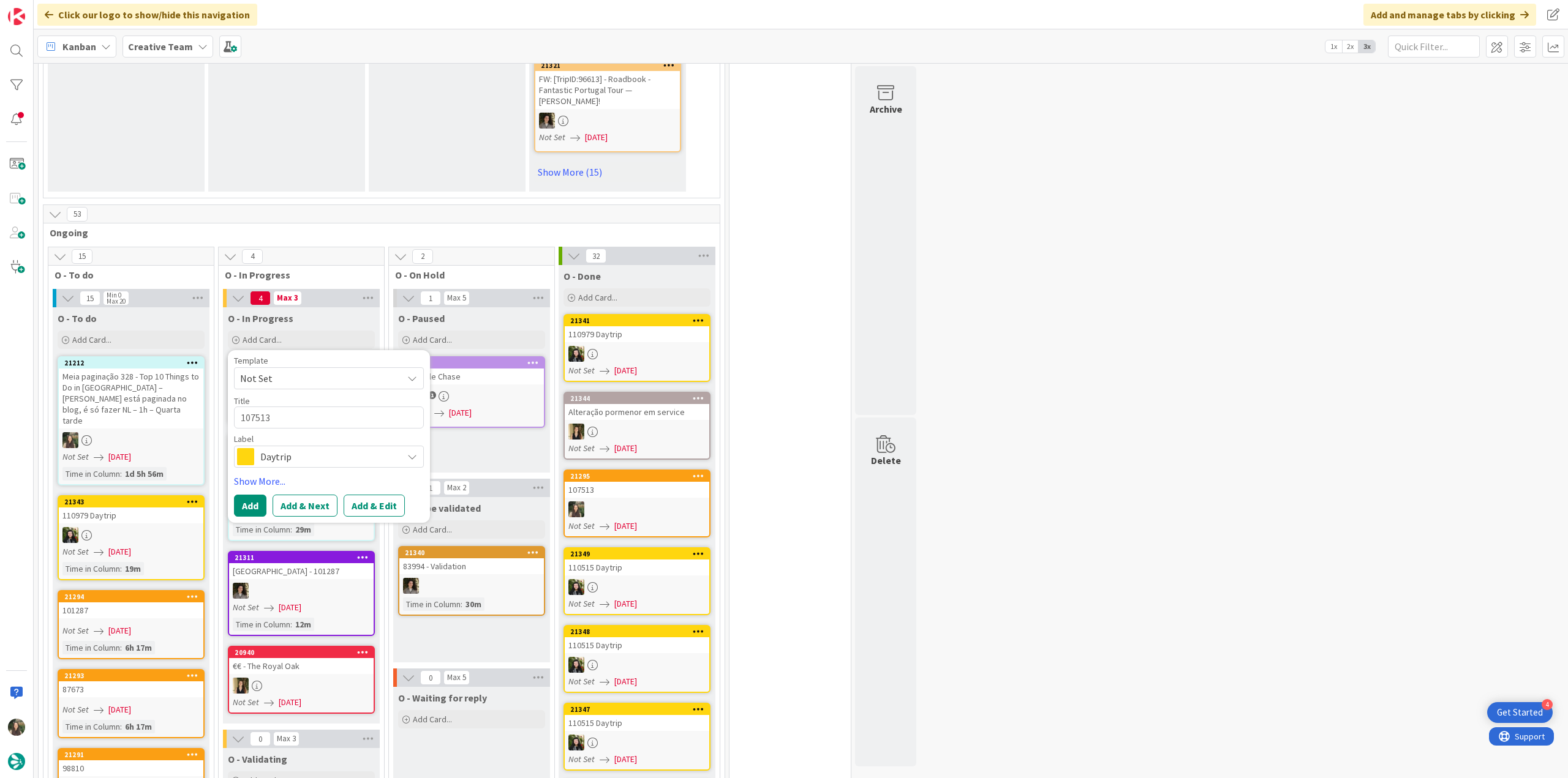
type textarea "107513"
click at [303, 448] on span "Daytrip" at bounding box center [328, 457] width 136 height 17
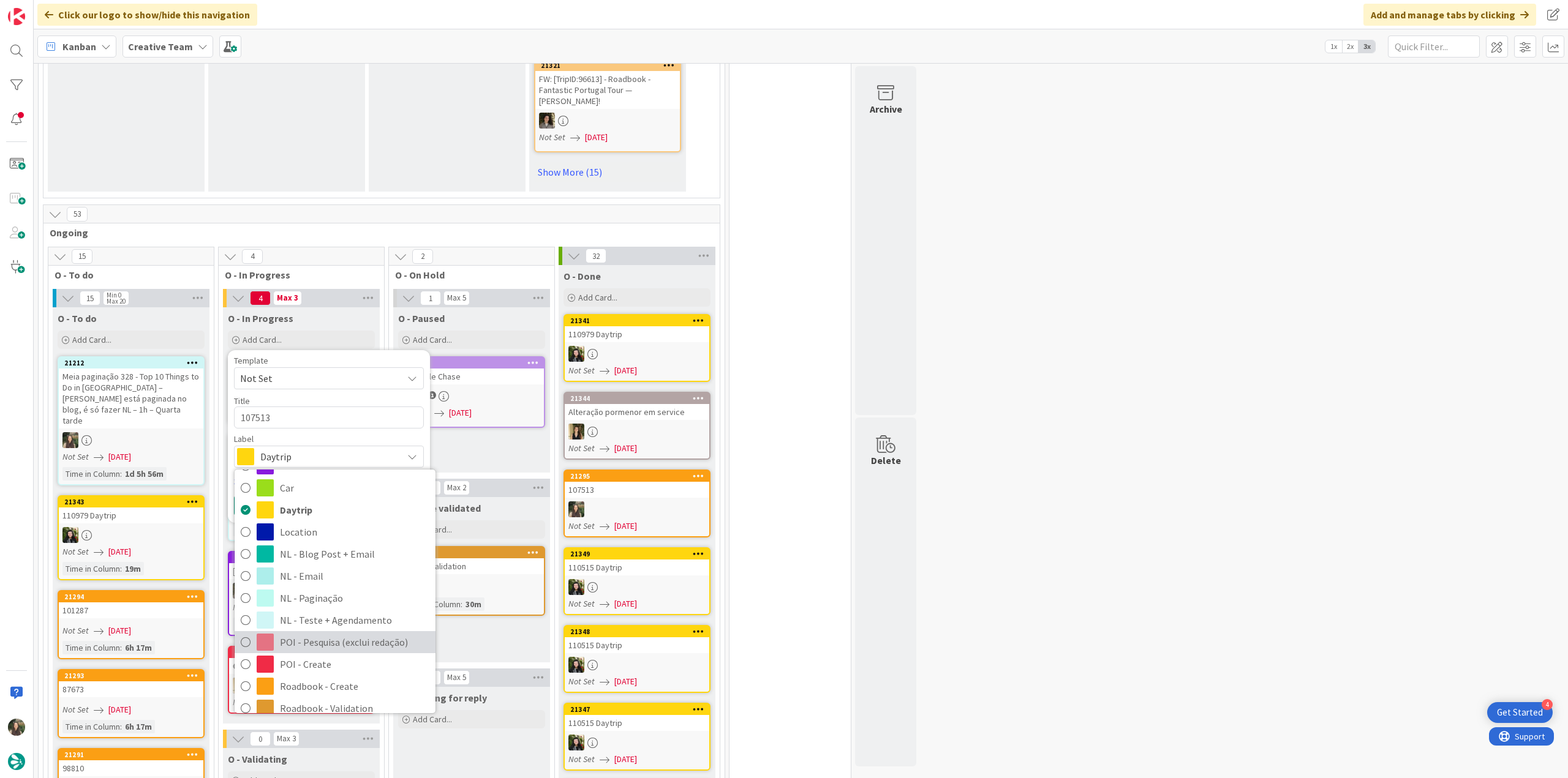
scroll to position [61, 0]
click at [316, 636] on span "POI - Create" at bounding box center [354, 645] width 150 height 18
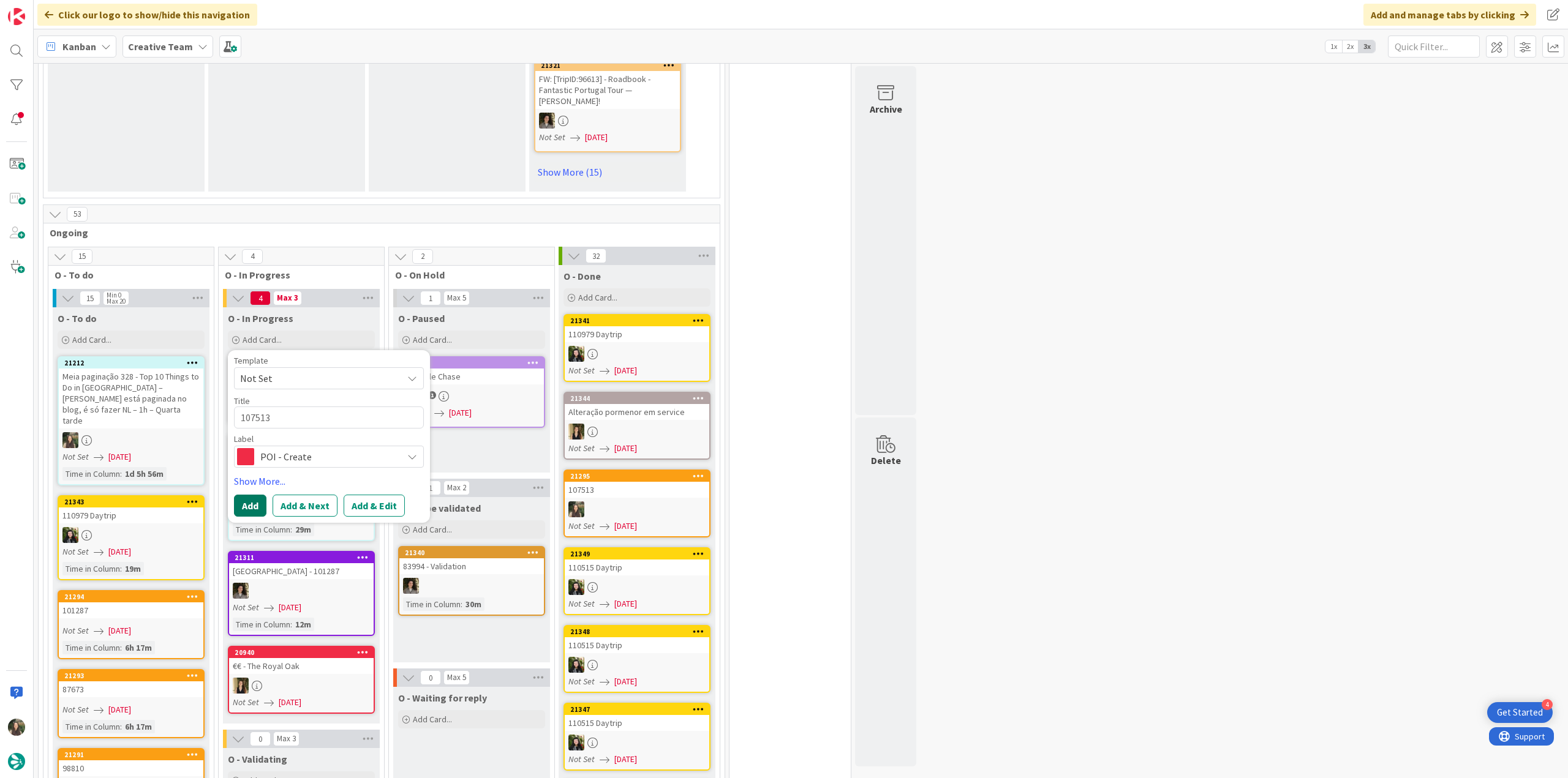
click at [251, 495] on button "Add" at bounding box center [250, 506] width 33 height 22
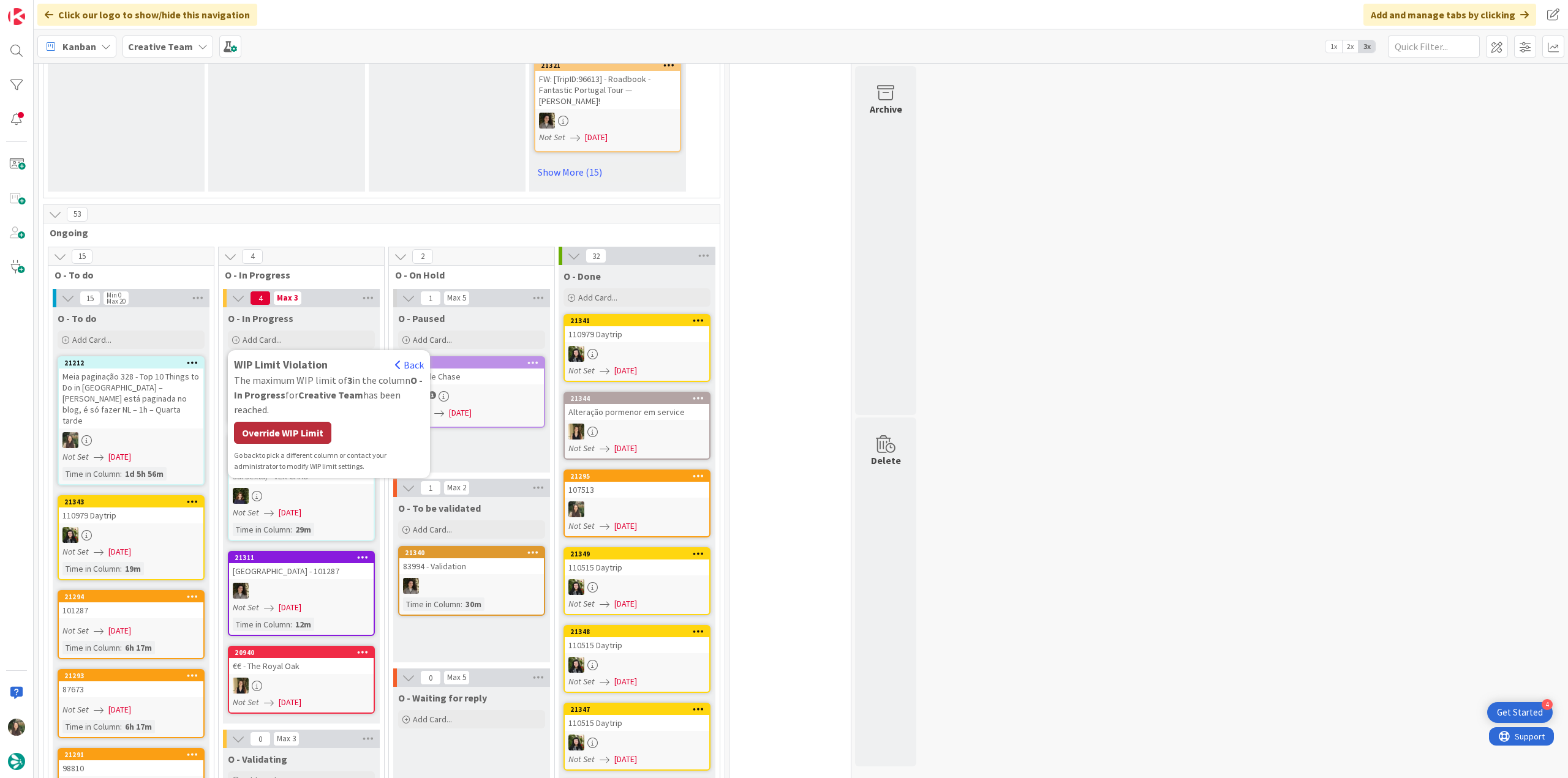
click at [294, 422] on div "Override WIP Limit" at bounding box center [282, 432] width 98 height 22
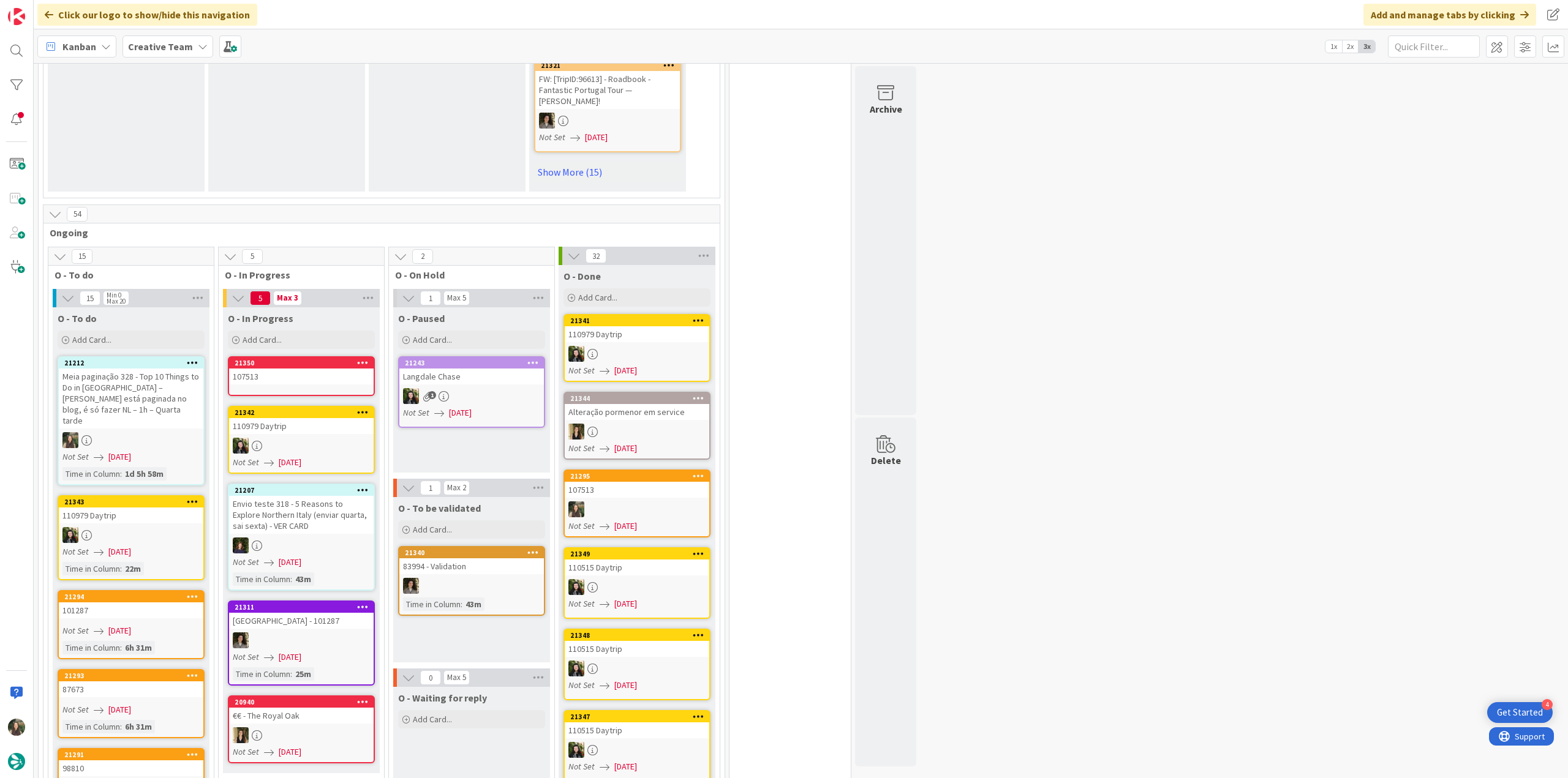
click at [279, 356] on link "21350 107513" at bounding box center [301, 375] width 147 height 40
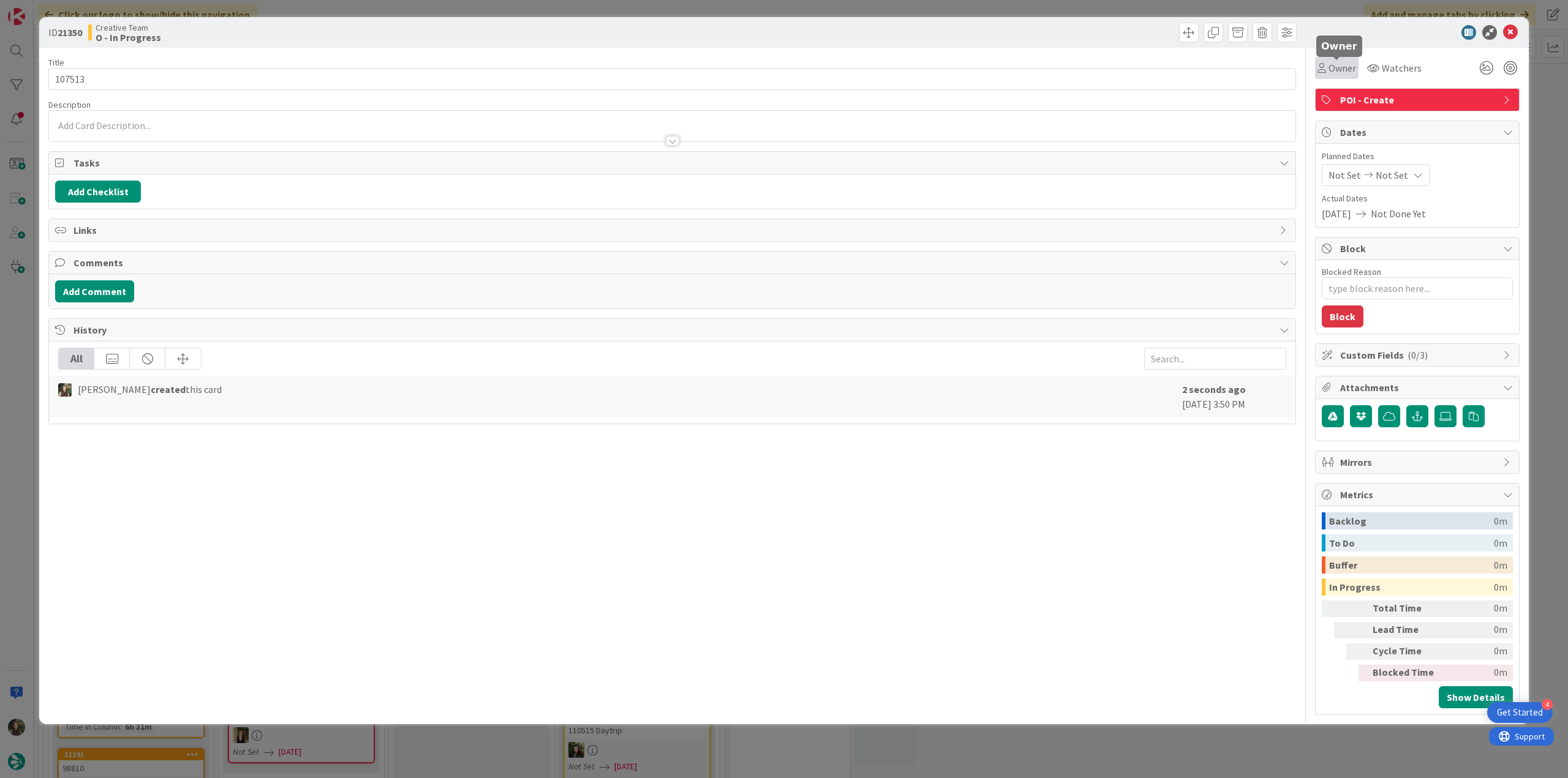
click at [1350, 74] on span "Owner" at bounding box center [1342, 68] width 28 height 14
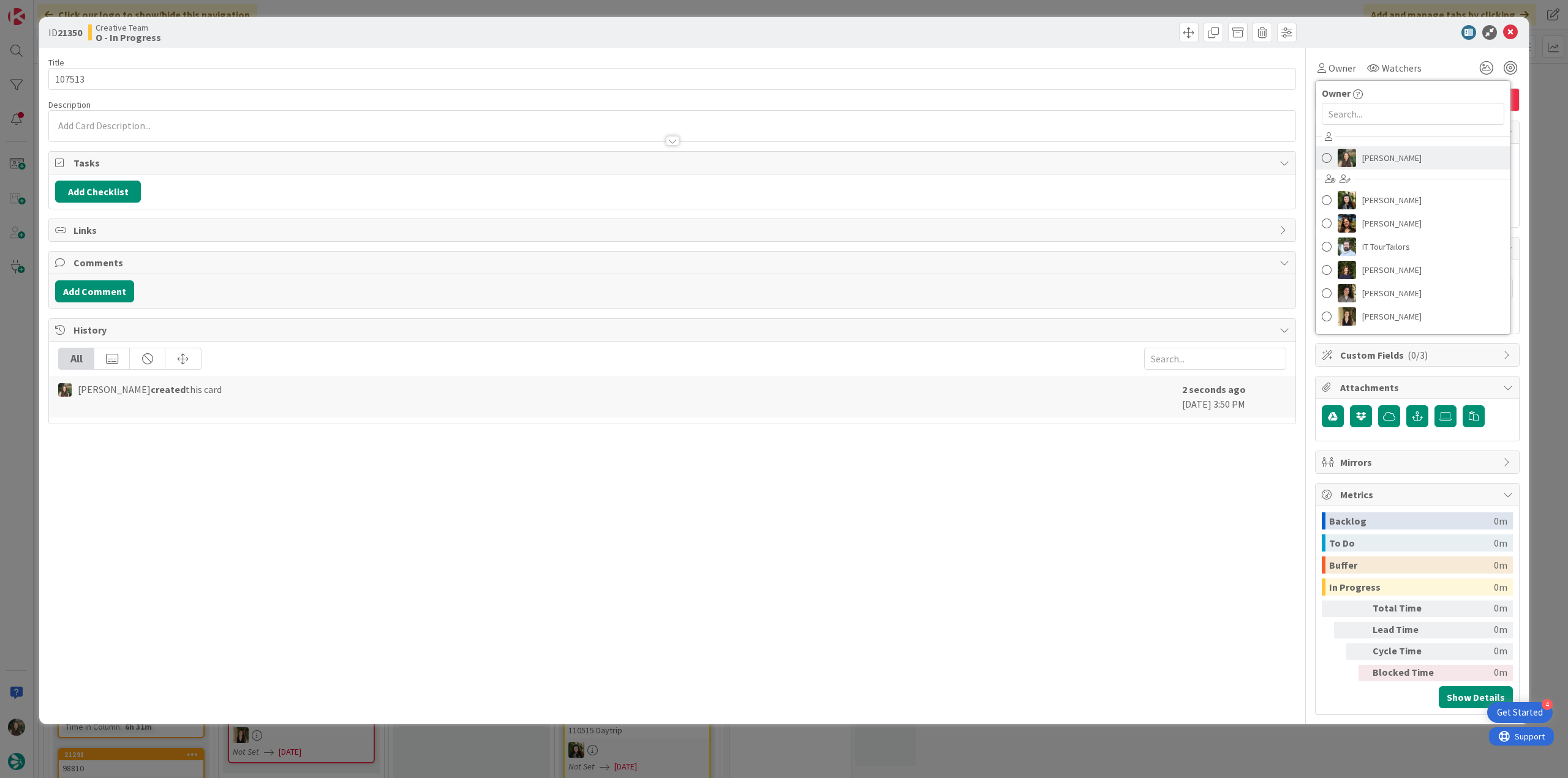
click at [1364, 156] on span "[PERSON_NAME]" at bounding box center [1392, 157] width 60 height 18
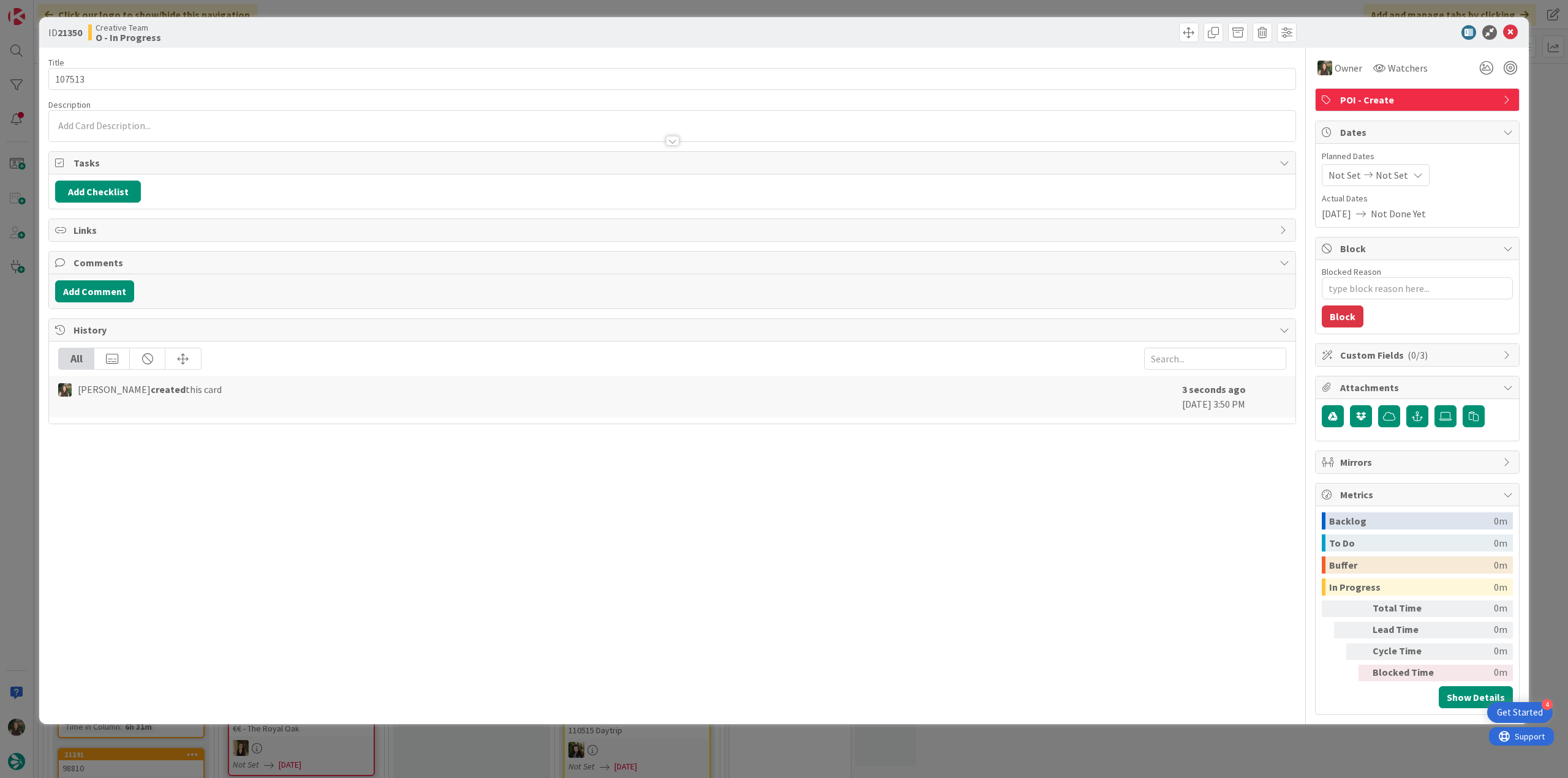
click at [1551, 129] on div "ID 21350 Creative Team O - In Progress Title 6 / 128 107513 Description Owner W…" at bounding box center [784, 389] width 1568 height 778
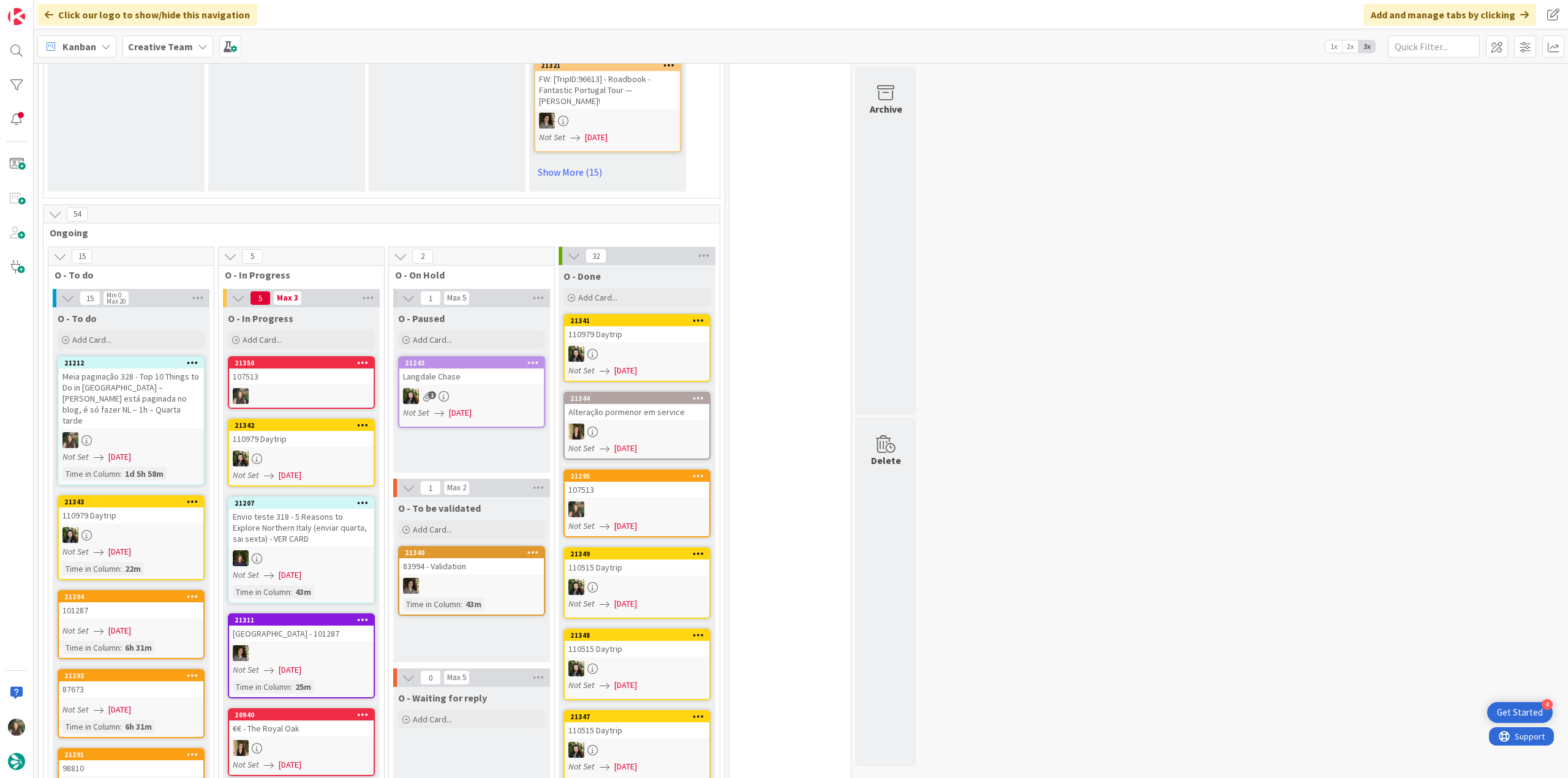
click at [334, 369] on div "107513" at bounding box center [301, 376] width 145 height 15
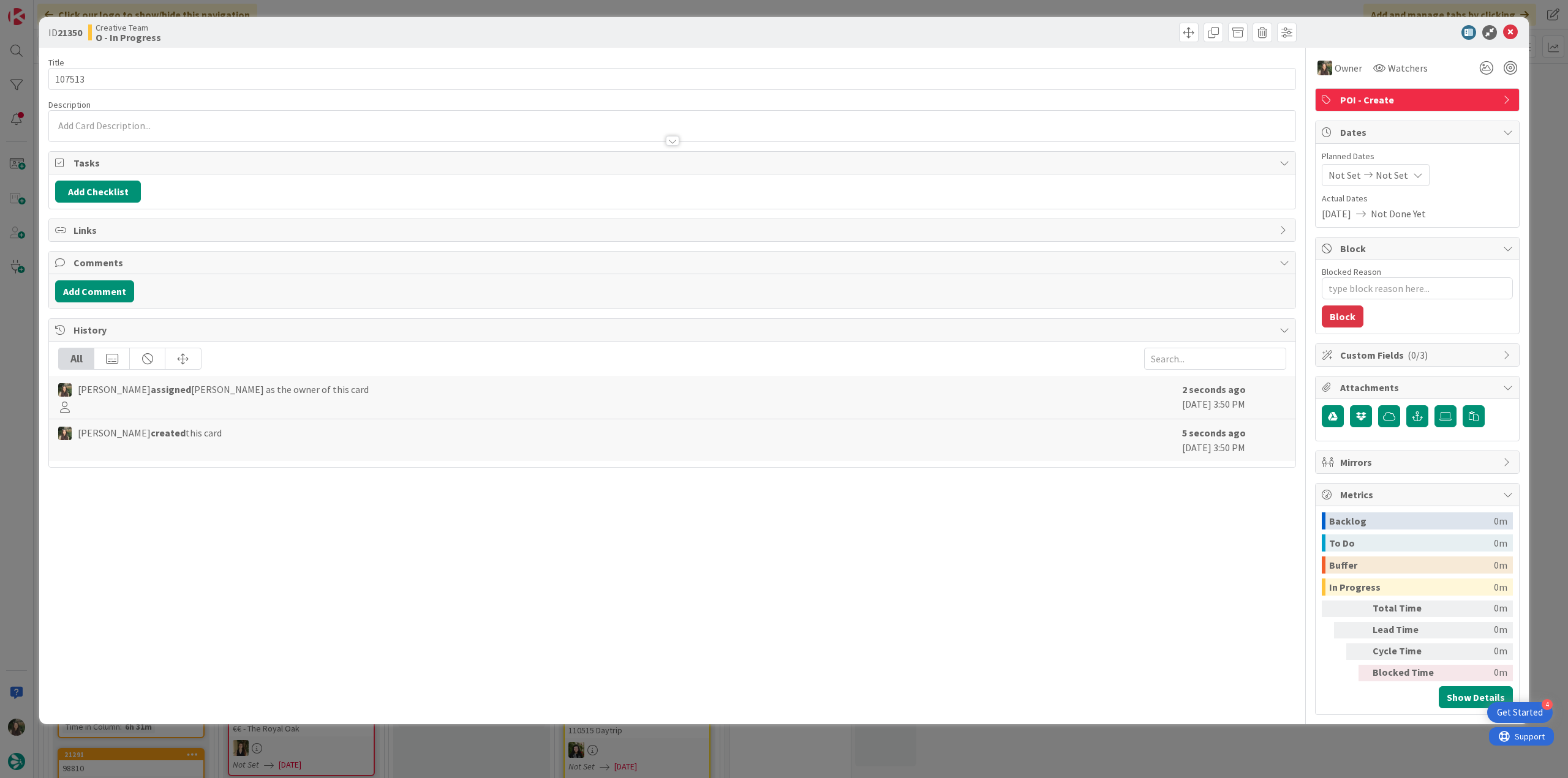
type textarea "x"
click at [174, 76] on input "107513" at bounding box center [672, 78] width 1247 height 22
type input "107513 - continuação"
type textarea "x"
type input "107513 - continuação"
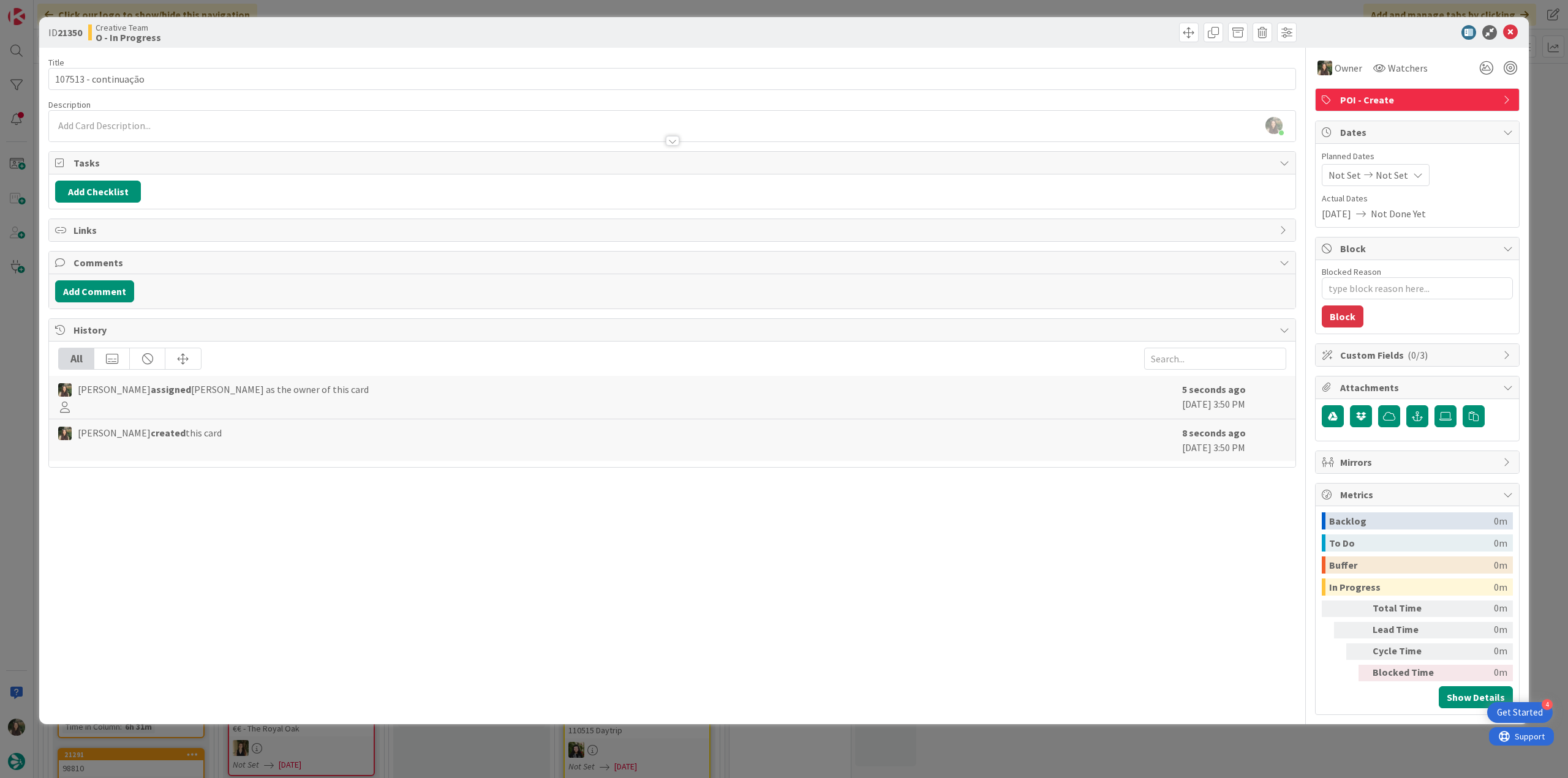
click at [29, 336] on div "ID 21350 Creative Team O - In Progress Title 20 / 128 107513 - continuação Desc…" at bounding box center [784, 389] width 1568 height 778
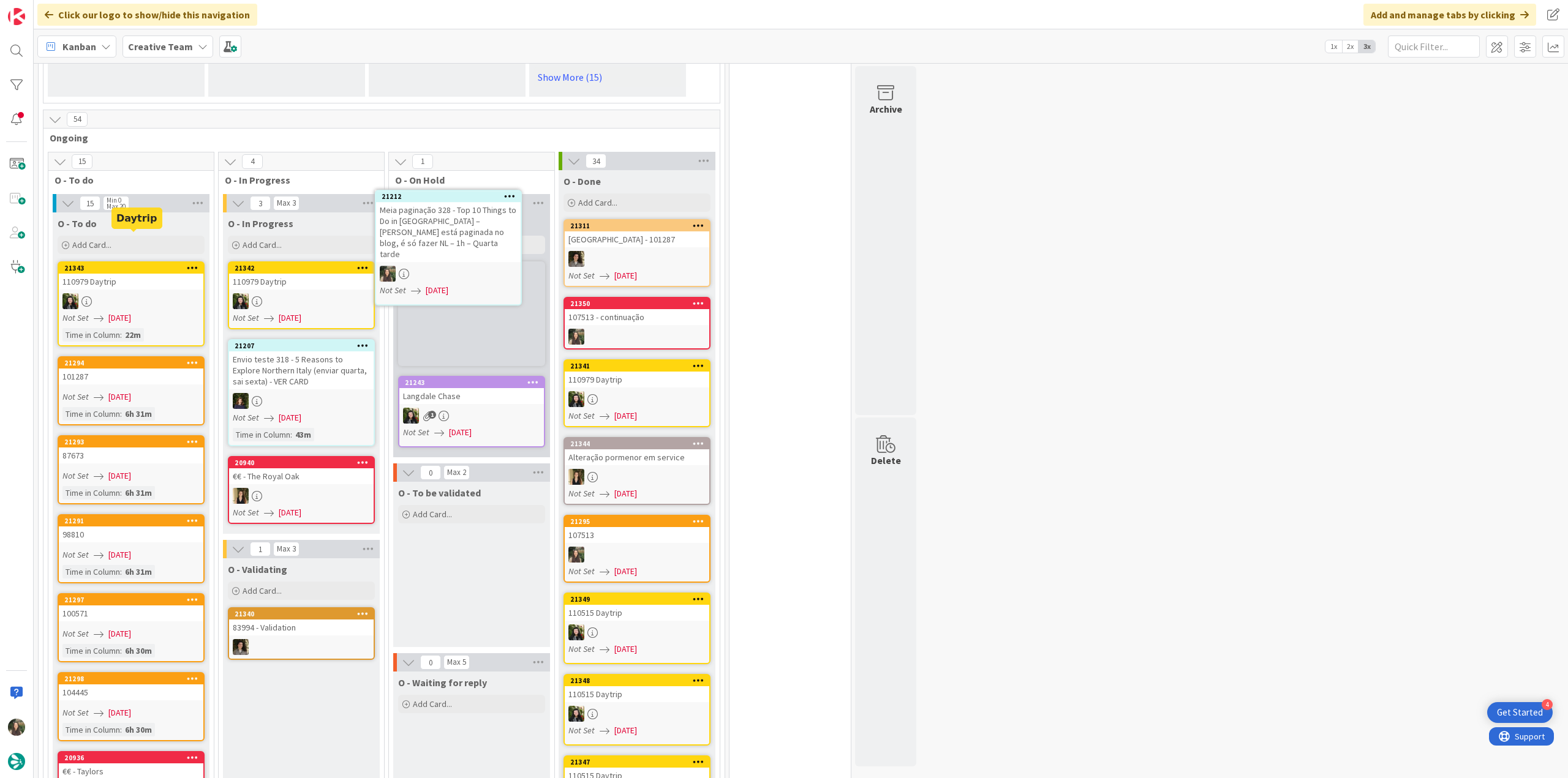
scroll to position [1072, 0]
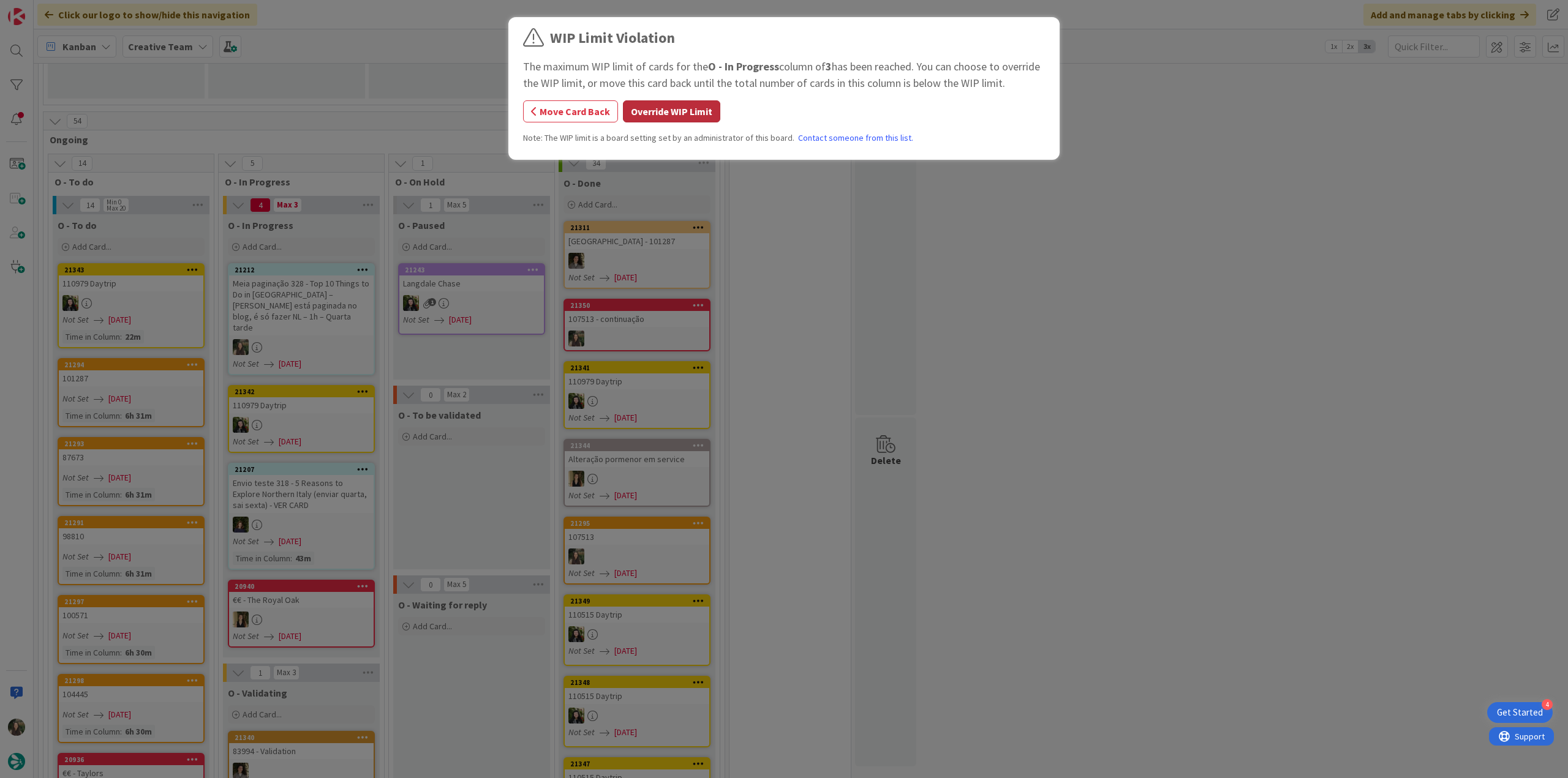
click at [660, 109] on button "Override WIP Limit" at bounding box center [671, 111] width 98 height 22
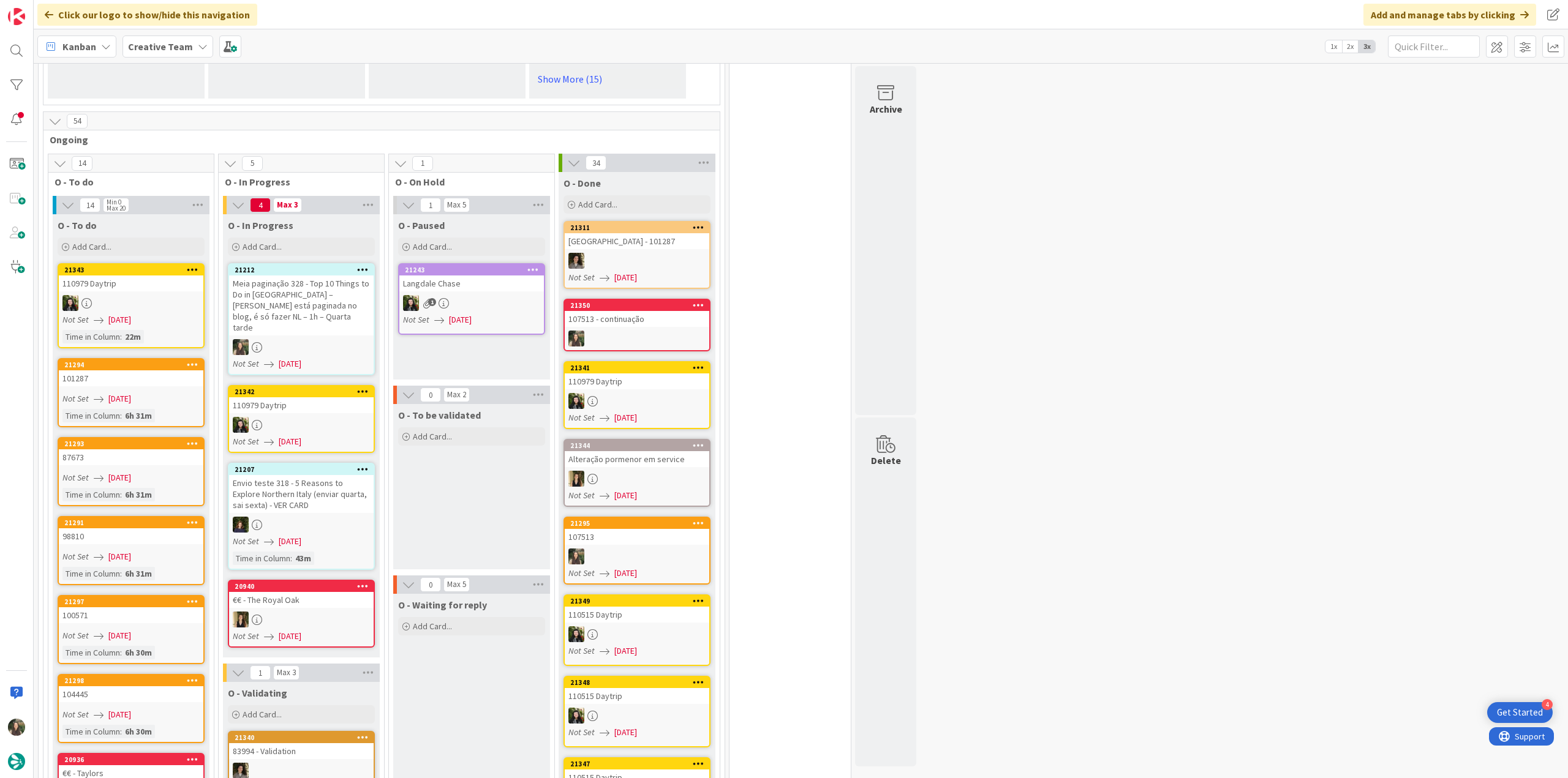
click at [350, 275] on div "Meia paginação 328 - Top 10 Things to Do in [GEOGRAPHIC_DATA] – [PERSON_NAME] e…" at bounding box center [301, 305] width 145 height 60
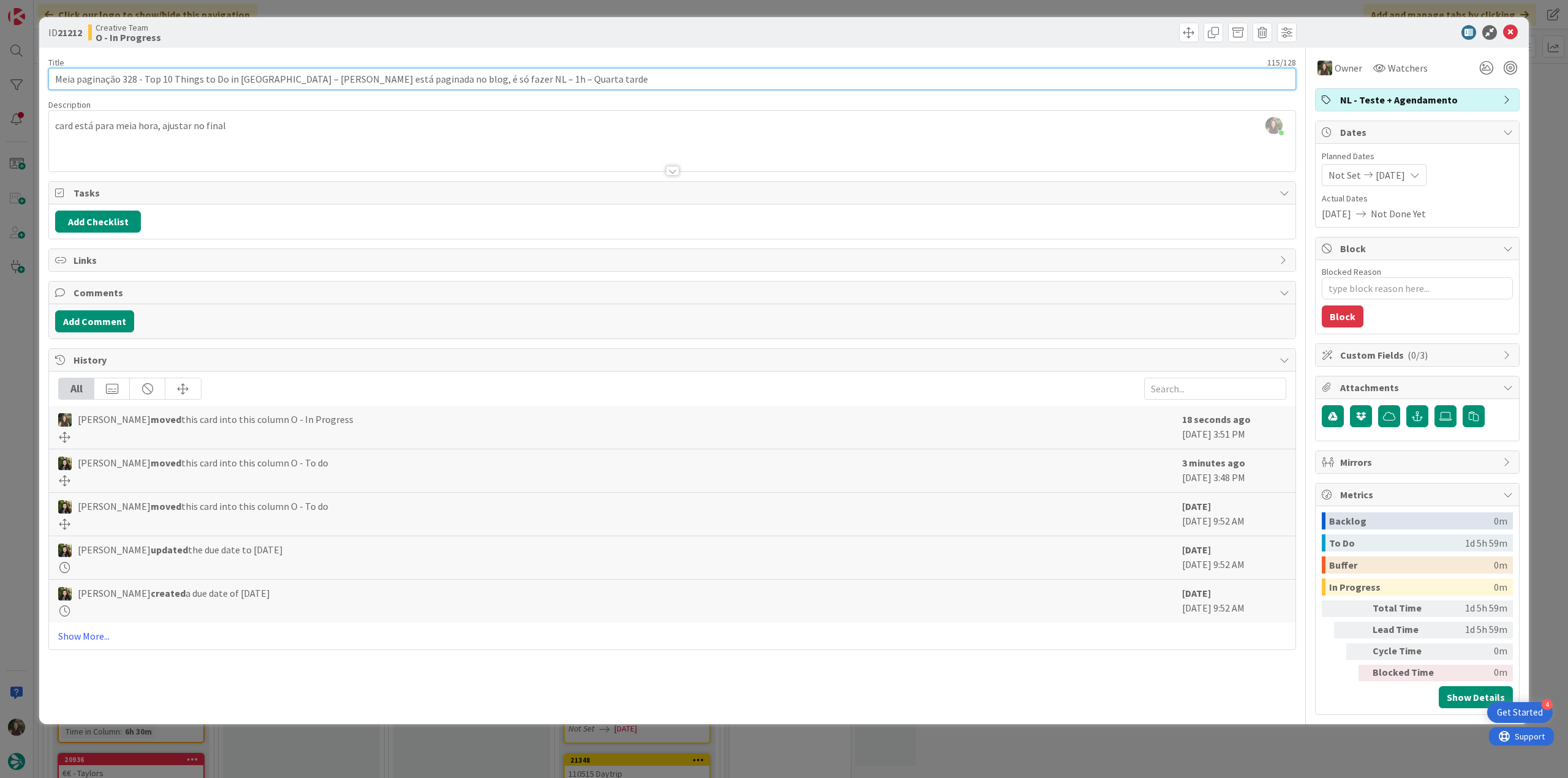
drag, startPoint x: 144, startPoint y: 79, endPoint x: 279, endPoint y: 78, distance: 135.0
click at [279, 78] on input "Meia paginação 328 - Top 10 Things to Do in [GEOGRAPHIC_DATA] – [PERSON_NAME] e…" at bounding box center [672, 78] width 1247 height 22
type textarea "x"
click at [25, 303] on div "ID 21212 Creative Team O - In Progress Title 115 / 128 Meia paginação 328 - Top…" at bounding box center [784, 389] width 1568 height 778
